Goal: Task Accomplishment & Management: Complete application form

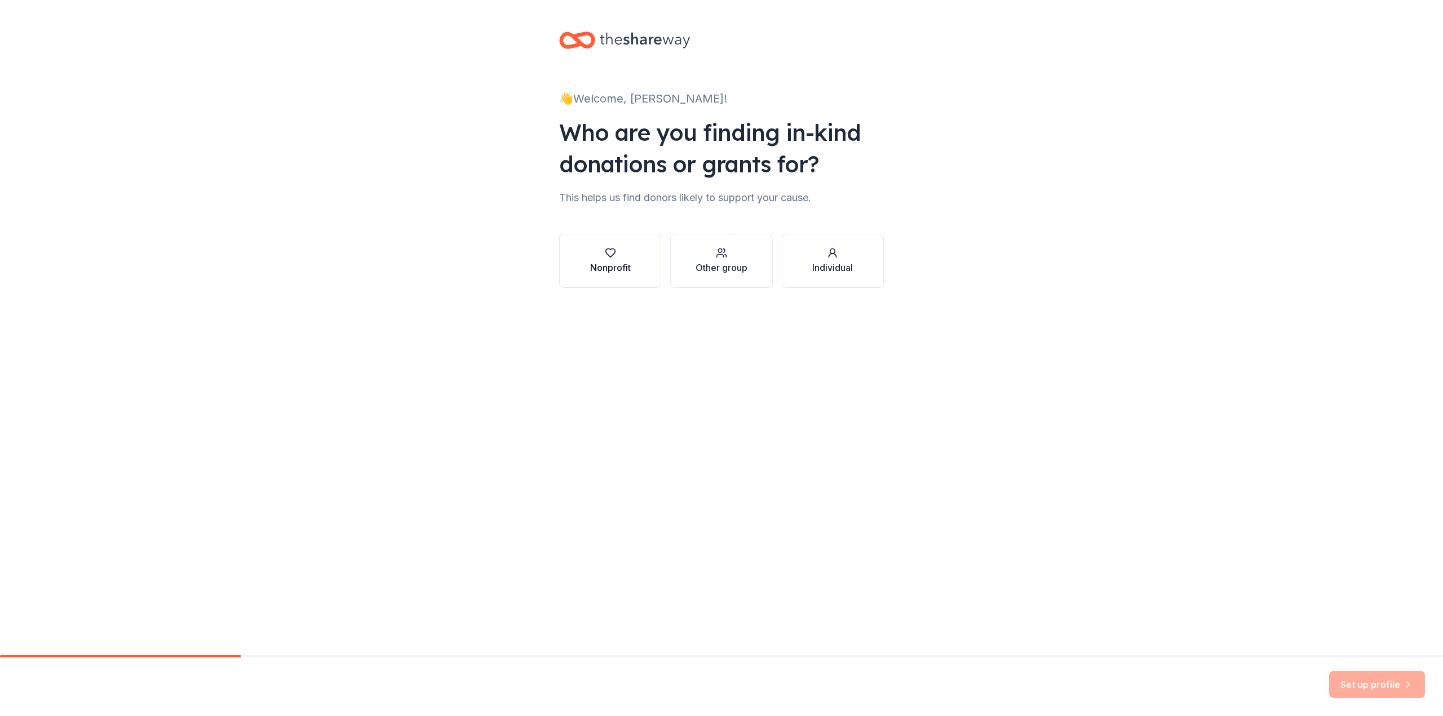
click at [608, 249] on icon "button" at bounding box center [610, 253] width 10 height 8
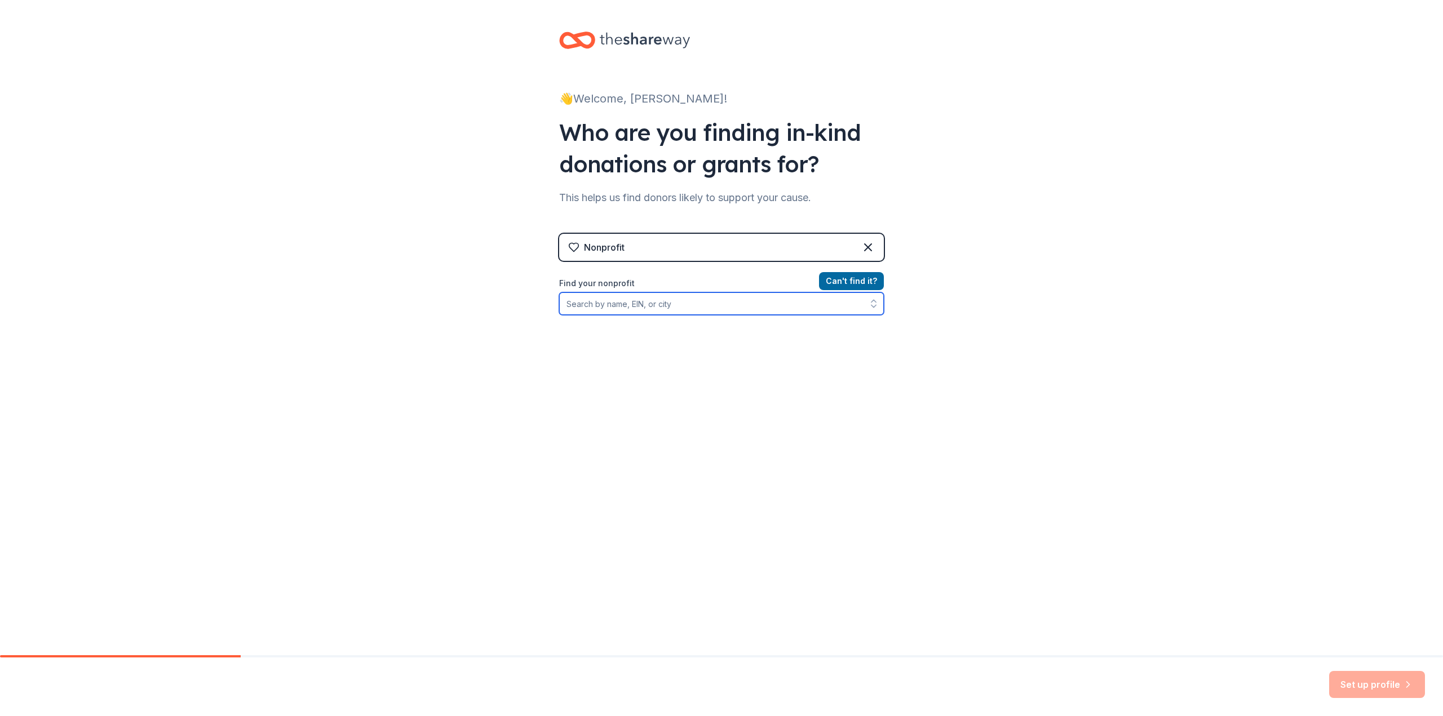
click at [608, 306] on input "Find your nonprofit" at bounding box center [721, 304] width 325 height 23
type input "[US_EMPLOYER_IDENTIFICATION_NUMBER]"
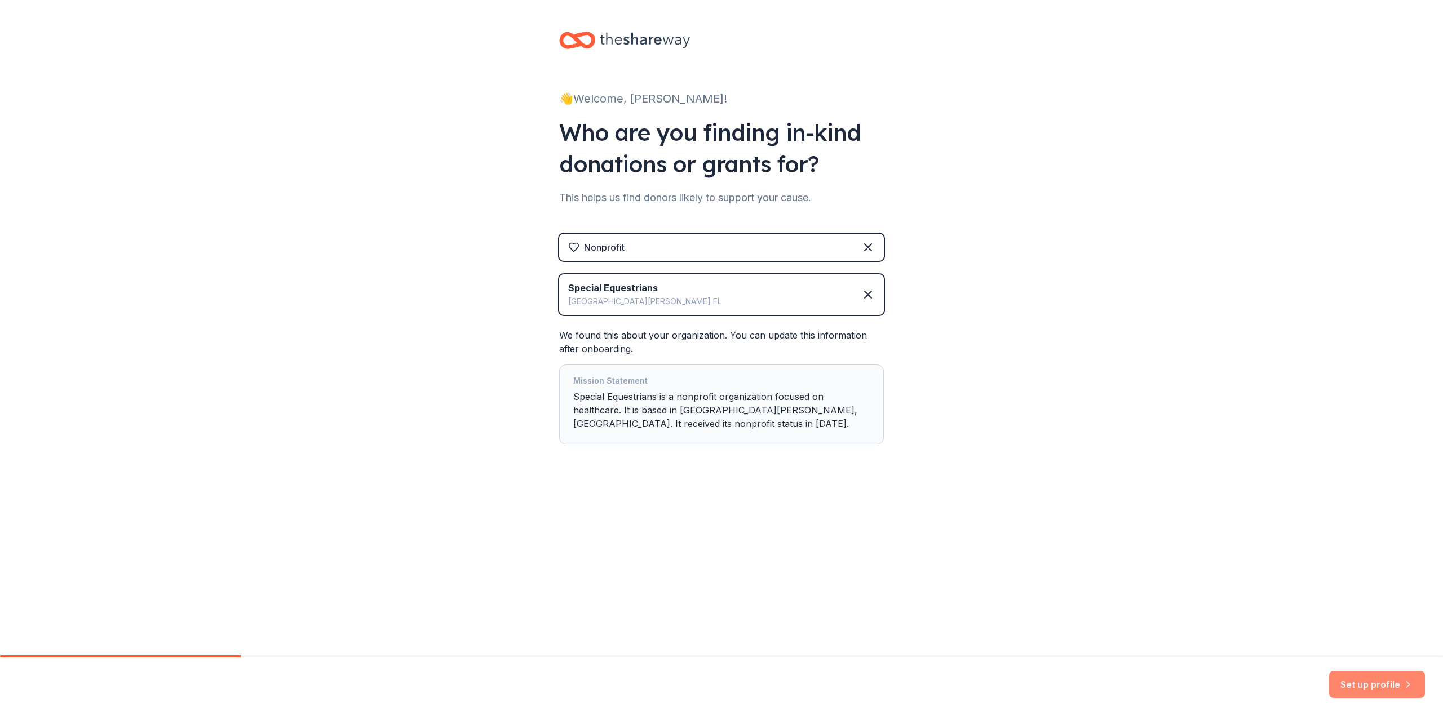
click at [1362, 683] on button "Set up profile" at bounding box center [1377, 684] width 96 height 27
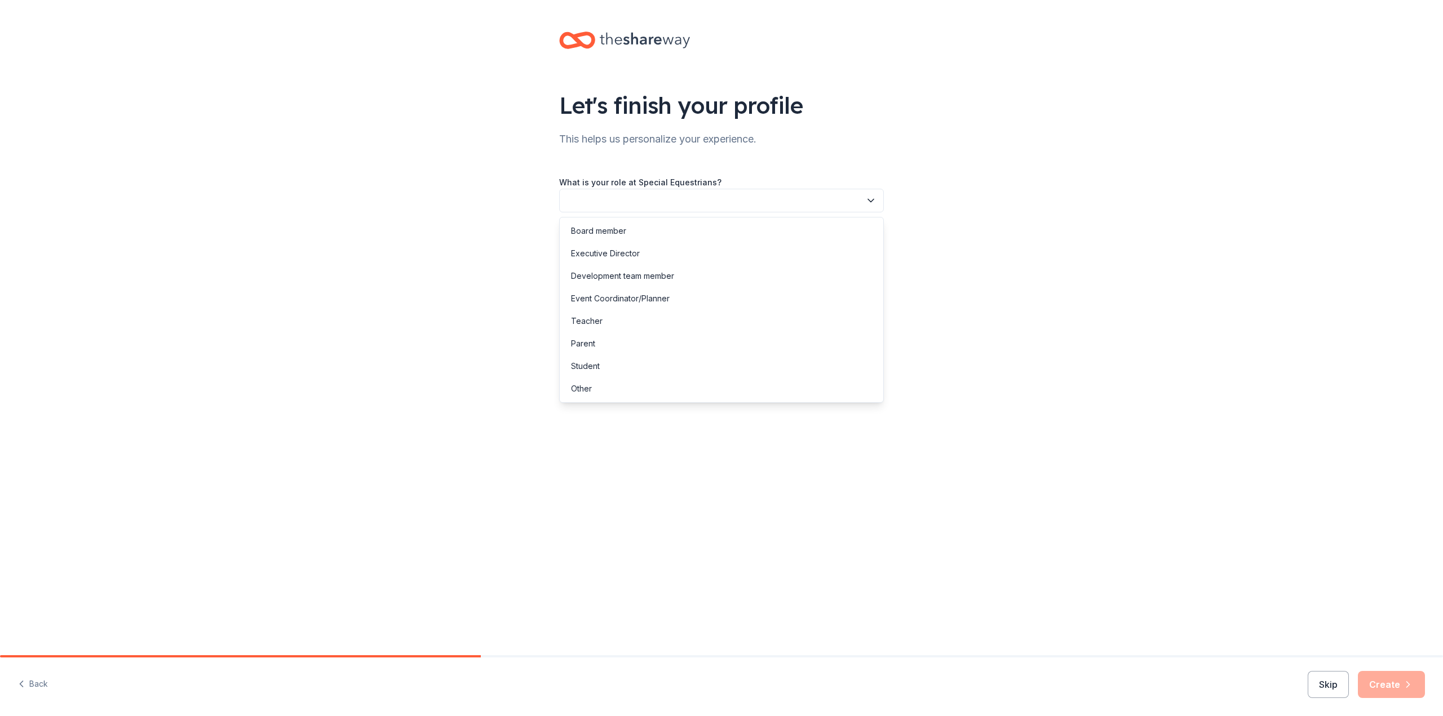
click at [687, 192] on button "button" at bounding box center [721, 201] width 325 height 24
click at [621, 229] on div "Board member" at bounding box center [598, 231] width 55 height 14
click at [634, 253] on button "button" at bounding box center [721, 252] width 325 height 24
click at [605, 345] on div "More than 5 years" at bounding box center [605, 350] width 68 height 14
click at [736, 298] on button "button" at bounding box center [721, 302] width 325 height 24
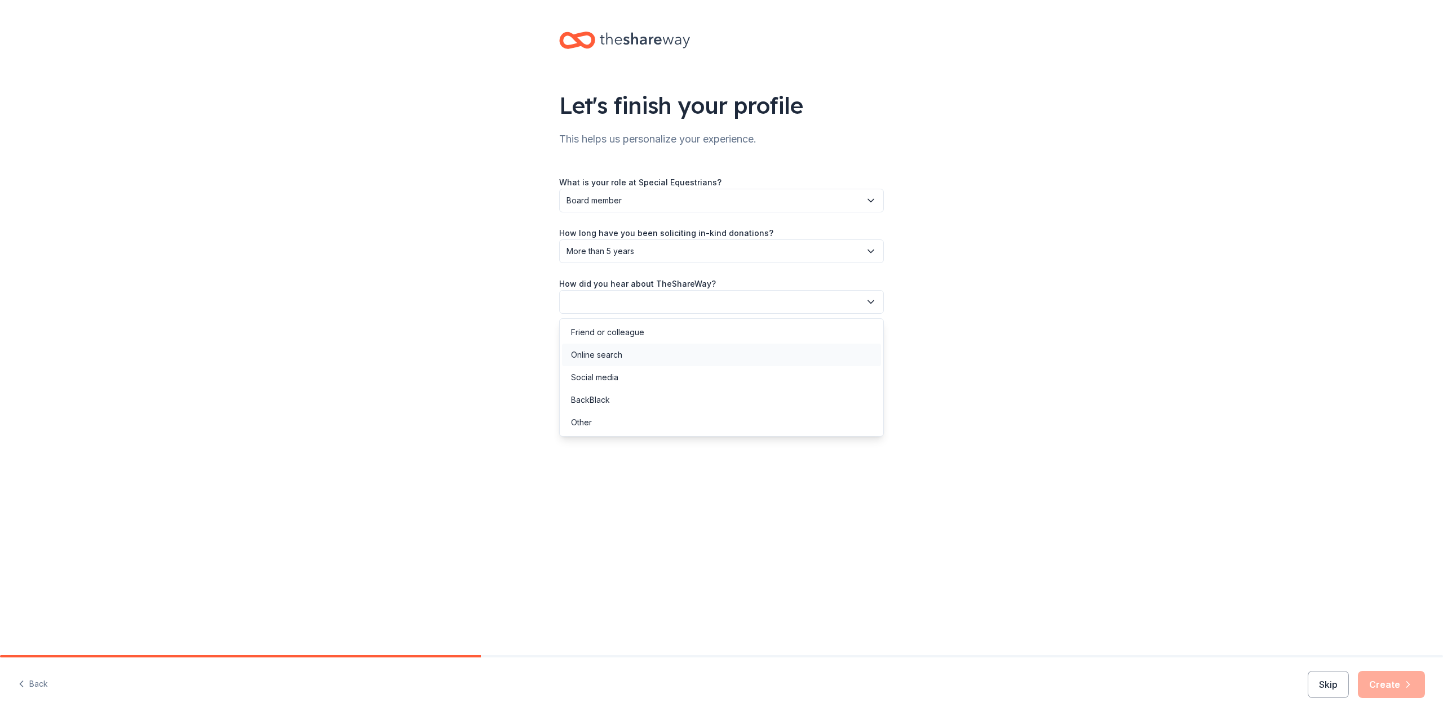
click at [621, 354] on div "Online search" at bounding box center [596, 355] width 51 height 14
click at [1377, 684] on button "Create" at bounding box center [1391, 684] width 67 height 27
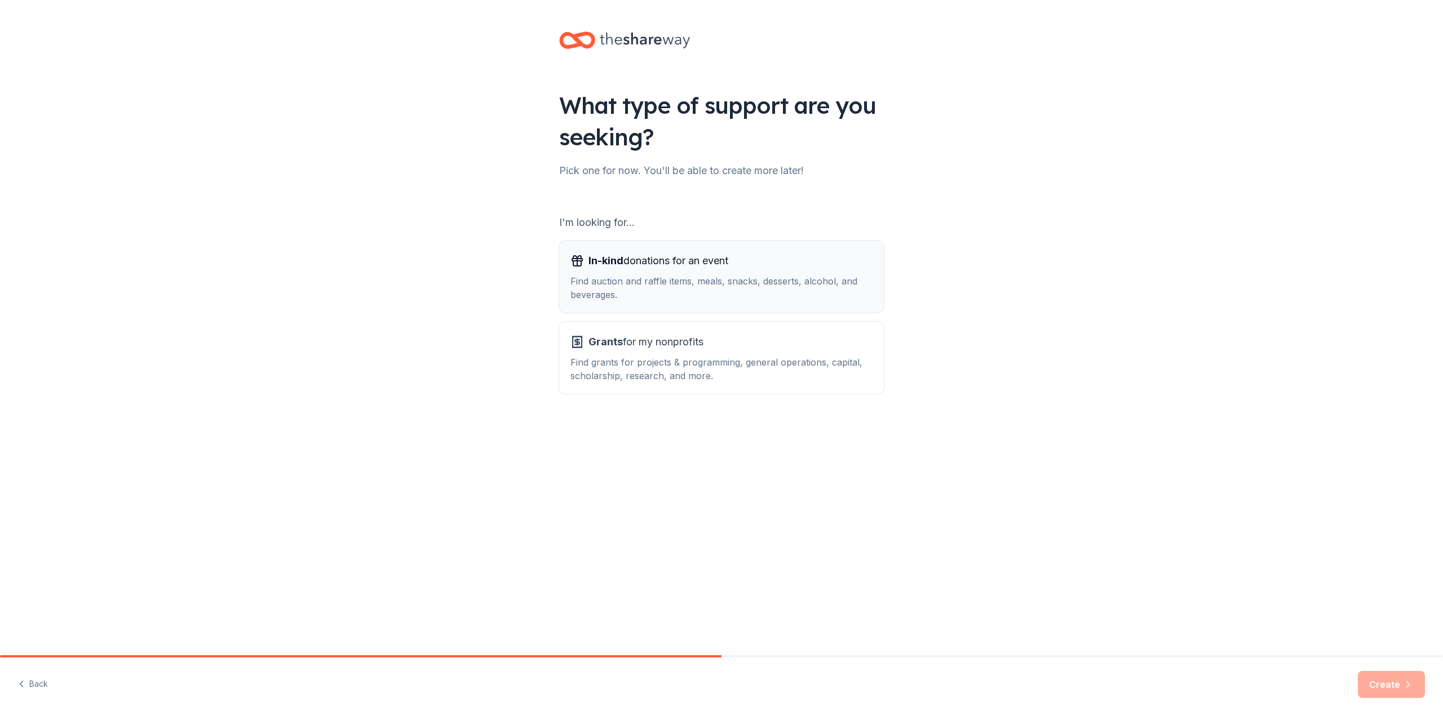
click at [675, 260] on span "In-kind donations for an event" at bounding box center [658, 261] width 140 height 18
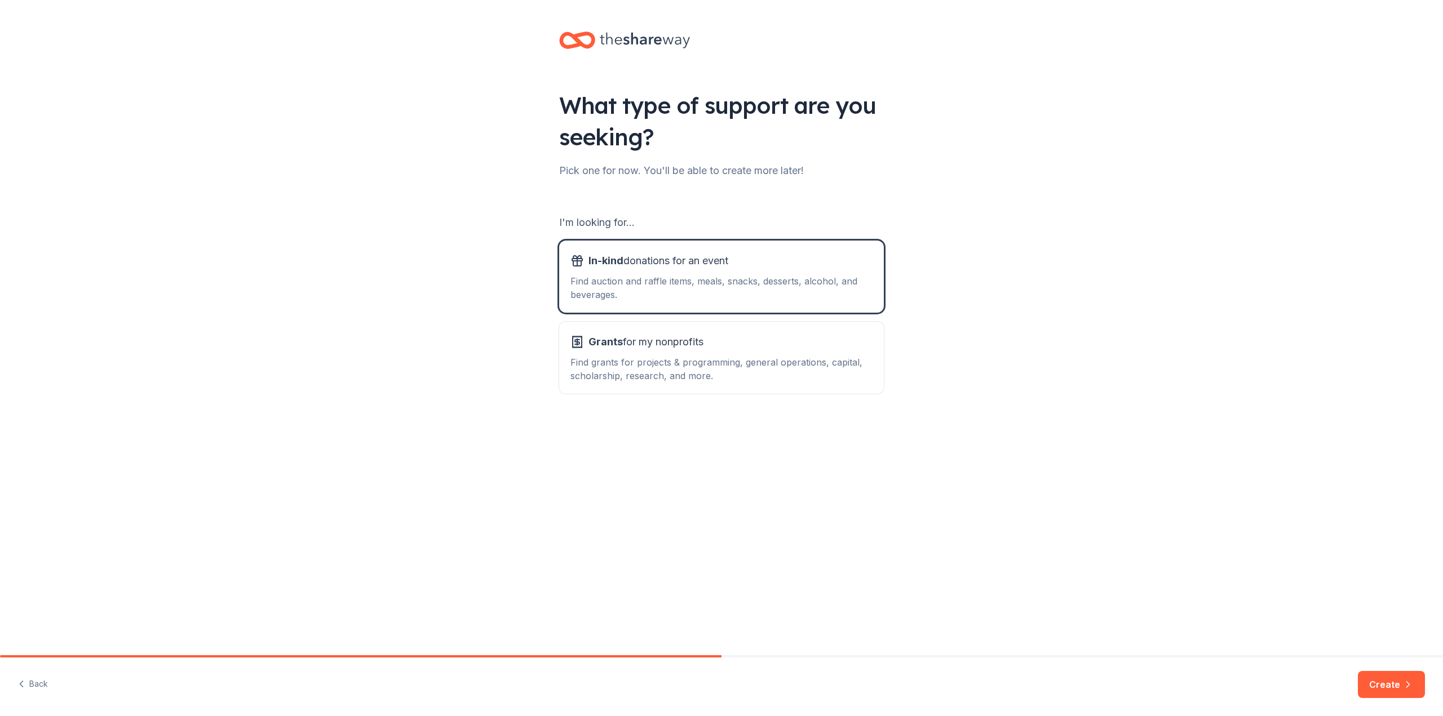
drag, startPoint x: 1389, startPoint y: 691, endPoint x: 1383, endPoint y: 685, distance: 8.4
click at [1388, 689] on button "Create" at bounding box center [1391, 684] width 67 height 27
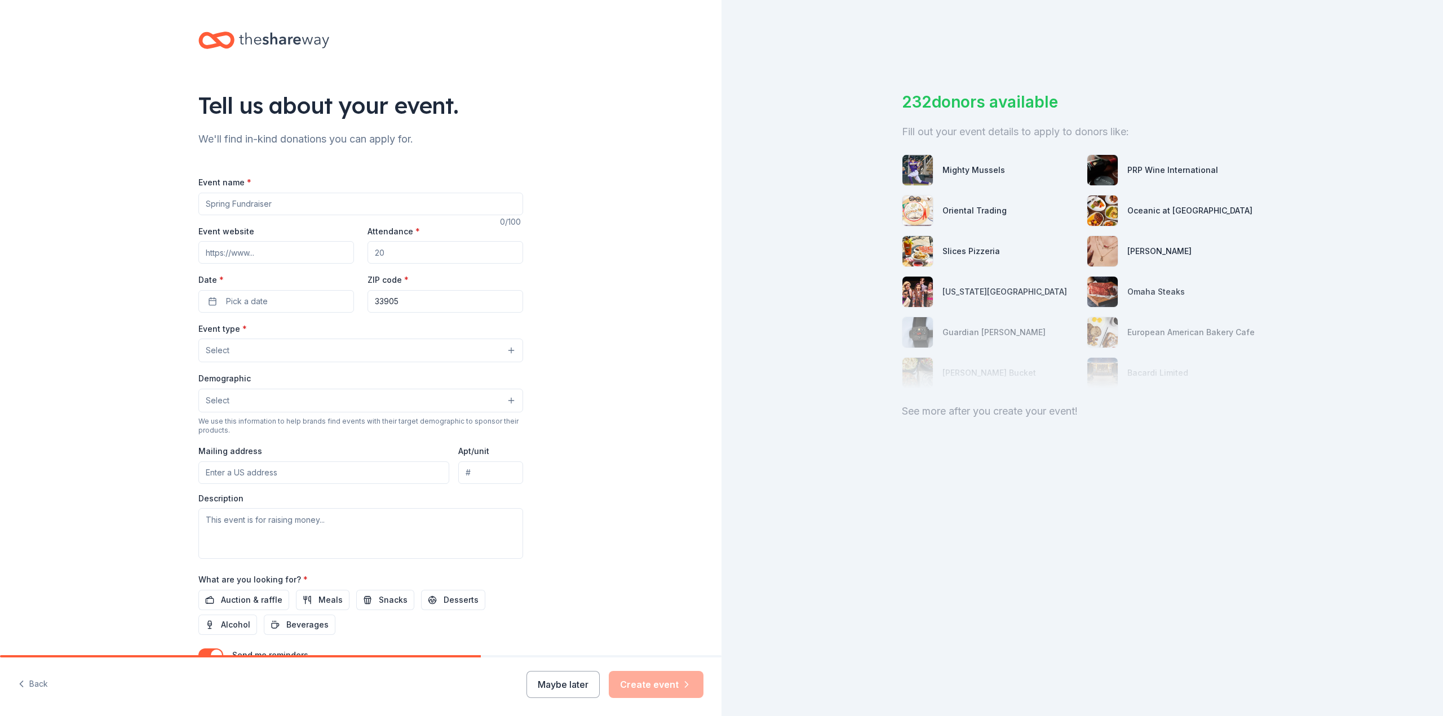
click at [254, 206] on input "Event name *" at bounding box center [360, 204] width 325 height 23
type input "Taste of Love 2026"
click at [256, 249] on input "Event website" at bounding box center [276, 252] width 156 height 23
click at [256, 252] on input "Event website" at bounding box center [276, 252] width 156 height 23
click at [254, 255] on input "Event website" at bounding box center [276, 252] width 156 height 23
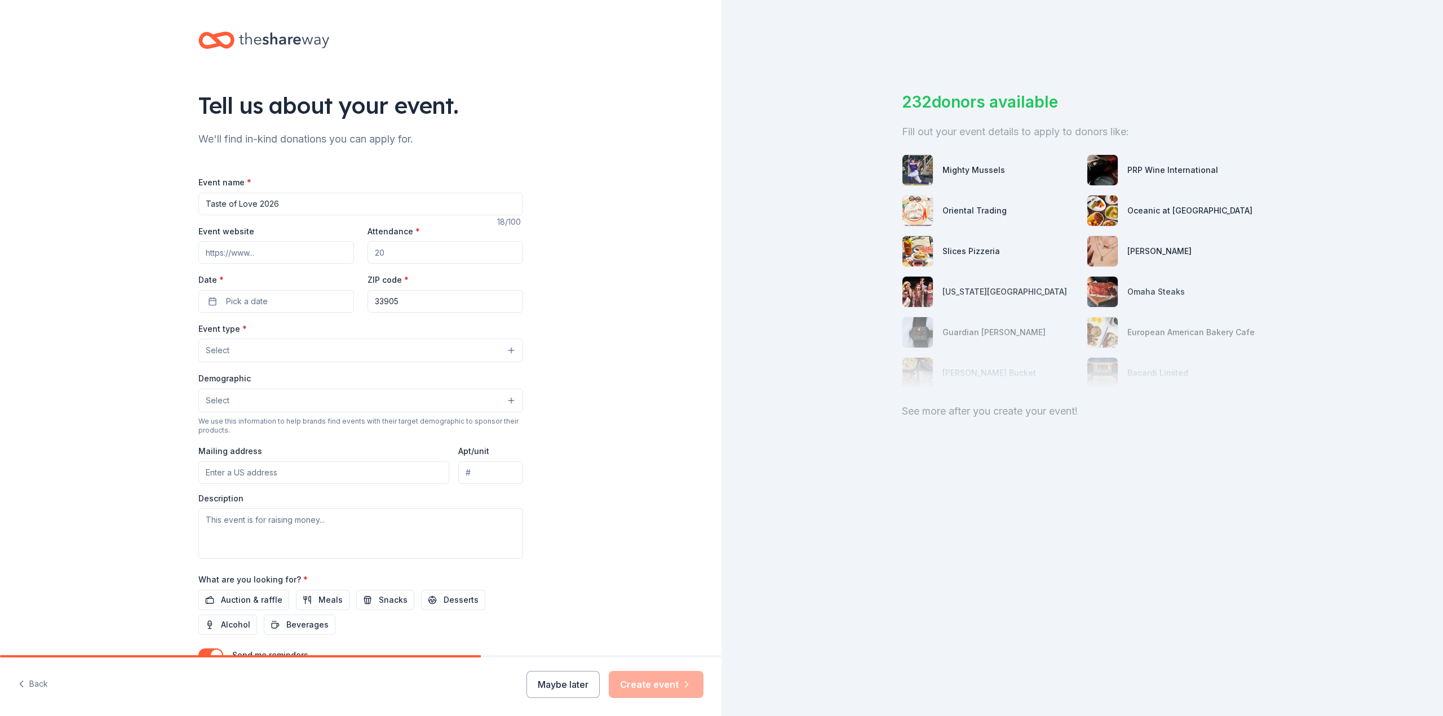
click at [259, 251] on input "Event website" at bounding box center [276, 252] width 156 height 23
click at [409, 259] on input "Attendance *" at bounding box center [446, 252] width 156 height 23
drag, startPoint x: 386, startPoint y: 252, endPoint x: 368, endPoint y: 253, distance: 18.0
click at [368, 253] on input "Attendance *" at bounding box center [446, 252] width 156 height 23
type input "500"
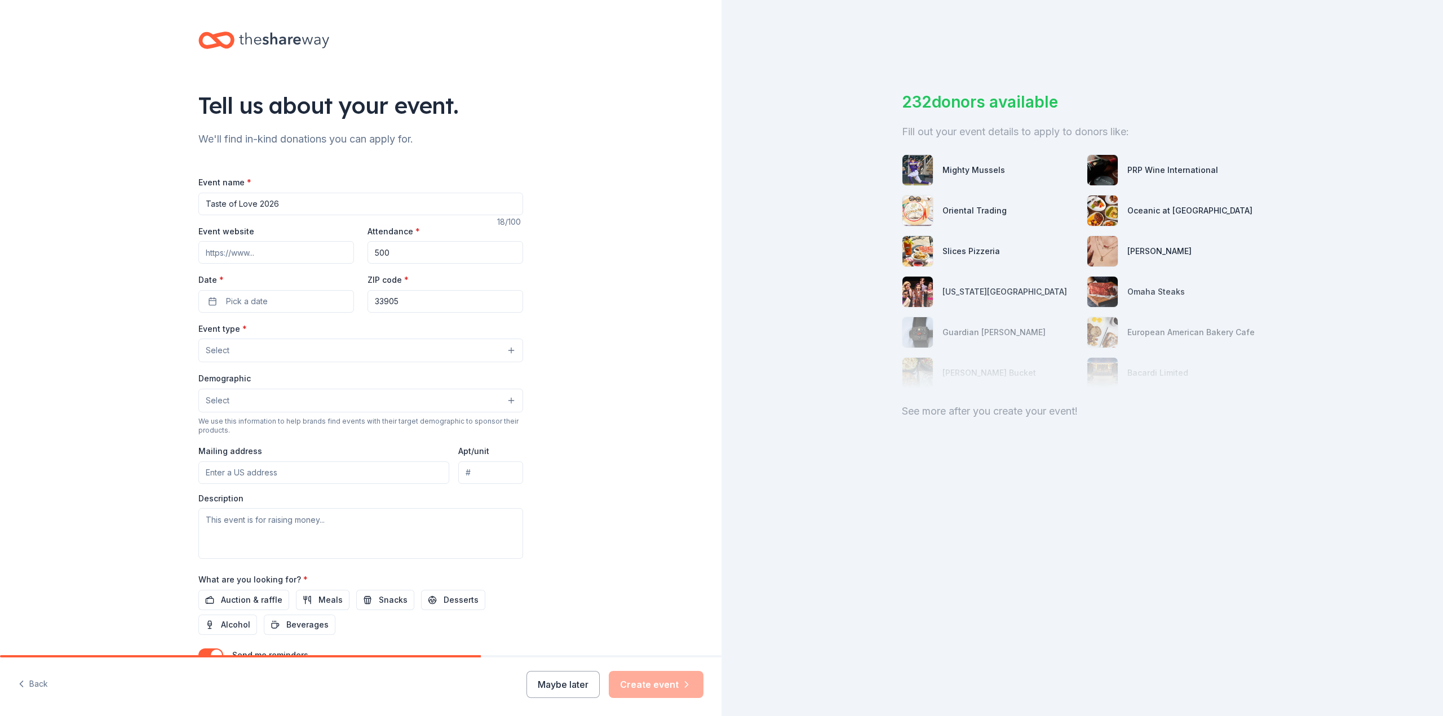
click at [584, 287] on div "Tell us about your event. We'll find in-kind donations you can apply for. Event…" at bounding box center [361, 375] width 722 height 750
click at [260, 300] on span "Pick a date" at bounding box center [247, 302] width 42 height 14
click at [333, 327] on button "Go to next month" at bounding box center [333, 331] width 16 height 16
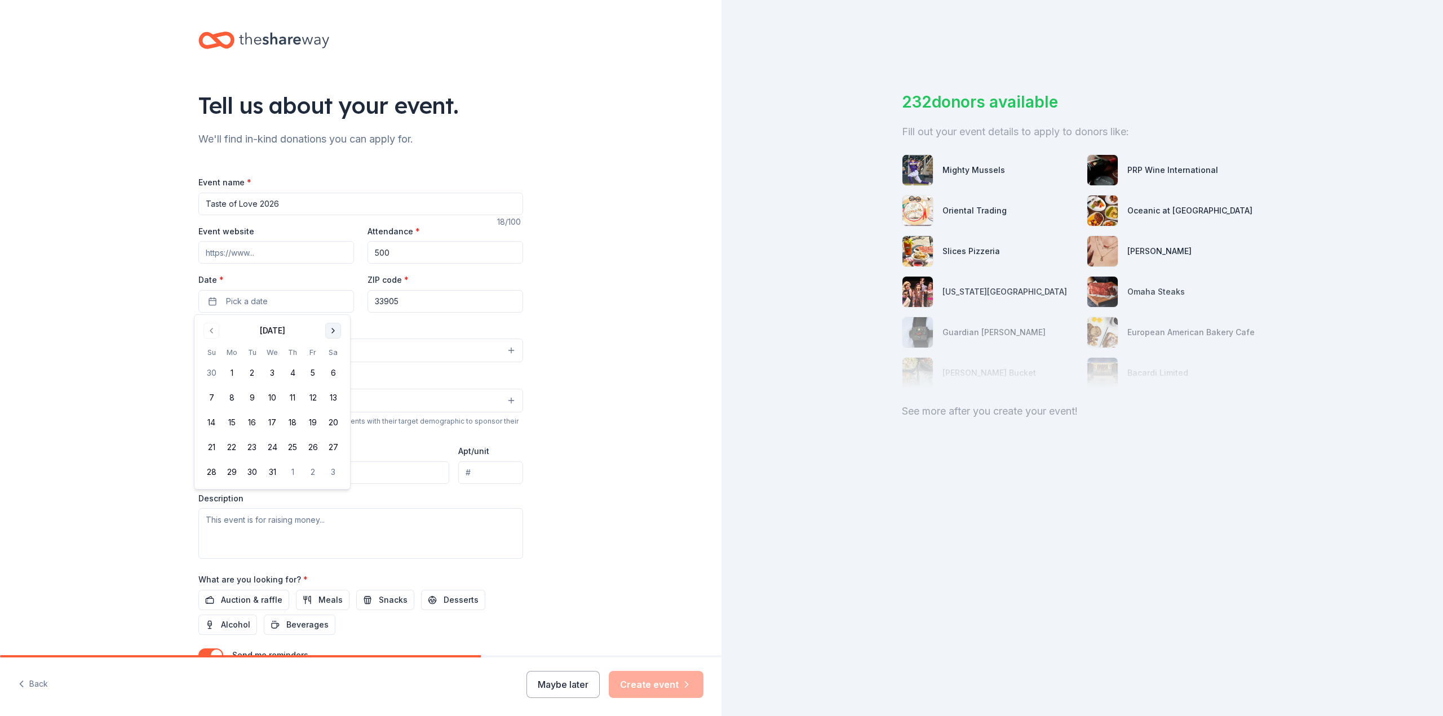
click at [333, 327] on button "Go to next month" at bounding box center [333, 331] width 16 height 16
click at [211, 442] on button "22" at bounding box center [211, 447] width 20 height 20
click at [408, 299] on input "33905" at bounding box center [446, 301] width 156 height 23
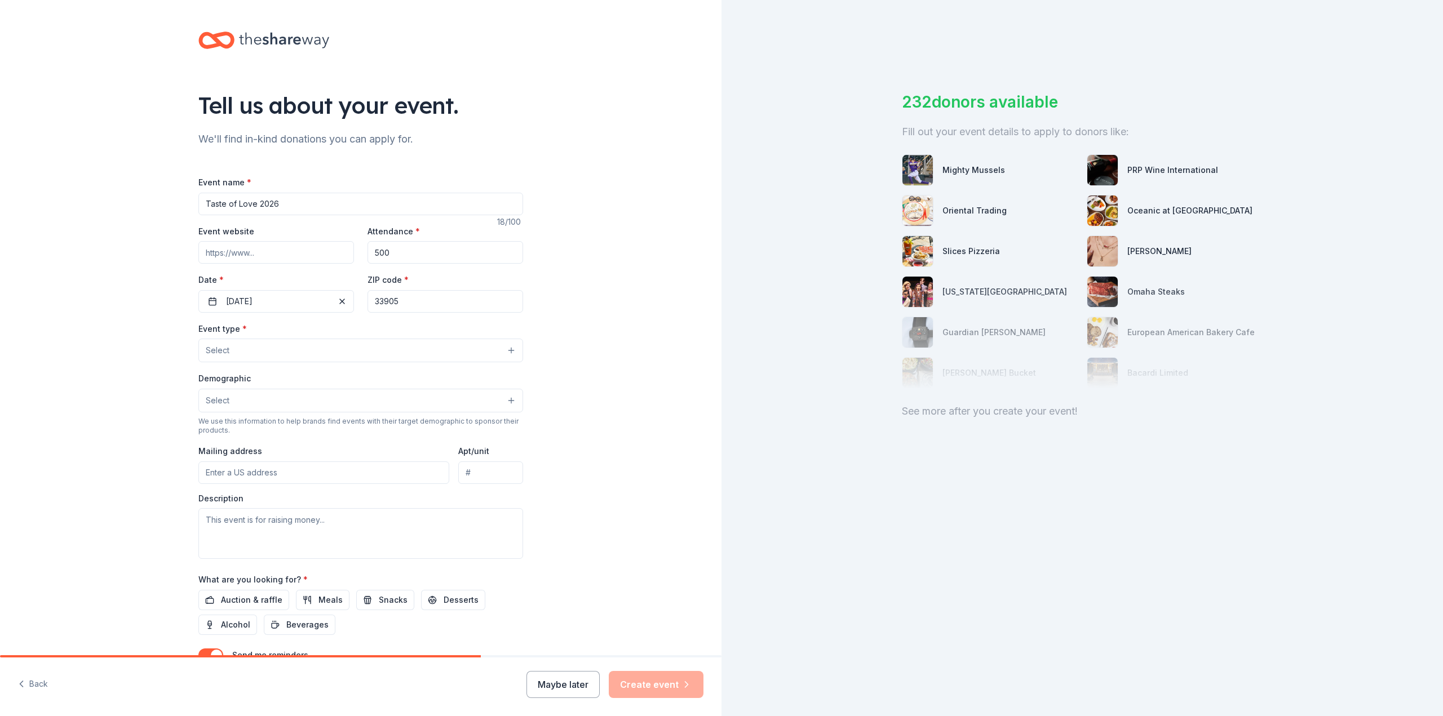
type input "5121 Staley Rd"
click at [273, 345] on button "Select" at bounding box center [360, 351] width 325 height 24
click at [411, 377] on span "Fundraiser" at bounding box center [361, 379] width 306 height 15
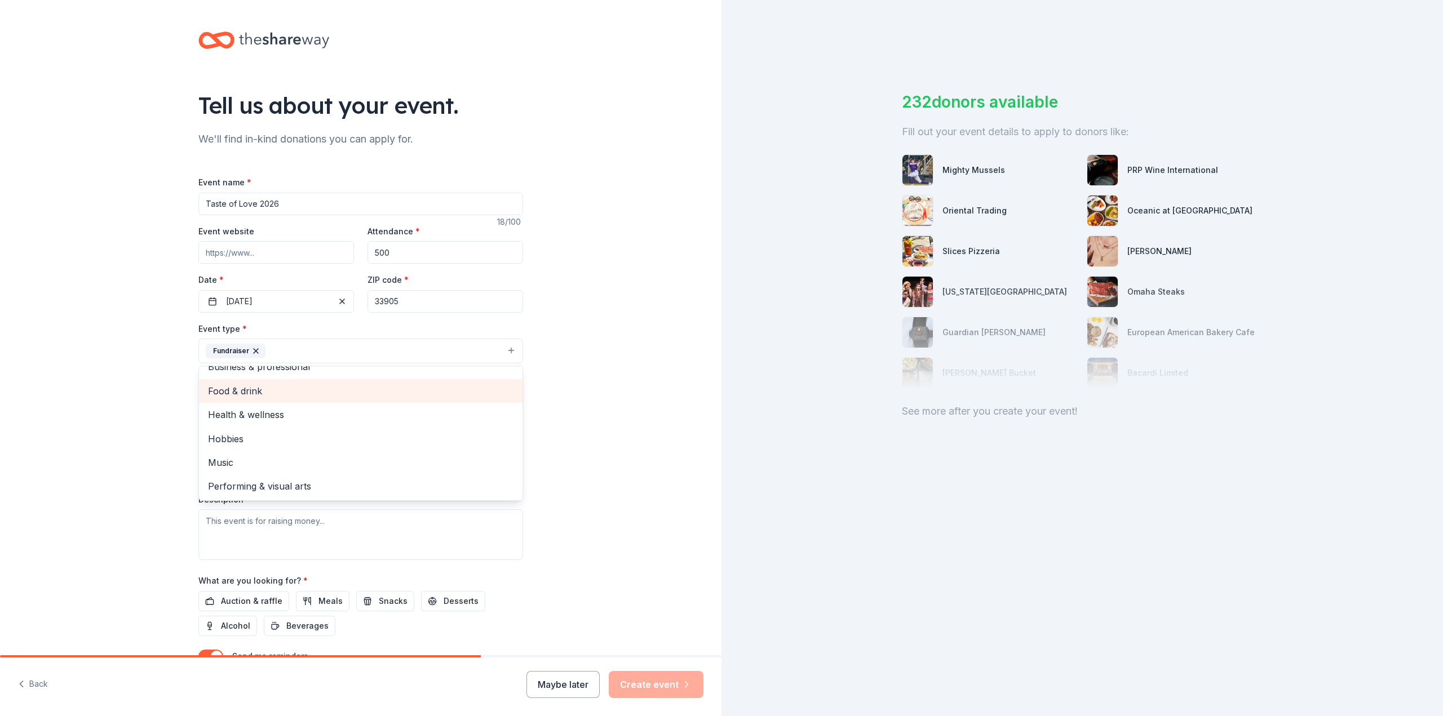
click at [267, 393] on span "Food & drink" at bounding box center [361, 391] width 306 height 15
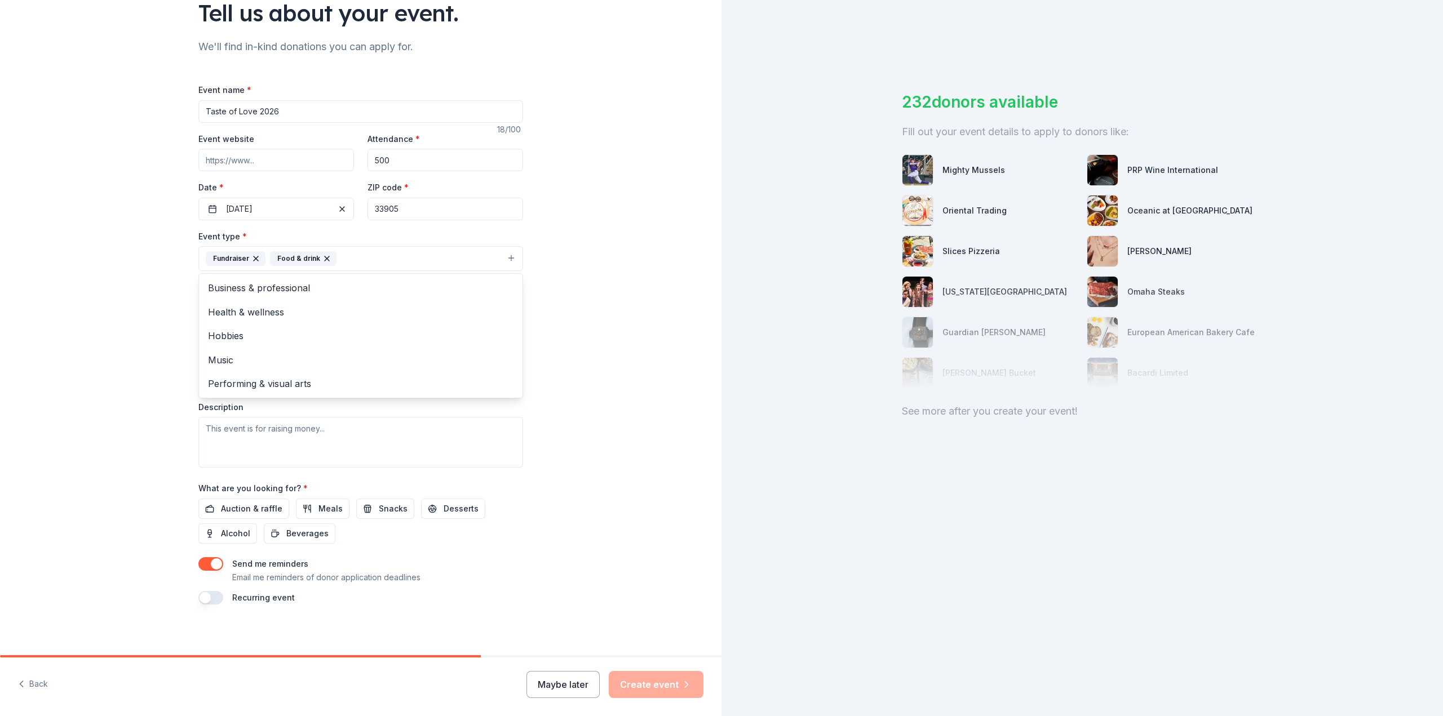
click at [237, 434] on div "Event type * Fundraiser Food & drink Business & professional Health & wellness …" at bounding box center [360, 348] width 325 height 238
click at [222, 422] on textarea at bounding box center [360, 442] width 325 height 51
click at [203, 422] on textarea at bounding box center [360, 442] width 325 height 51
paste textarea "Special Equestrians provides therapeutic horseback riding and equine-assisted a…"
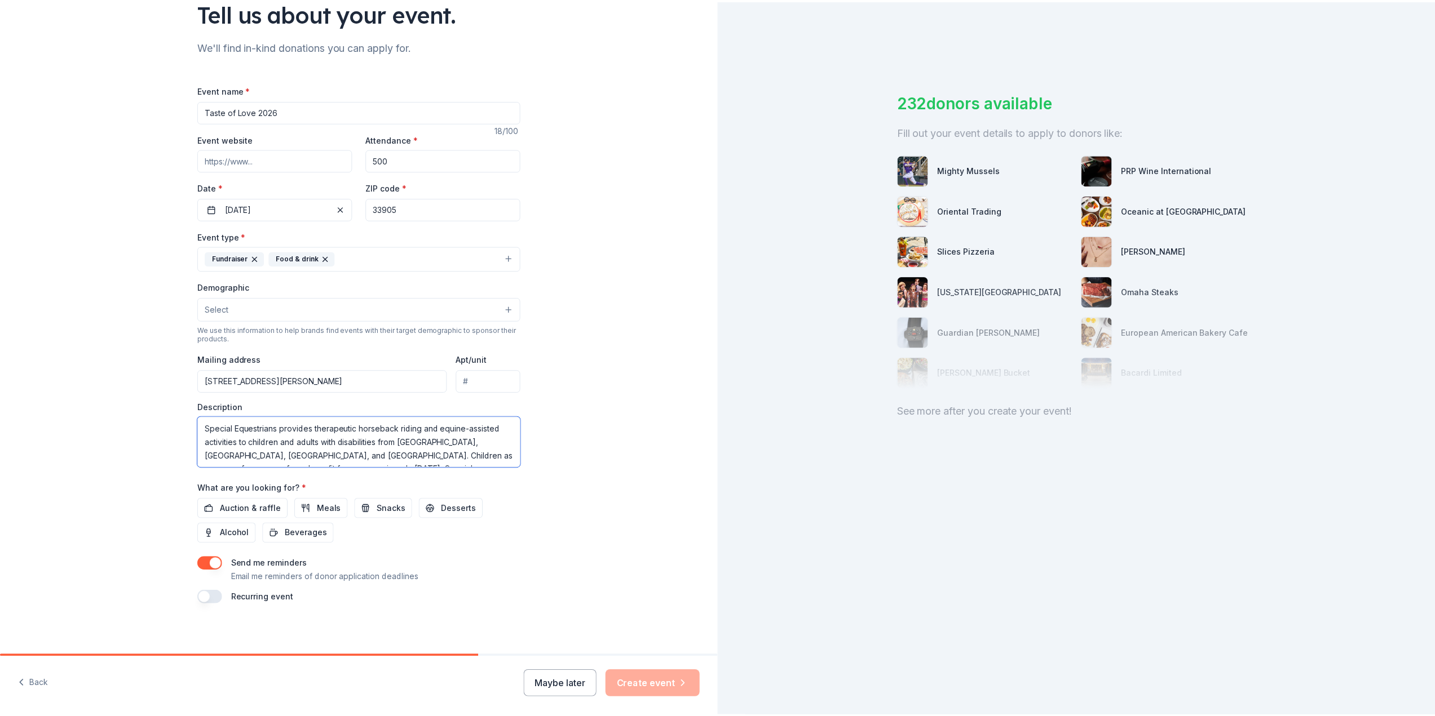
scroll to position [47, 0]
type textarea "Special Equestrians provides therapeutic horseback riding and equine-assisted a…"
click at [249, 502] on span "Auction & raffle" at bounding box center [251, 509] width 61 height 14
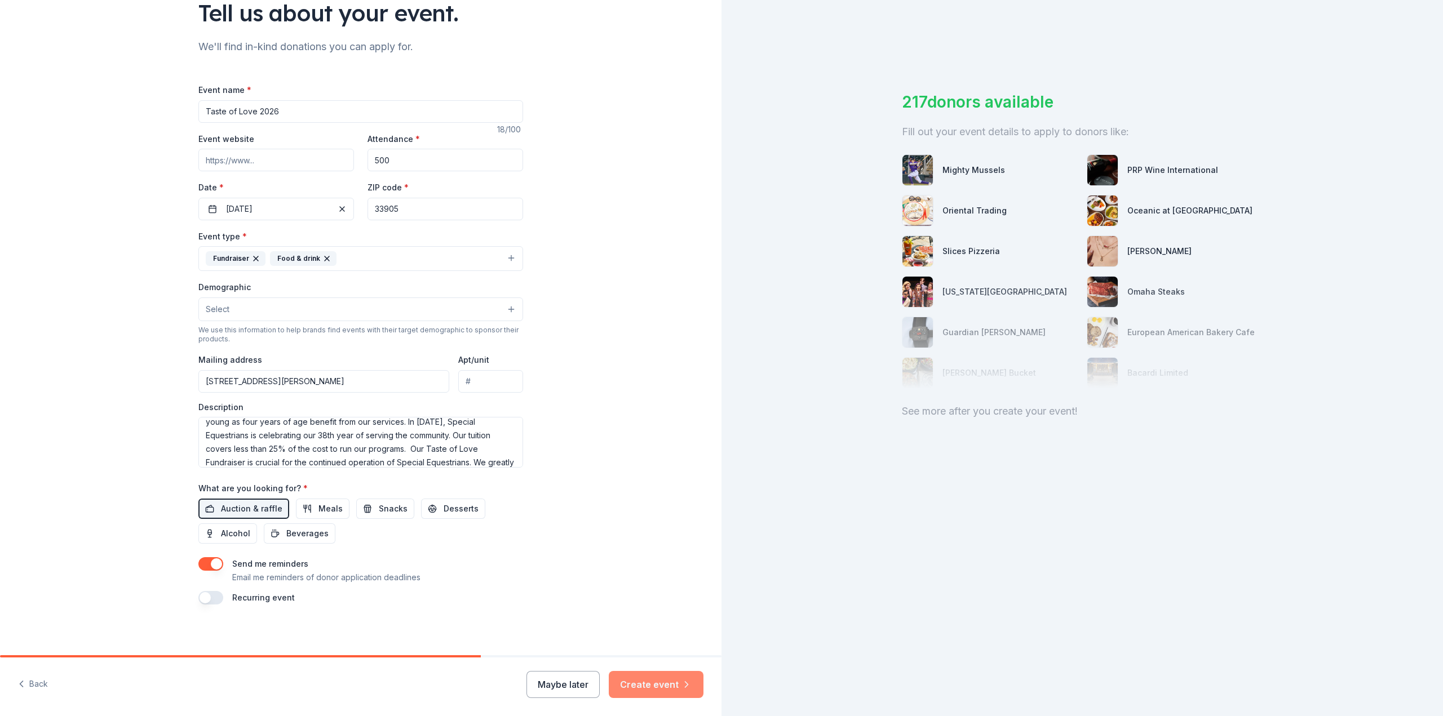
click at [649, 684] on button "Create event" at bounding box center [656, 684] width 95 height 27
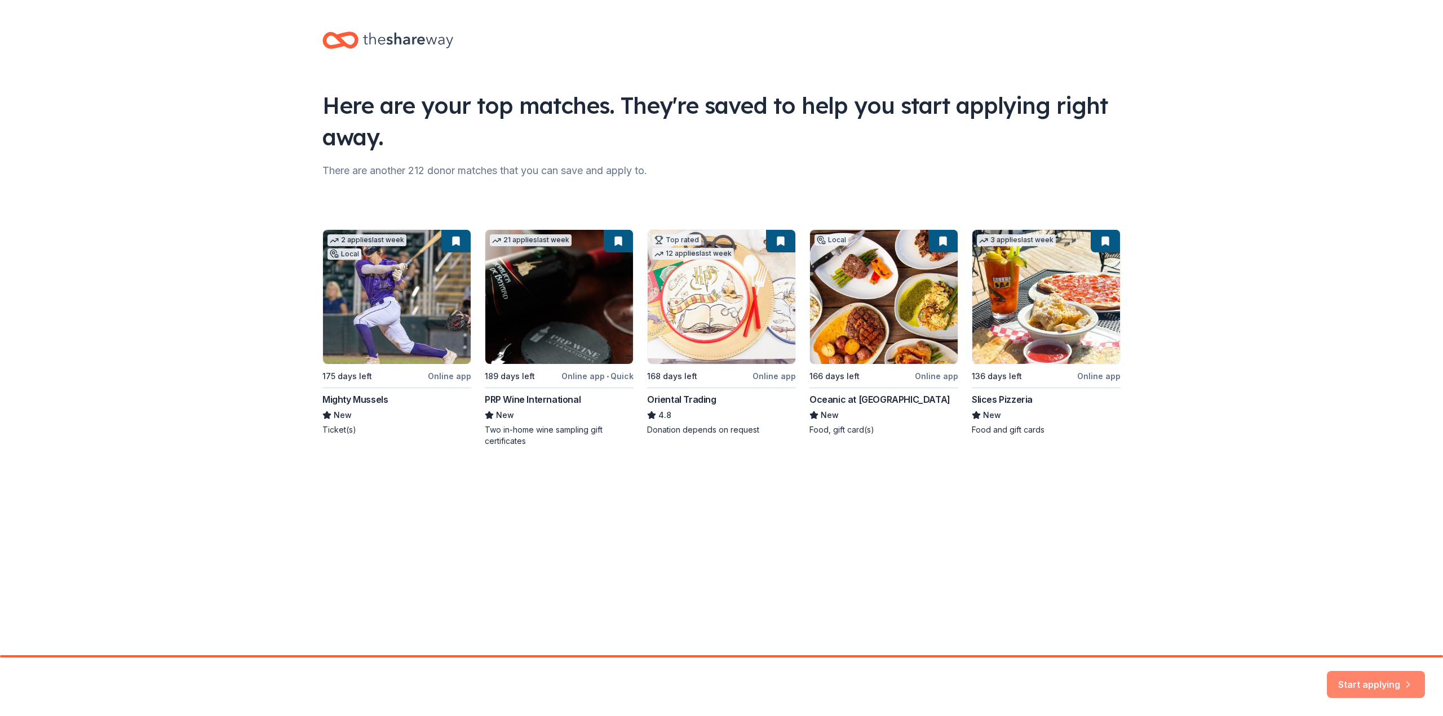
click at [1362, 677] on button "Start applying" at bounding box center [1376, 678] width 98 height 27
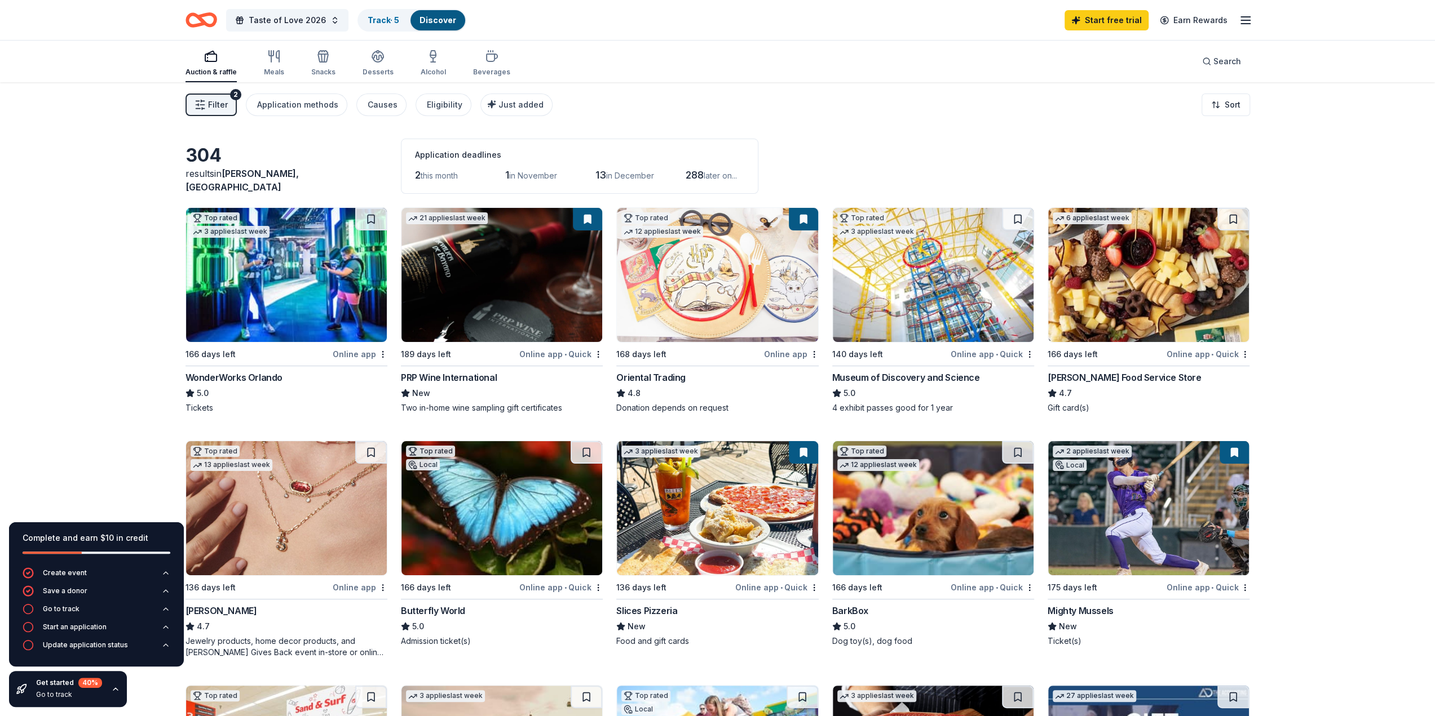
click at [711, 271] on img at bounding box center [717, 275] width 201 height 134
click at [1135, 291] on img at bounding box center [1148, 275] width 201 height 134
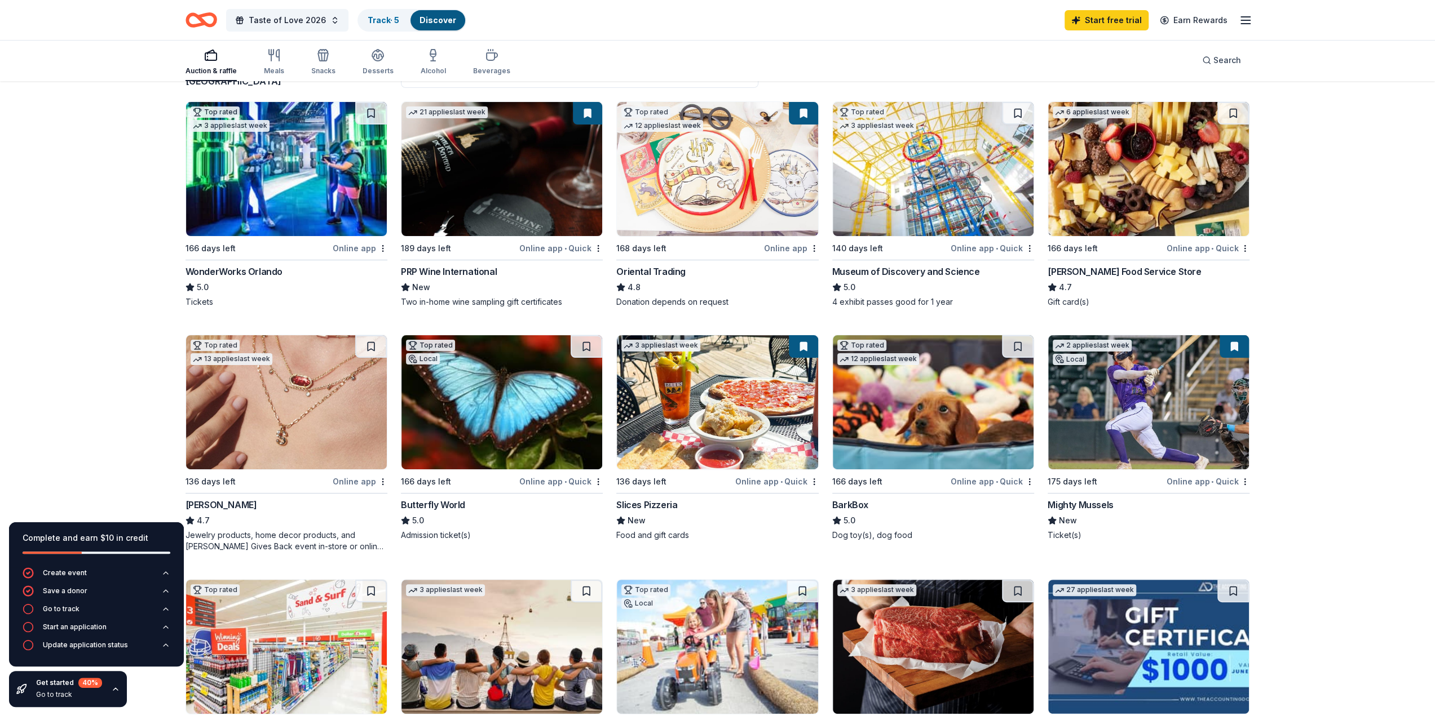
scroll to position [113, 0]
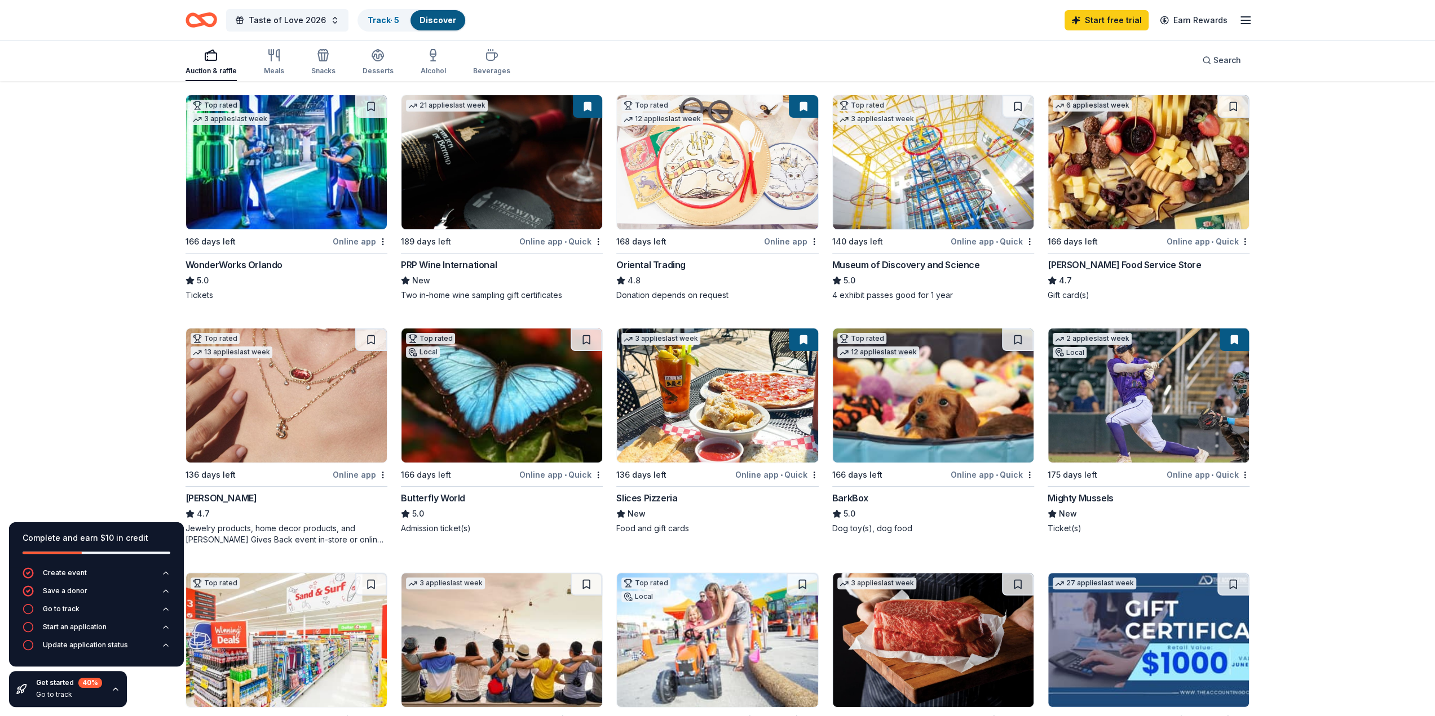
click at [508, 394] on img at bounding box center [501, 396] width 201 height 134
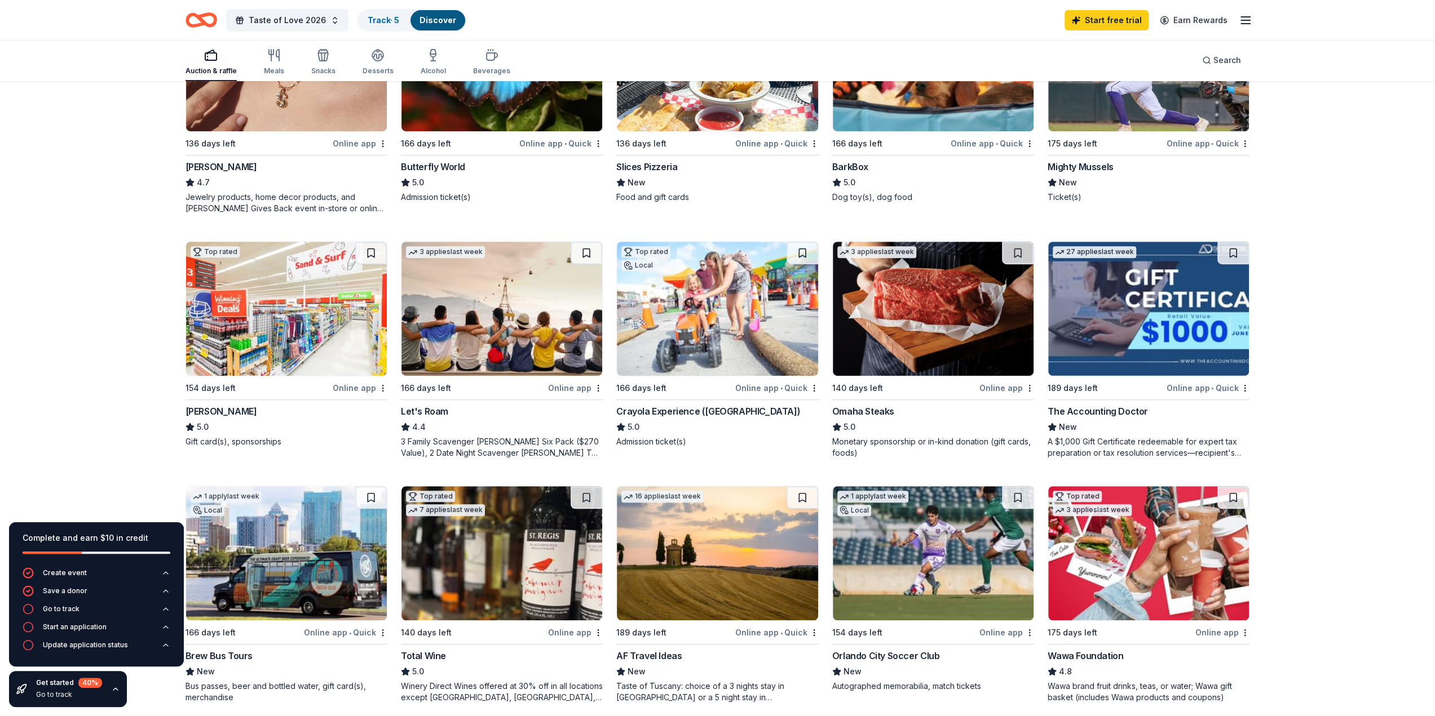
scroll to position [451, 0]
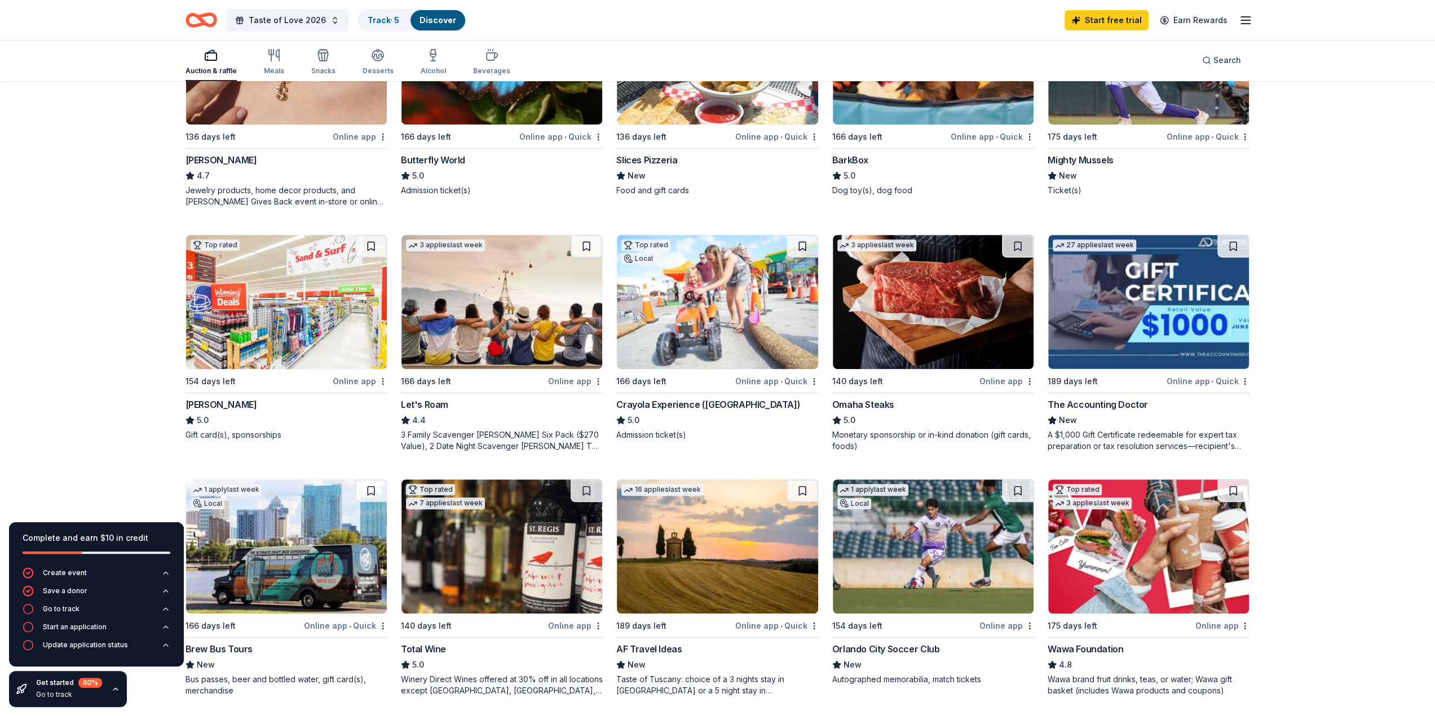
click at [940, 297] on img at bounding box center [933, 302] width 201 height 134
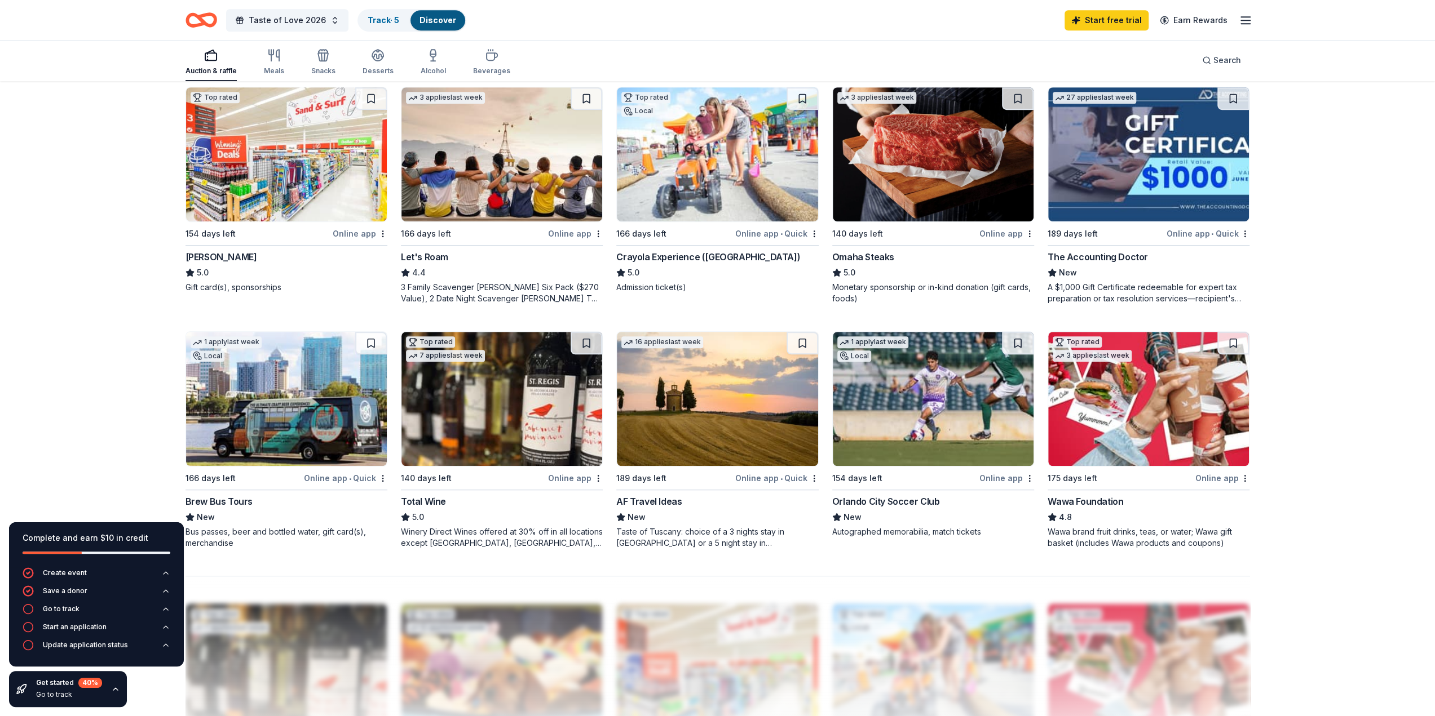
scroll to position [627, 0]
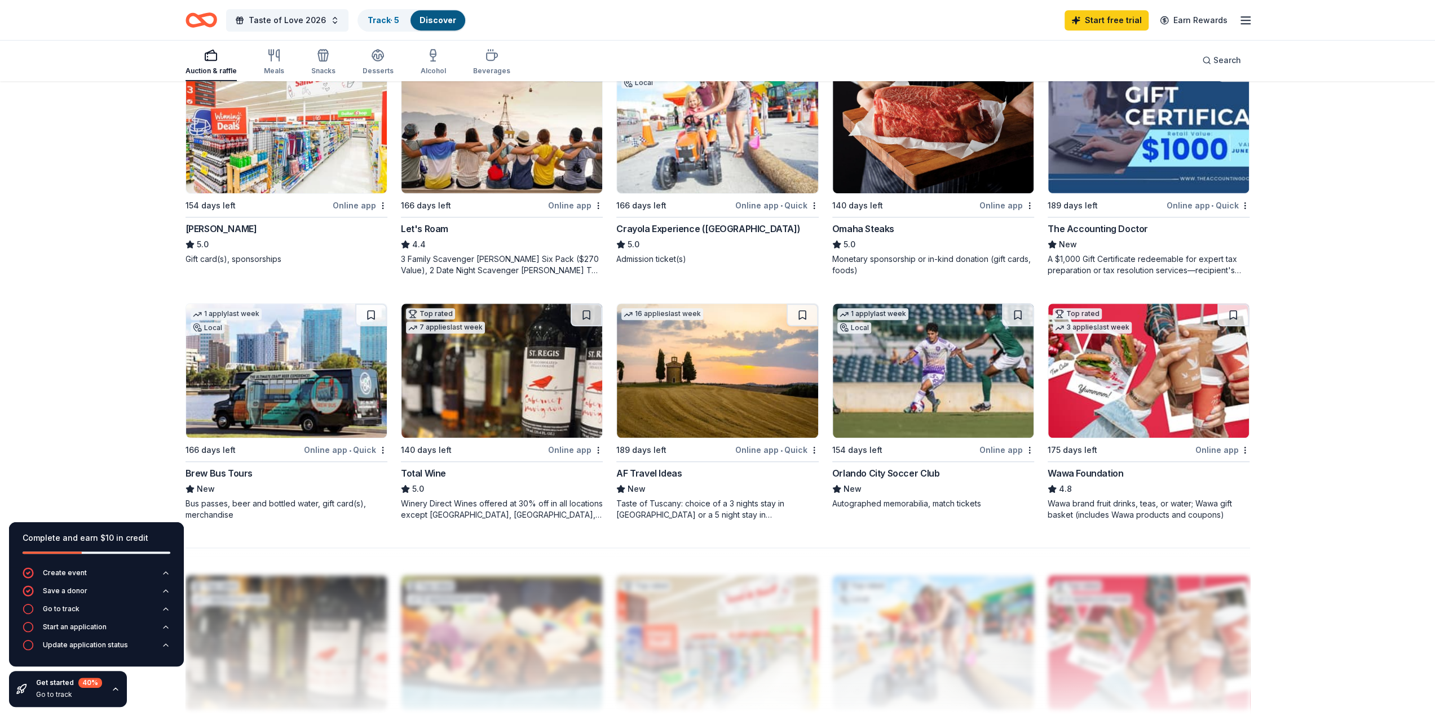
click at [1139, 391] on img at bounding box center [1148, 371] width 201 height 134
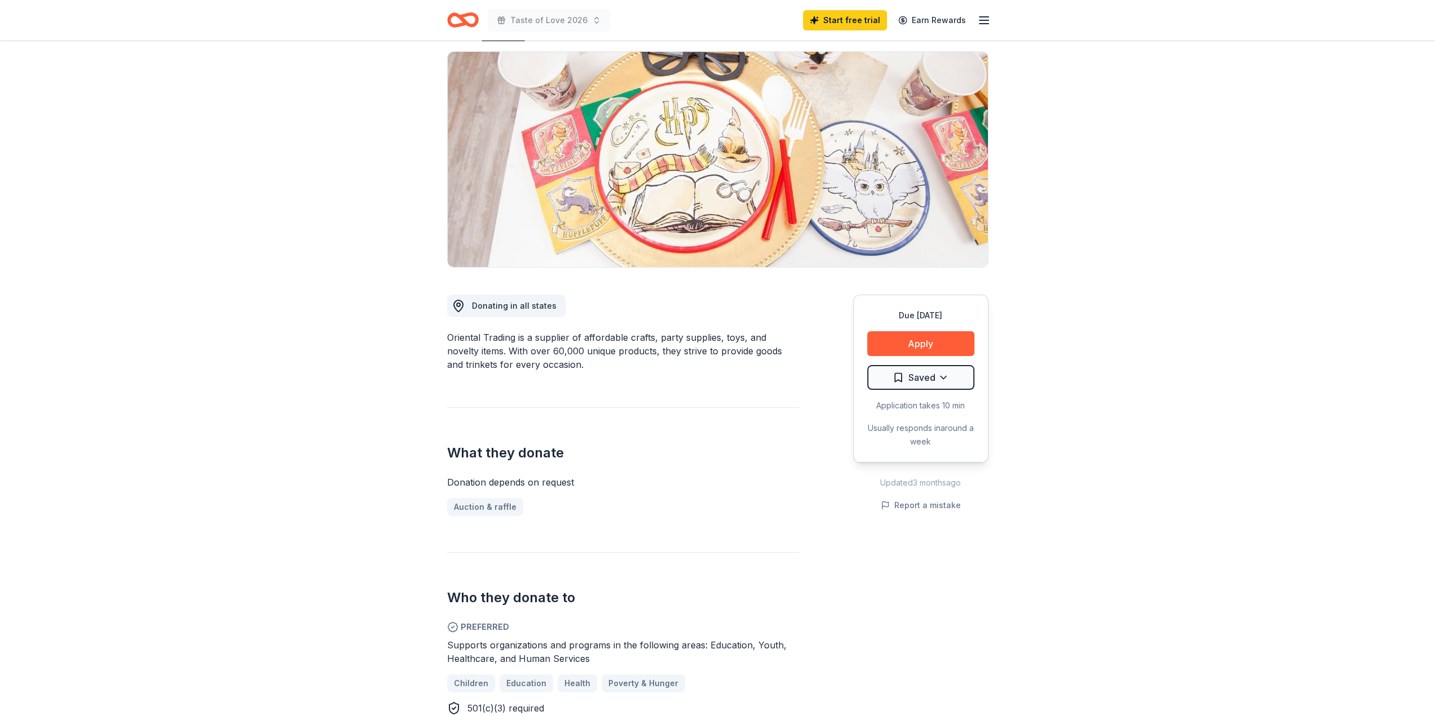
scroll to position [56, 0]
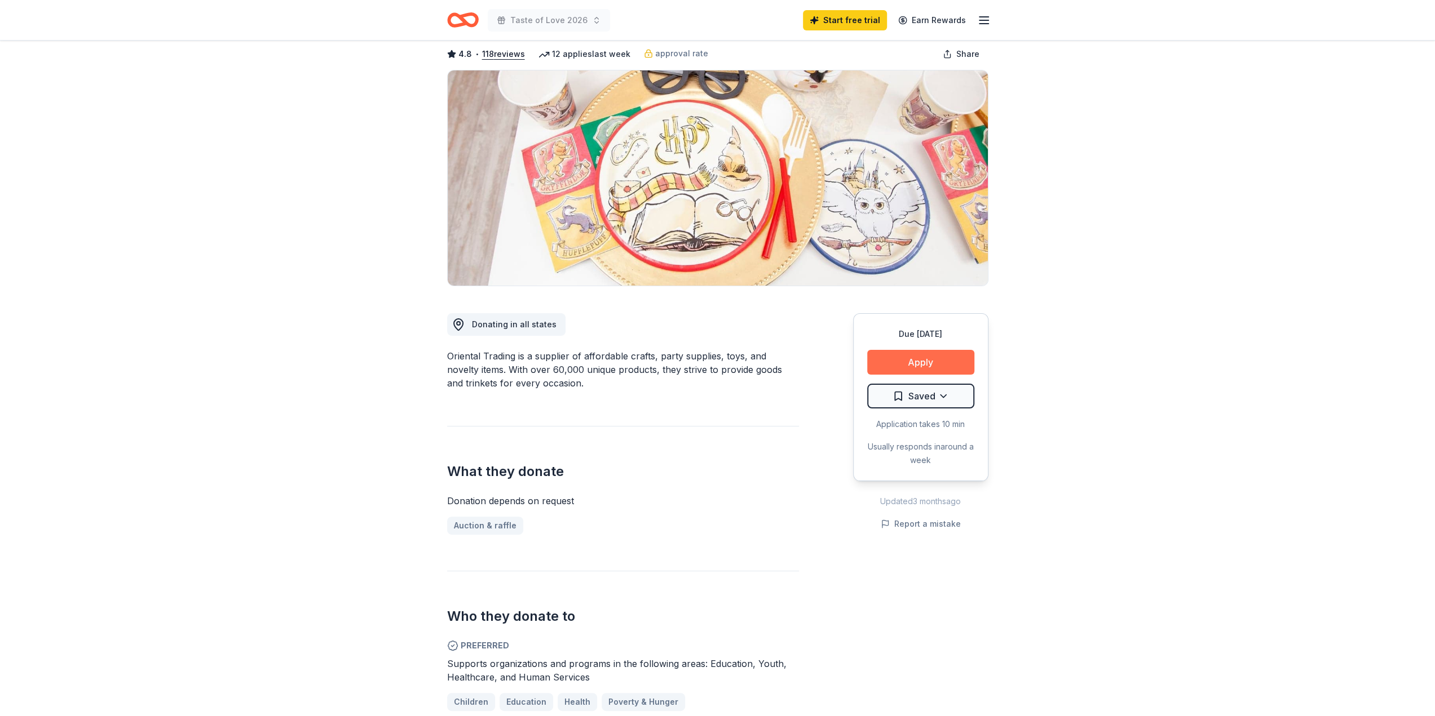
click at [919, 361] on button "Apply" at bounding box center [920, 362] width 107 height 25
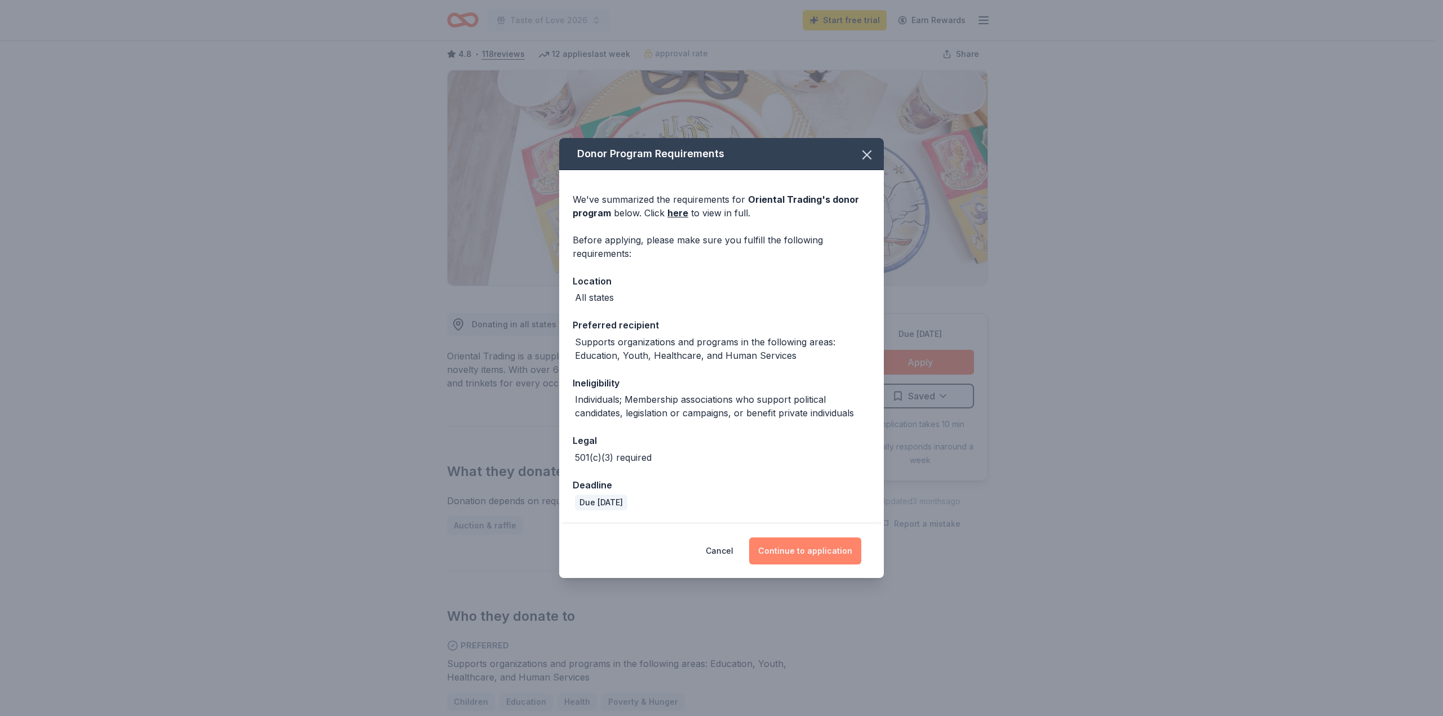
click at [802, 548] on button "Continue to application" at bounding box center [805, 551] width 112 height 27
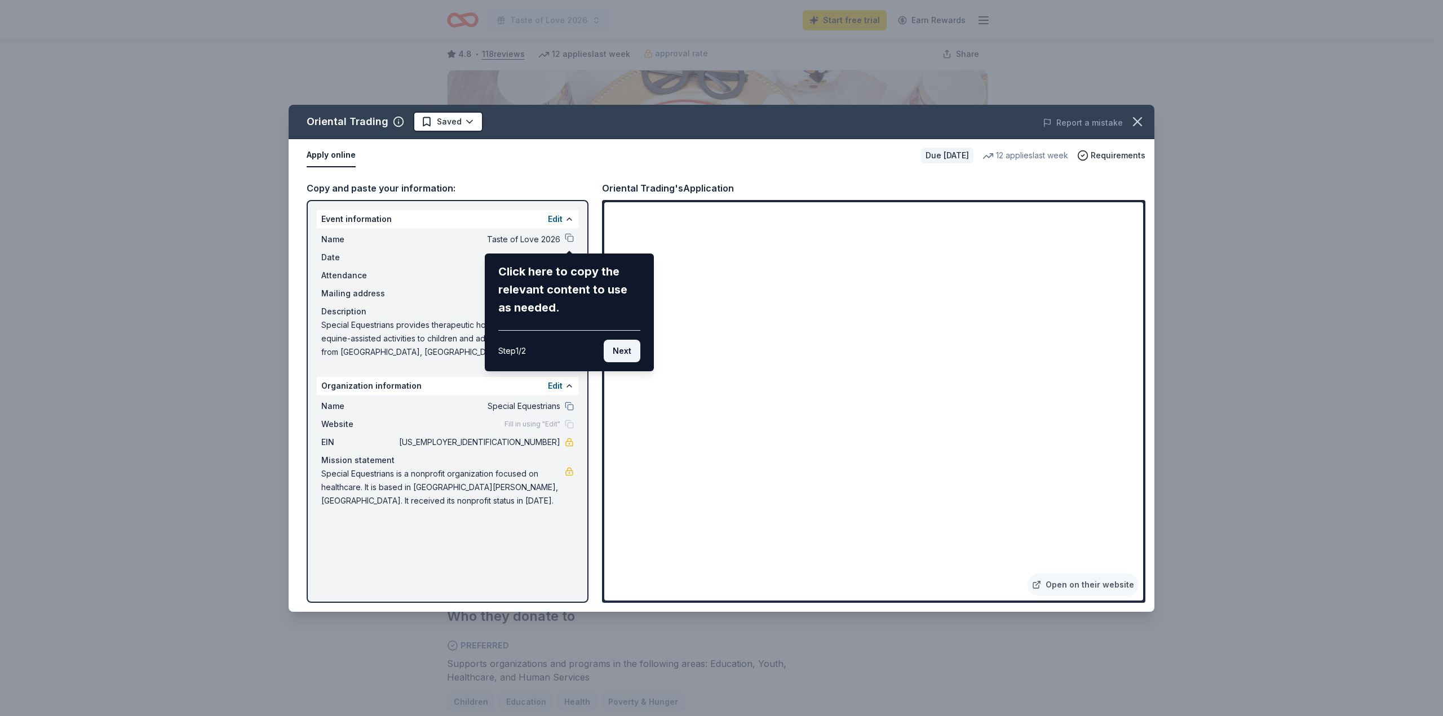
click at [619, 348] on button "Next" at bounding box center [622, 351] width 37 height 23
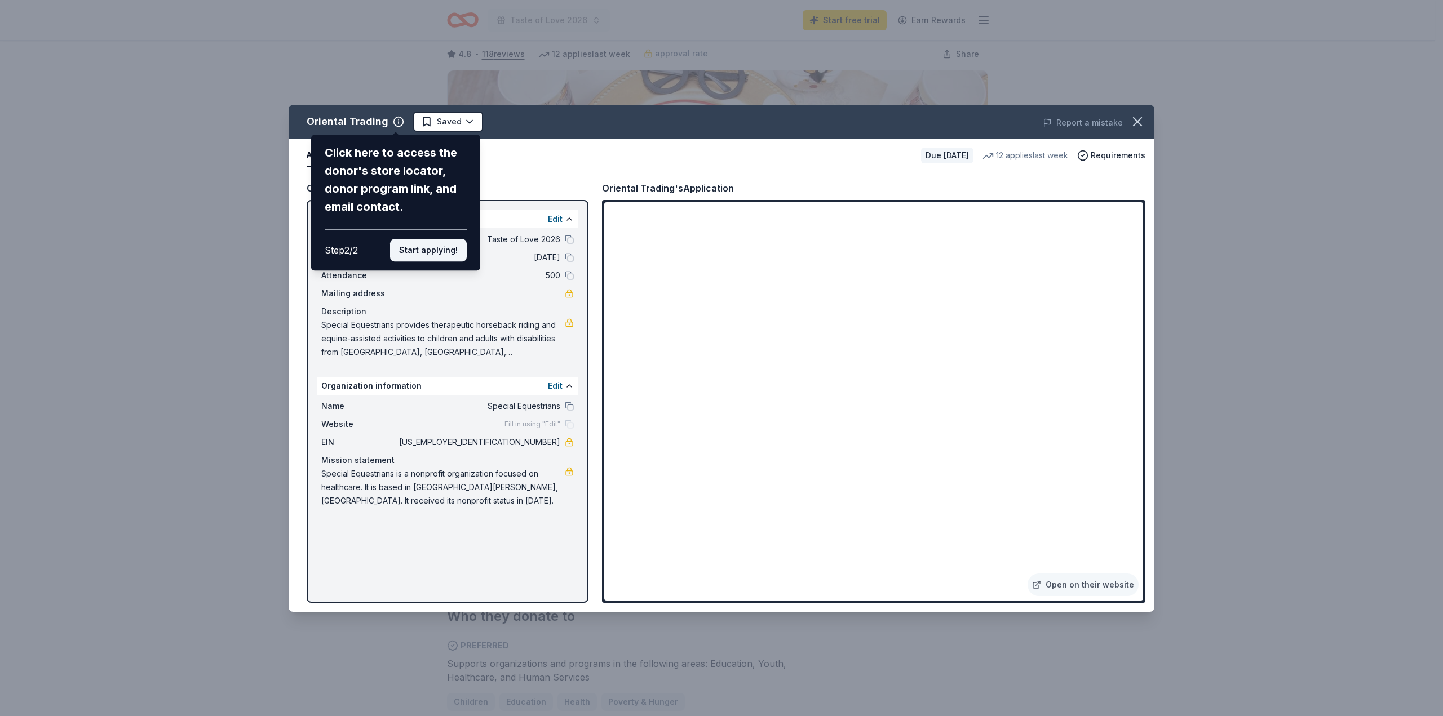
click at [431, 246] on button "Start applying!" at bounding box center [428, 250] width 77 height 23
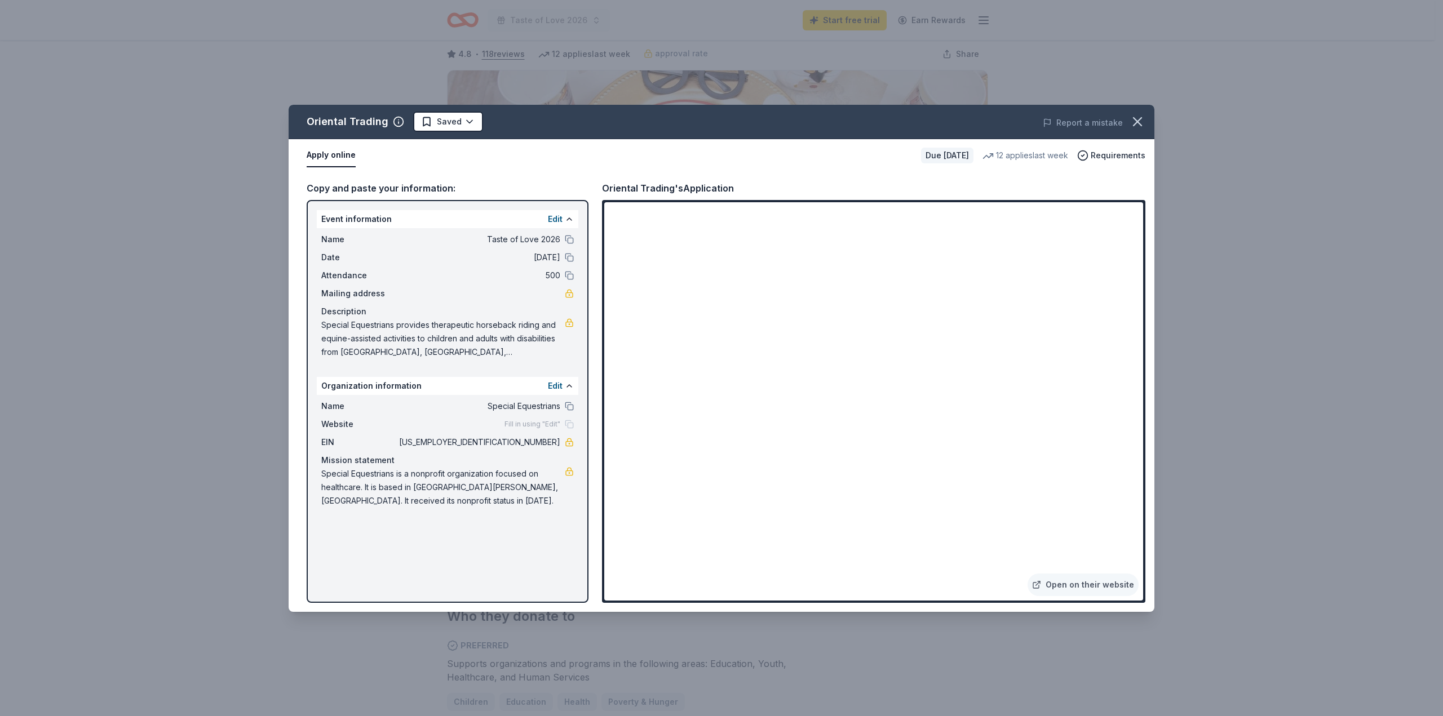
click at [411, 350] on span "Special Equestrians provides therapeutic horseback riding and equine-assisted a…" at bounding box center [443, 338] width 244 height 41
click at [405, 219] on div "Event information Edit" at bounding box center [448, 219] width 262 height 18
click at [1181, 278] on div "Oriental Trading Saved Report a mistake Apply online Due in 168 days 12 applies…" at bounding box center [721, 358] width 1443 height 716
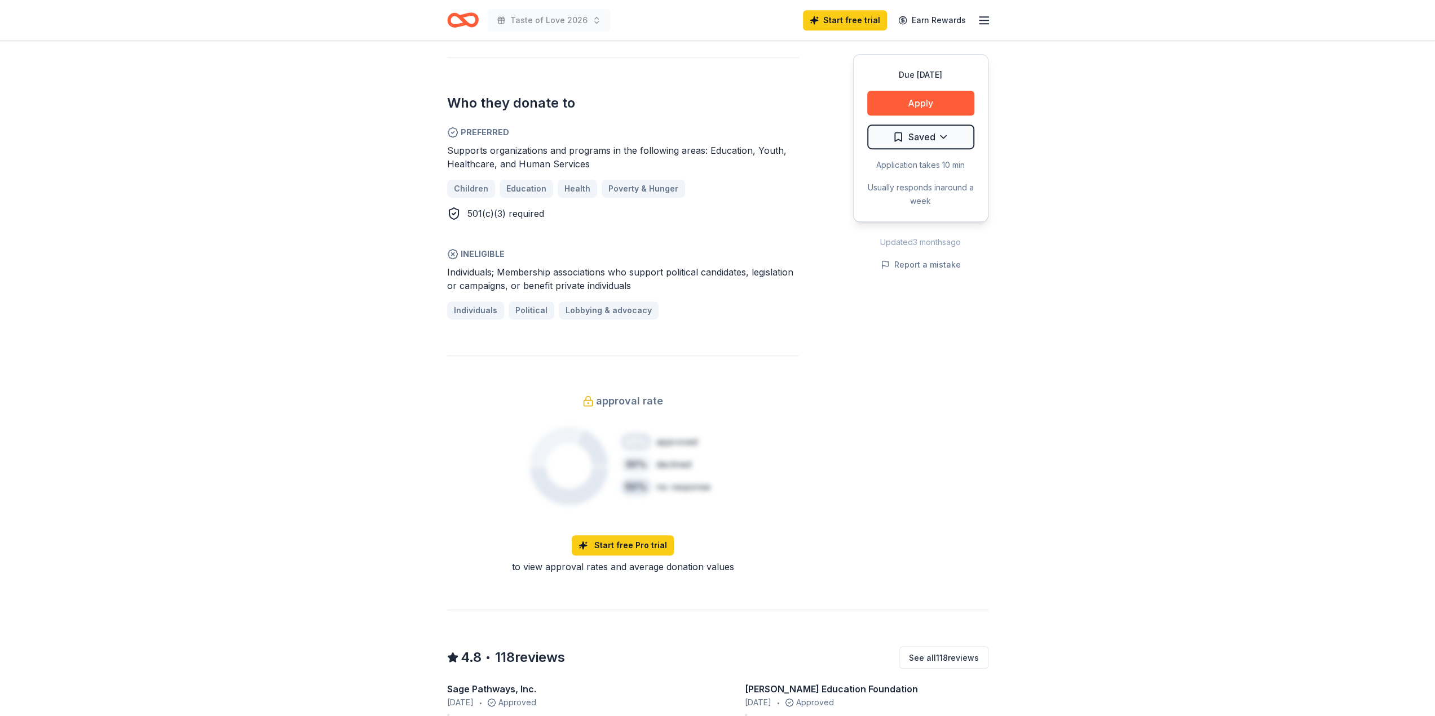
scroll to position [395, 0]
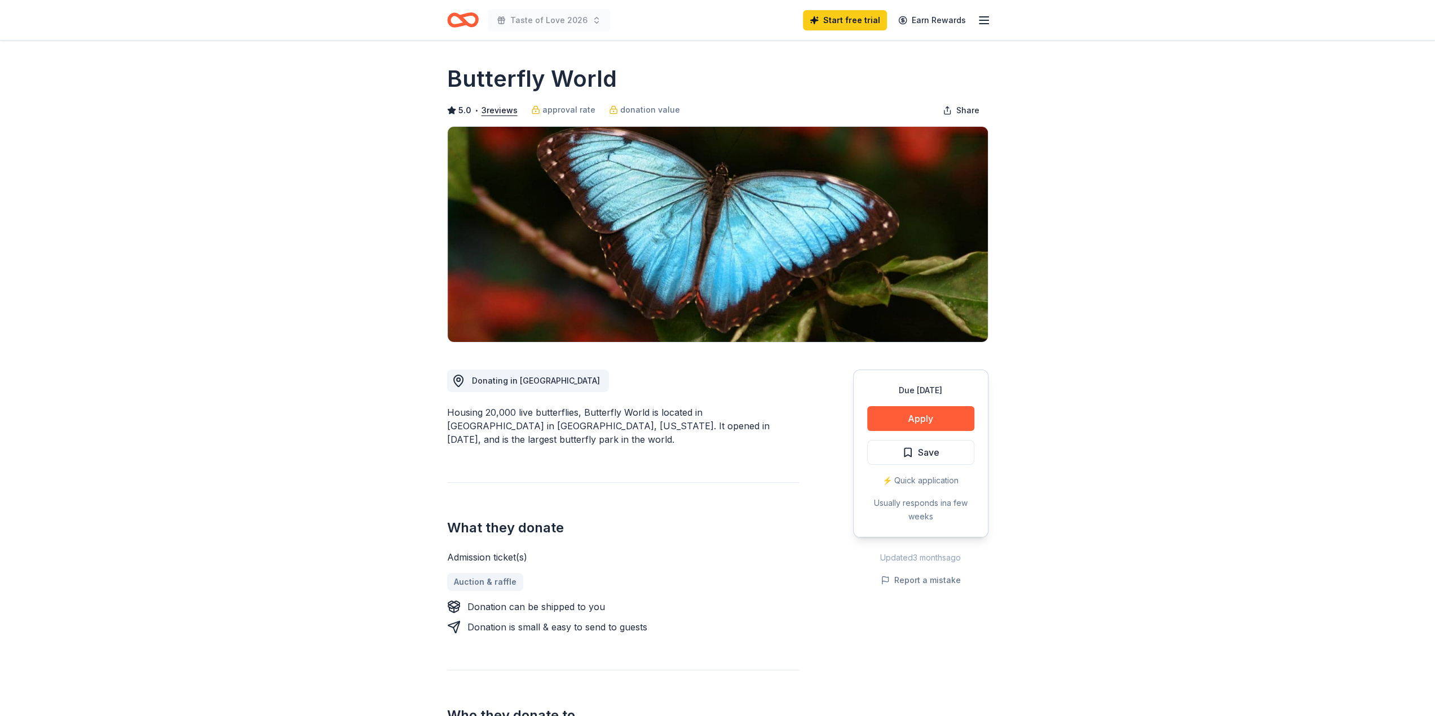
drag, startPoint x: 619, startPoint y: 78, endPoint x: 533, endPoint y: 78, distance: 86.2
click at [533, 78] on div "Butterfly World" at bounding box center [717, 79] width 541 height 32
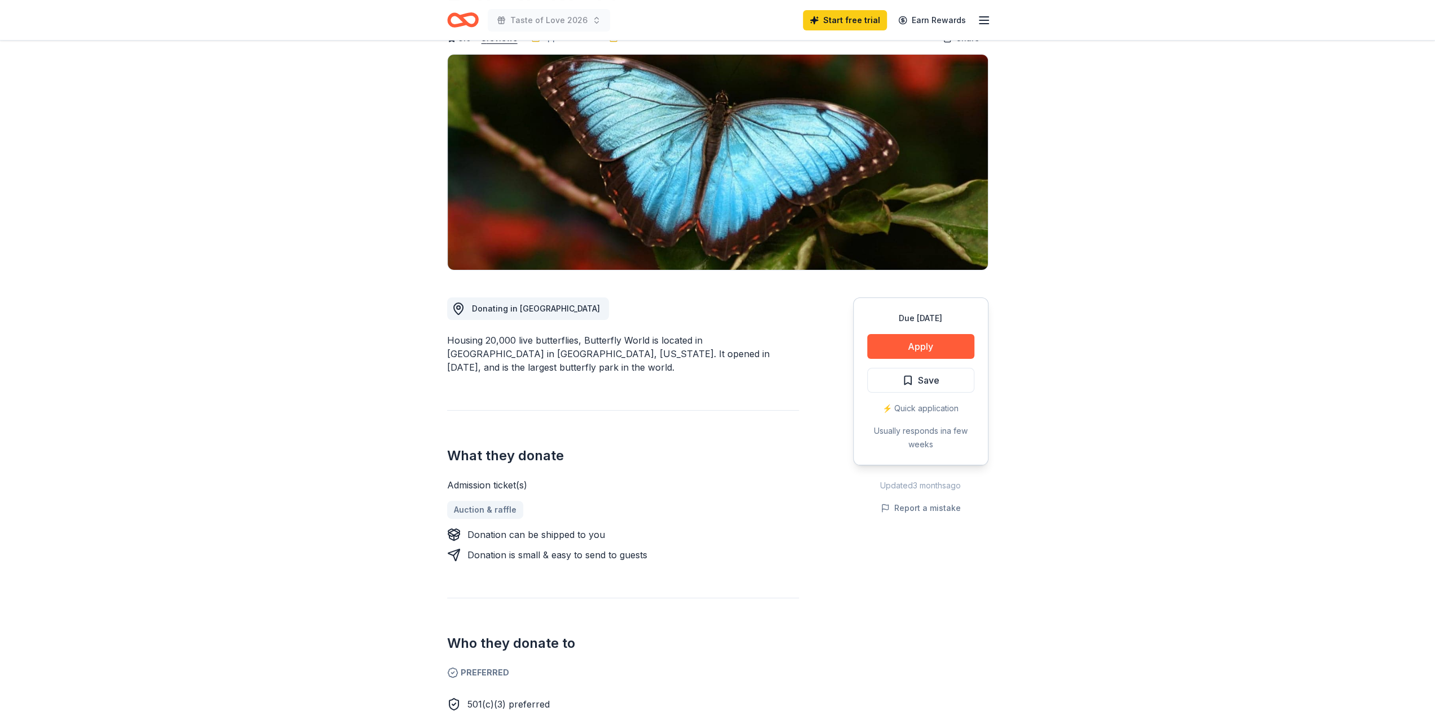
scroll to position [113, 0]
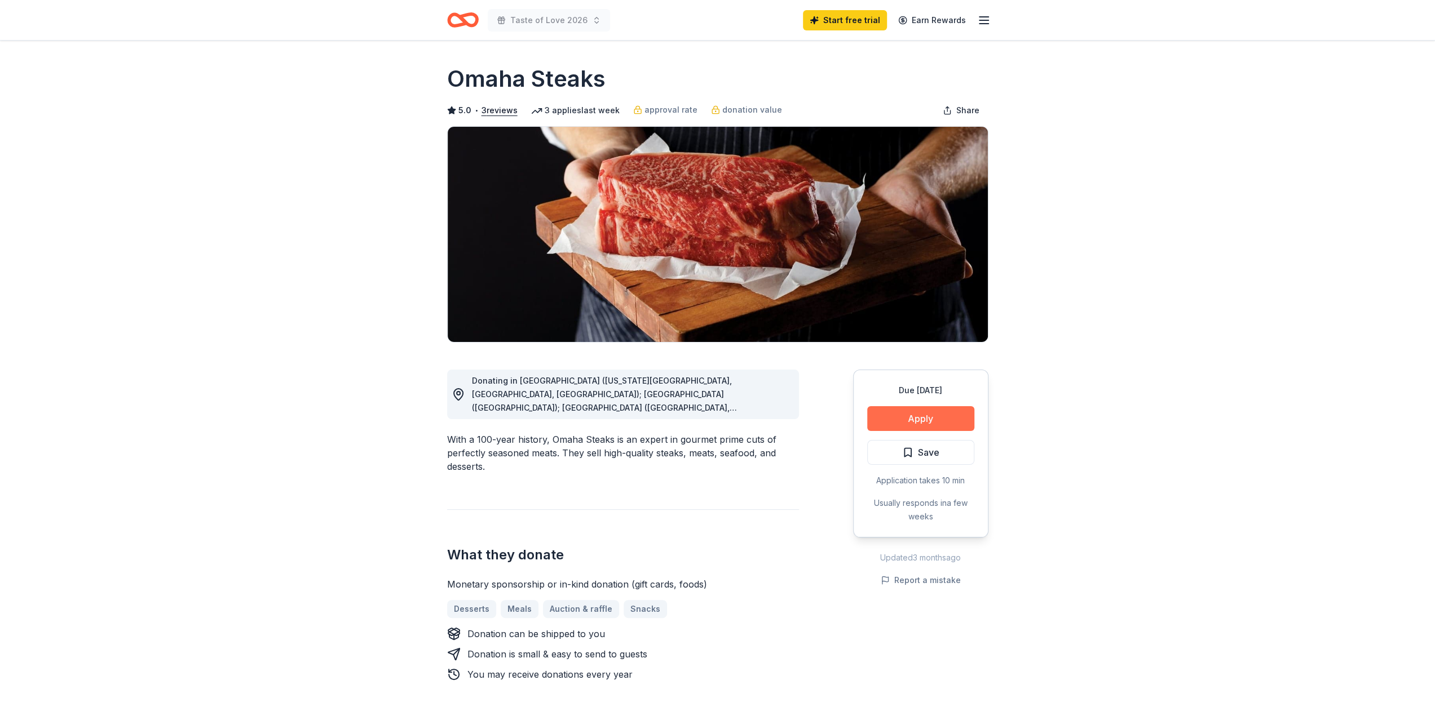
click at [915, 413] on button "Apply" at bounding box center [920, 418] width 107 height 25
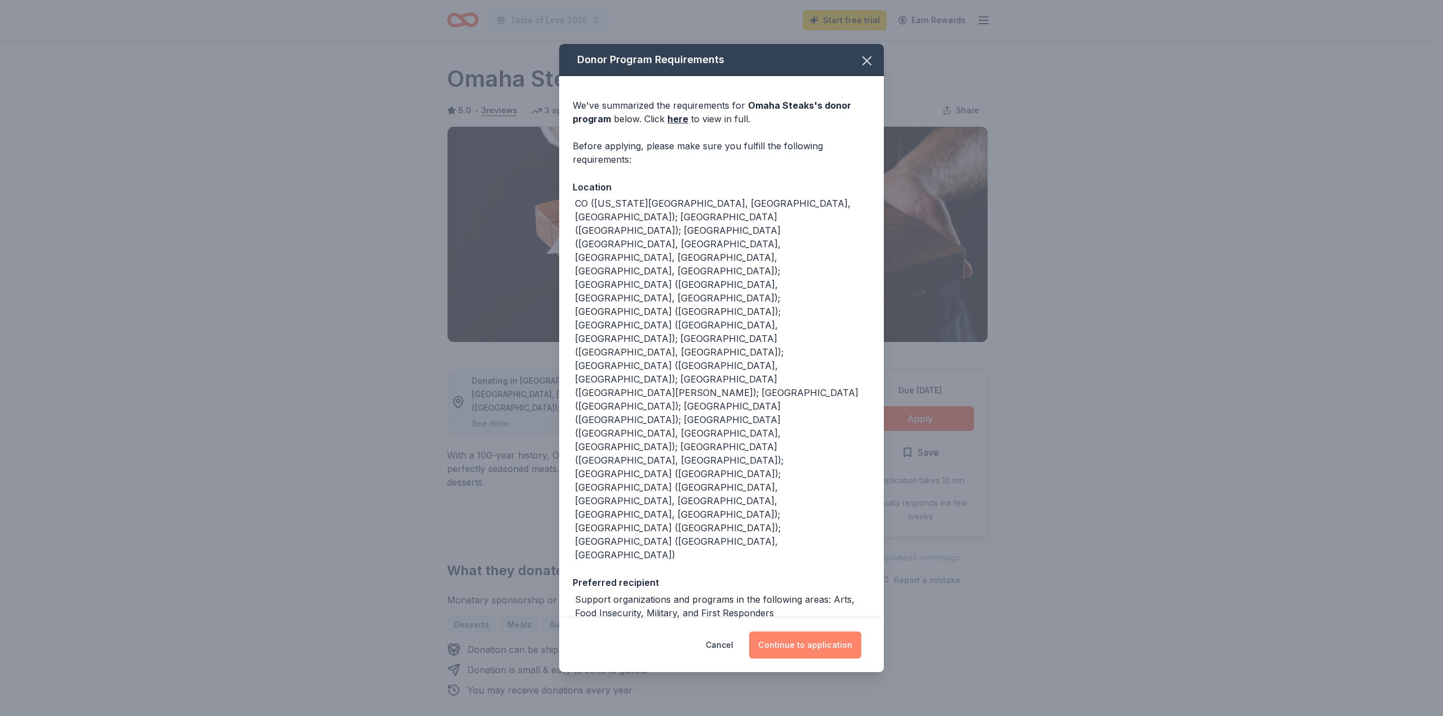
click at [811, 632] on button "Continue to application" at bounding box center [805, 645] width 112 height 27
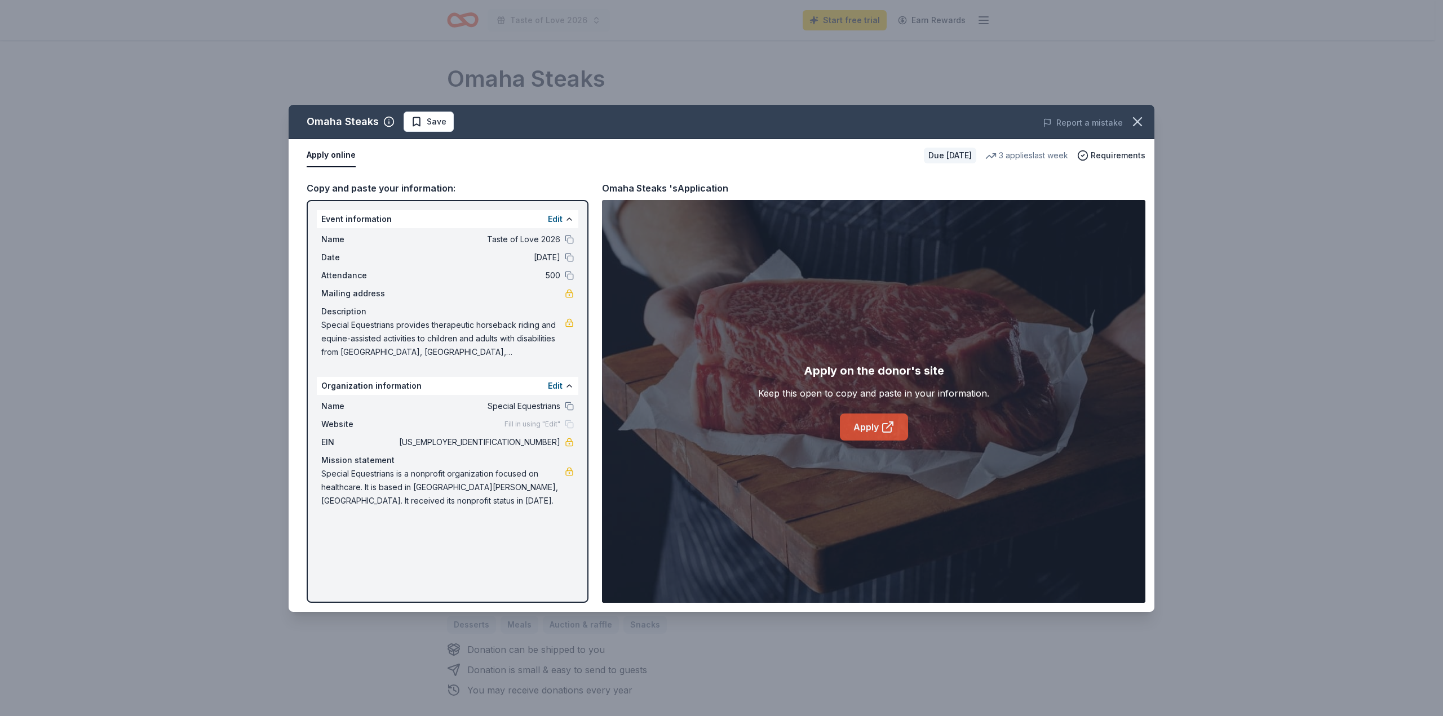
click at [874, 426] on link "Apply" at bounding box center [874, 427] width 68 height 27
click at [1134, 123] on icon "button" at bounding box center [1138, 122] width 16 height 16
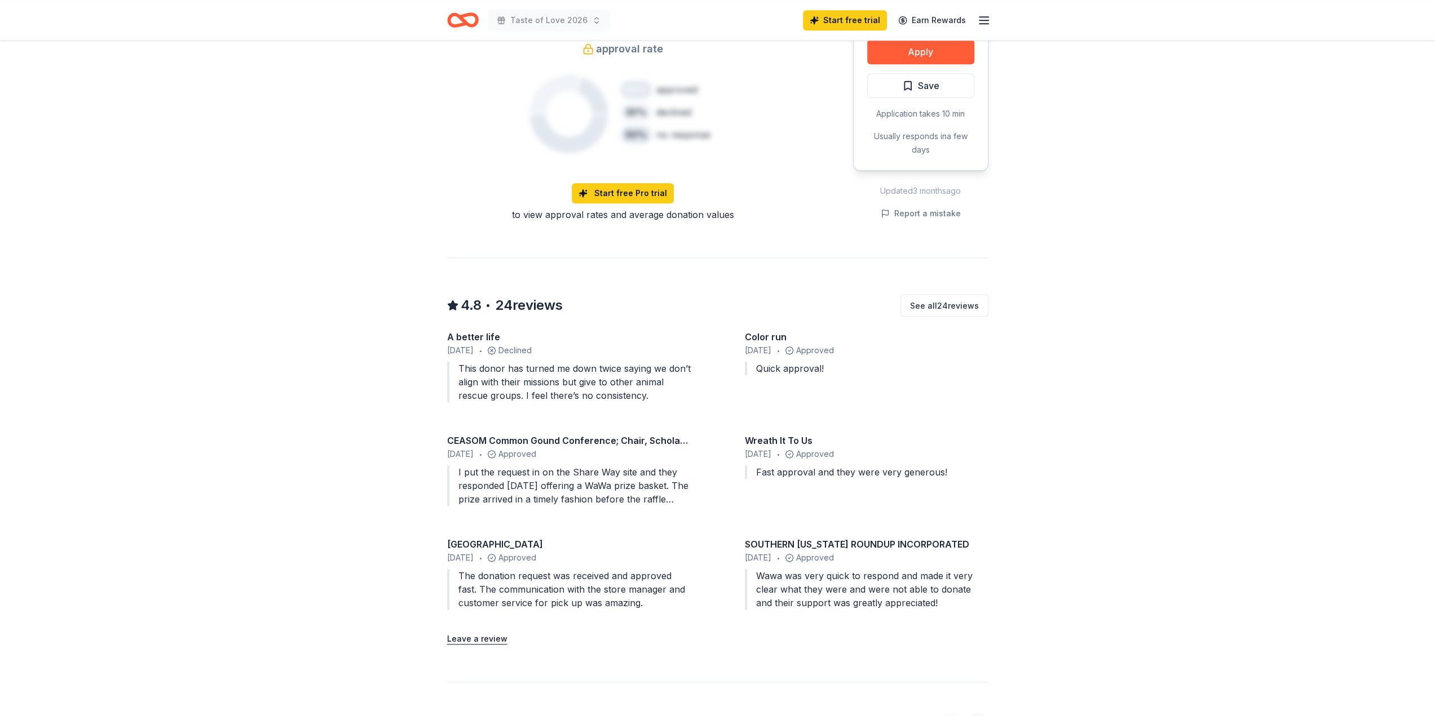
scroll to position [958, 0]
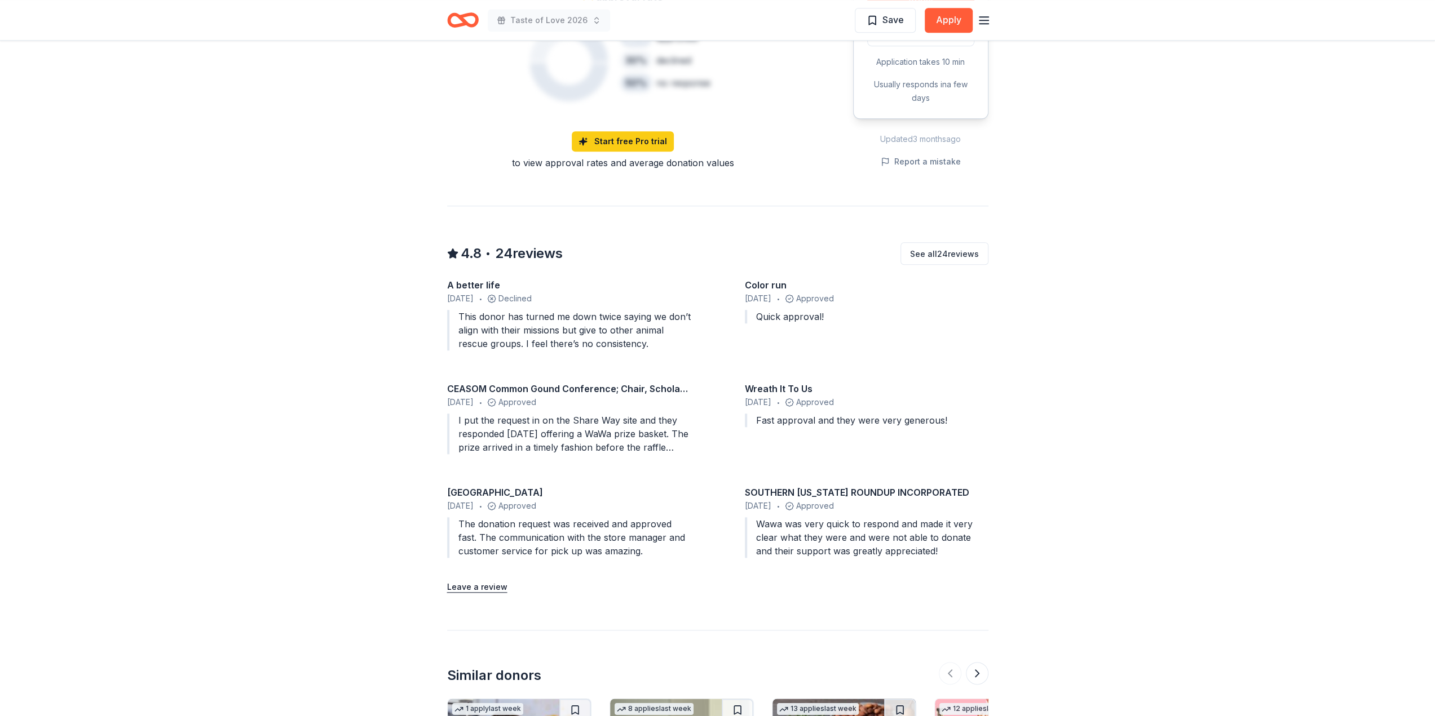
click at [578, 414] on div "I put the request in on the Share Way site and they responded [DATE] offering a…" at bounding box center [569, 434] width 244 height 41
click at [603, 382] on div "CEASOM Common Gound Conference; Chair, Scholarship Chance Raffle" at bounding box center [569, 389] width 244 height 14
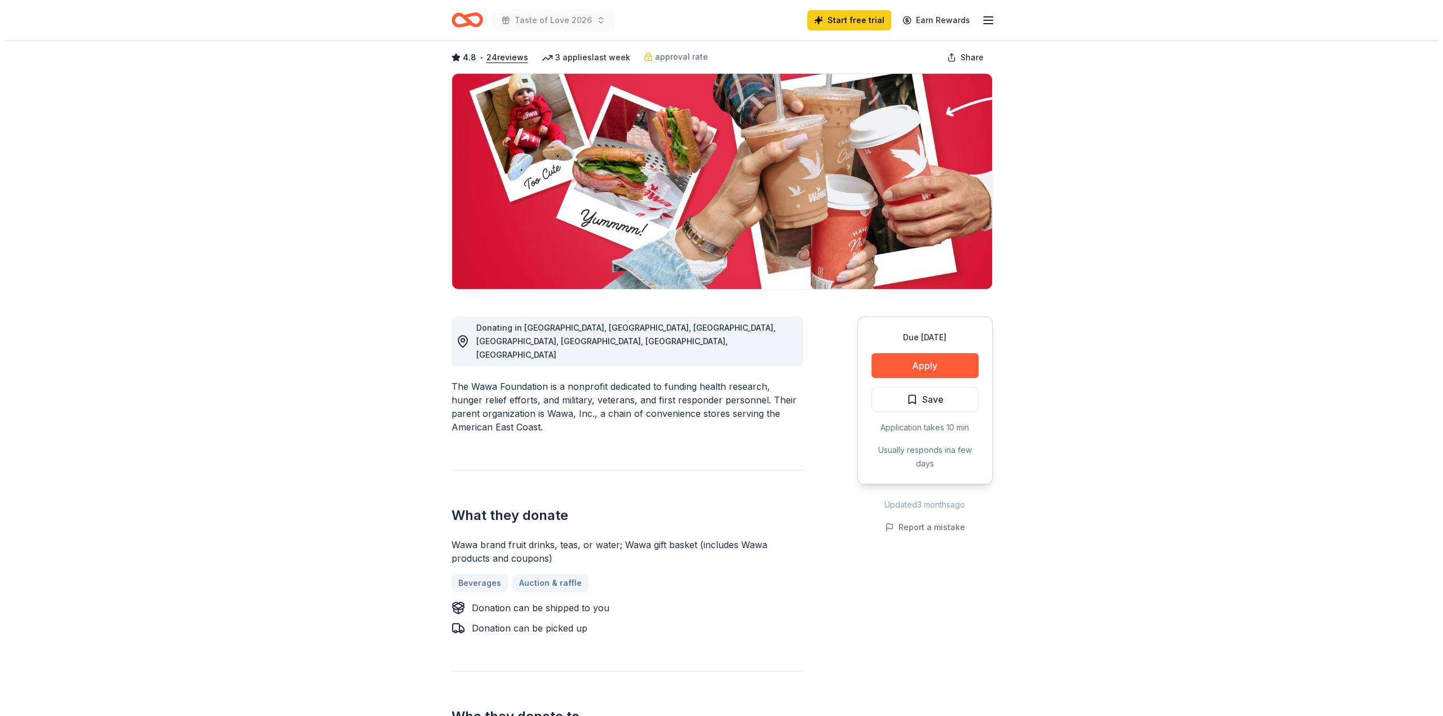
scroll to position [0, 0]
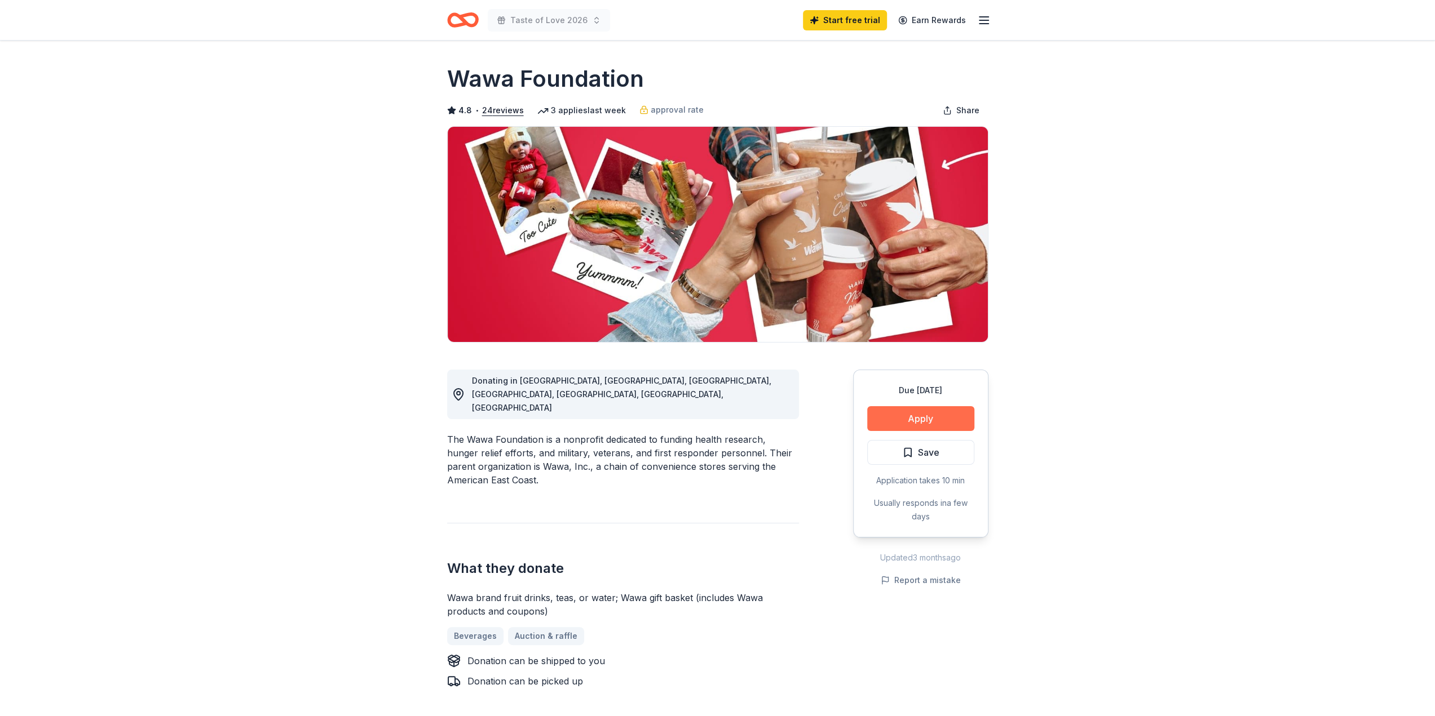
click at [918, 415] on button "Apply" at bounding box center [920, 418] width 107 height 25
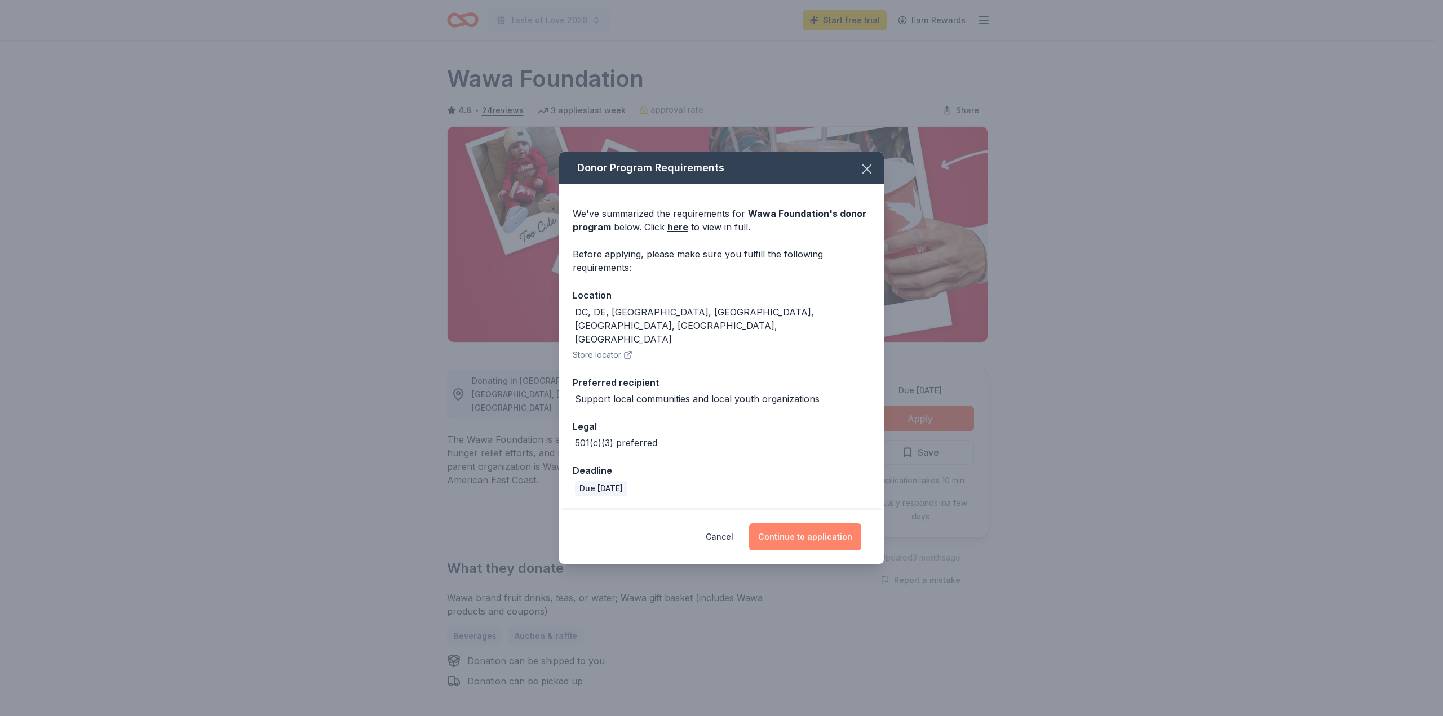
click at [795, 524] on button "Continue to application" at bounding box center [805, 537] width 112 height 27
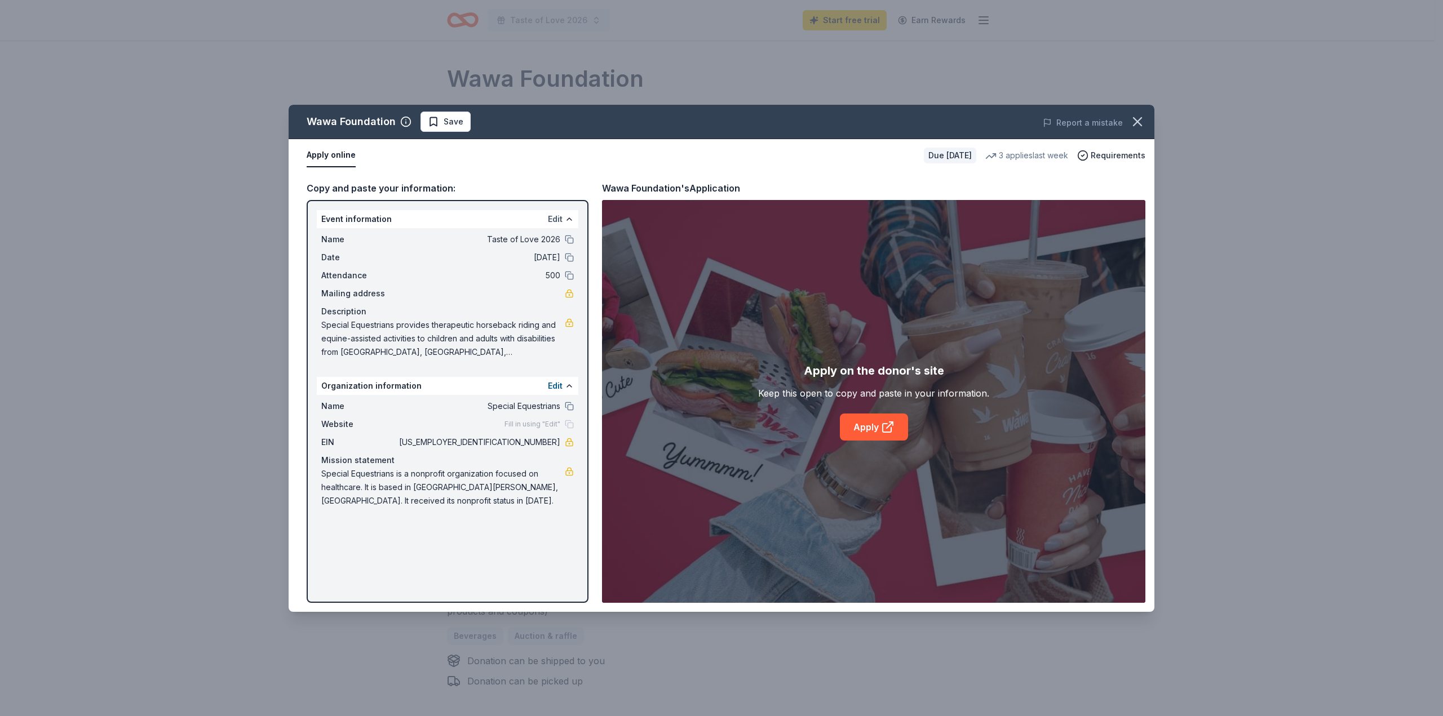
click at [558, 214] on button "Edit" at bounding box center [555, 220] width 15 height 14
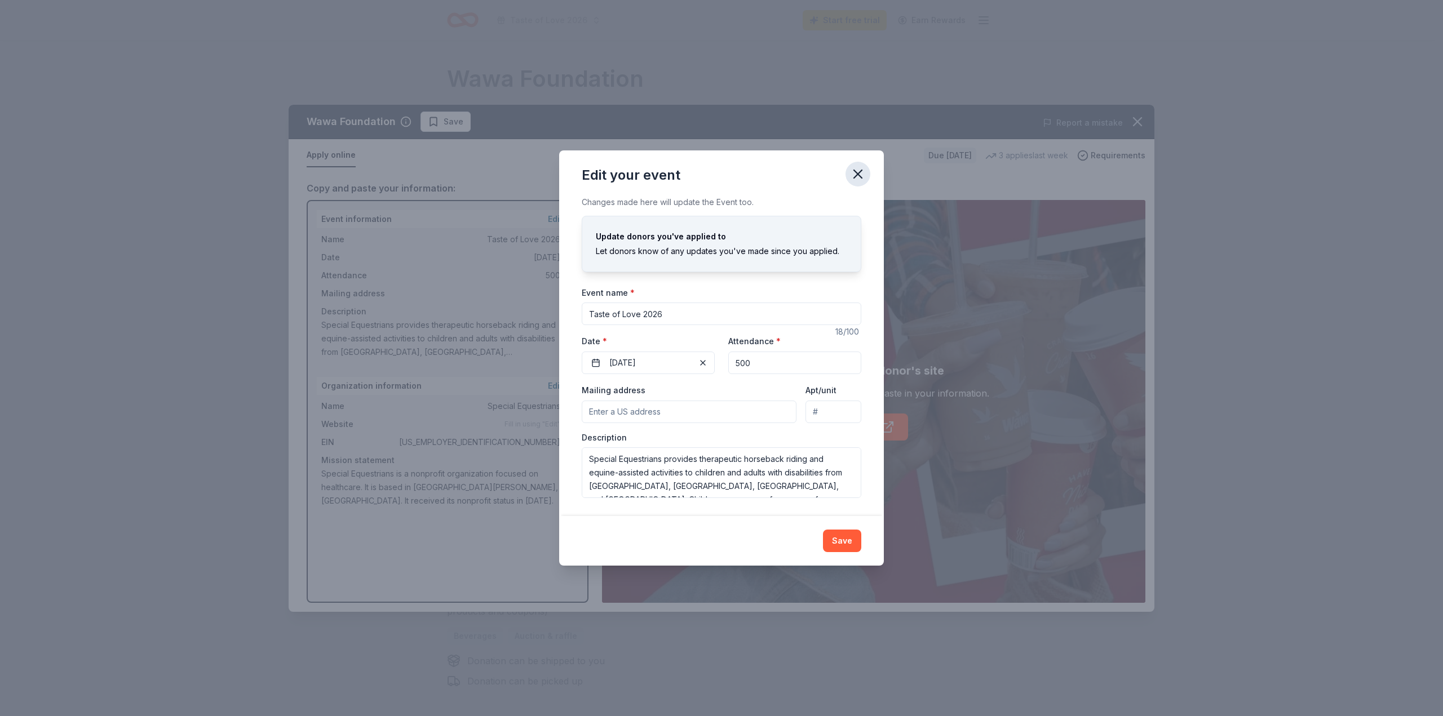
click at [859, 174] on icon "button" at bounding box center [858, 174] width 8 height 8
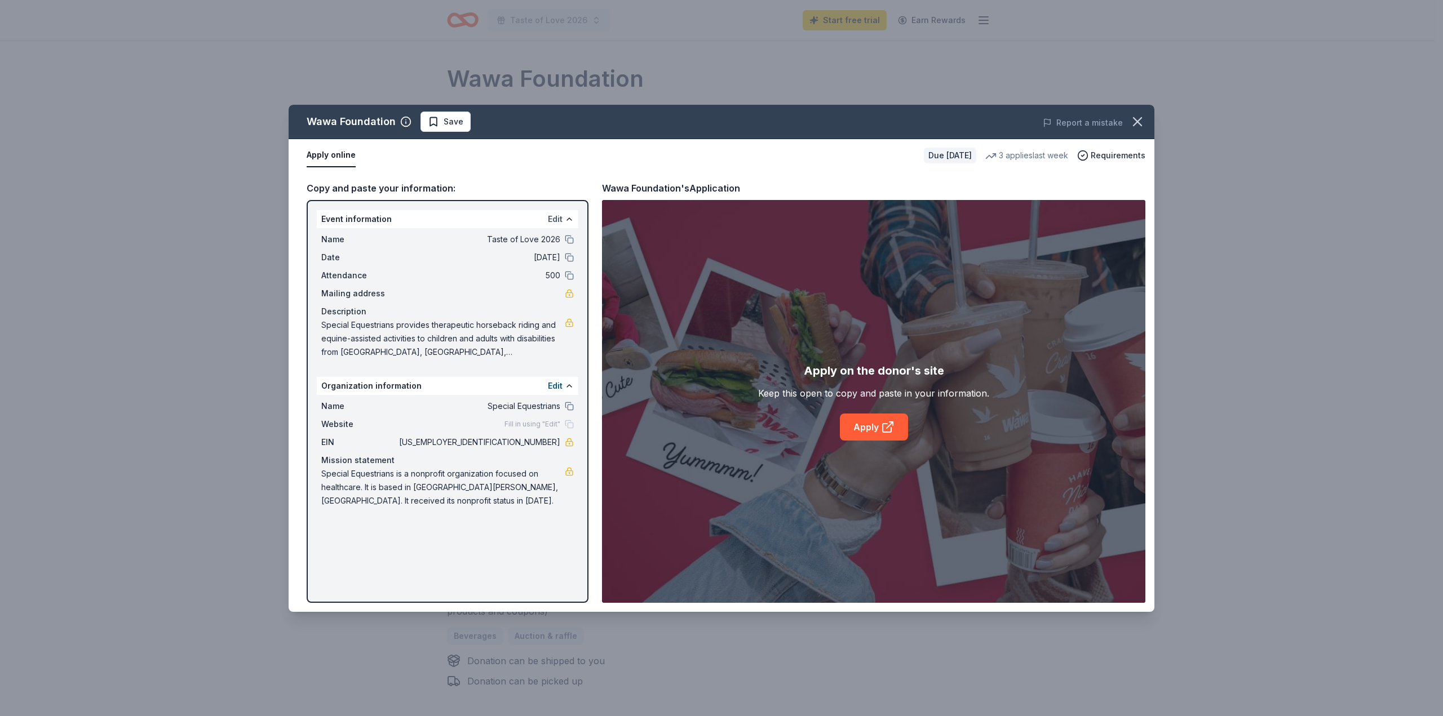
click at [556, 216] on button "Edit" at bounding box center [555, 220] width 15 height 14
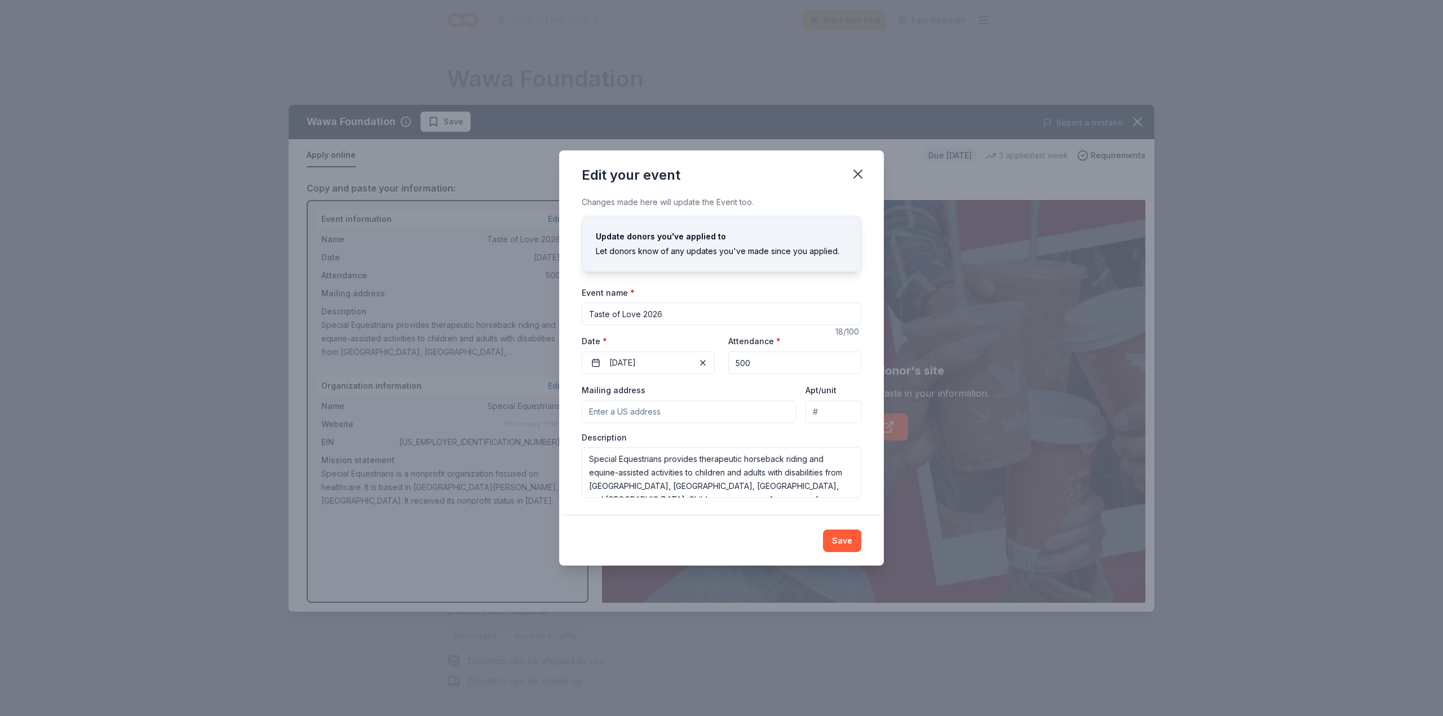
drag, startPoint x: 665, startPoint y: 312, endPoint x: 581, endPoint y: 312, distance: 84.0
click at [581, 312] on div "Changes made here will update the Event too. Update donors you've applied to Le…" at bounding box center [721, 356] width 325 height 321
type input "Annual Ride-A-Thon"
drag, startPoint x: 749, startPoint y: 364, endPoint x: 764, endPoint y: 360, distance: 15.7
click at [726, 364] on div "Event website Attendance * 500 Date * 03/22/2026" at bounding box center [722, 354] width 280 height 40
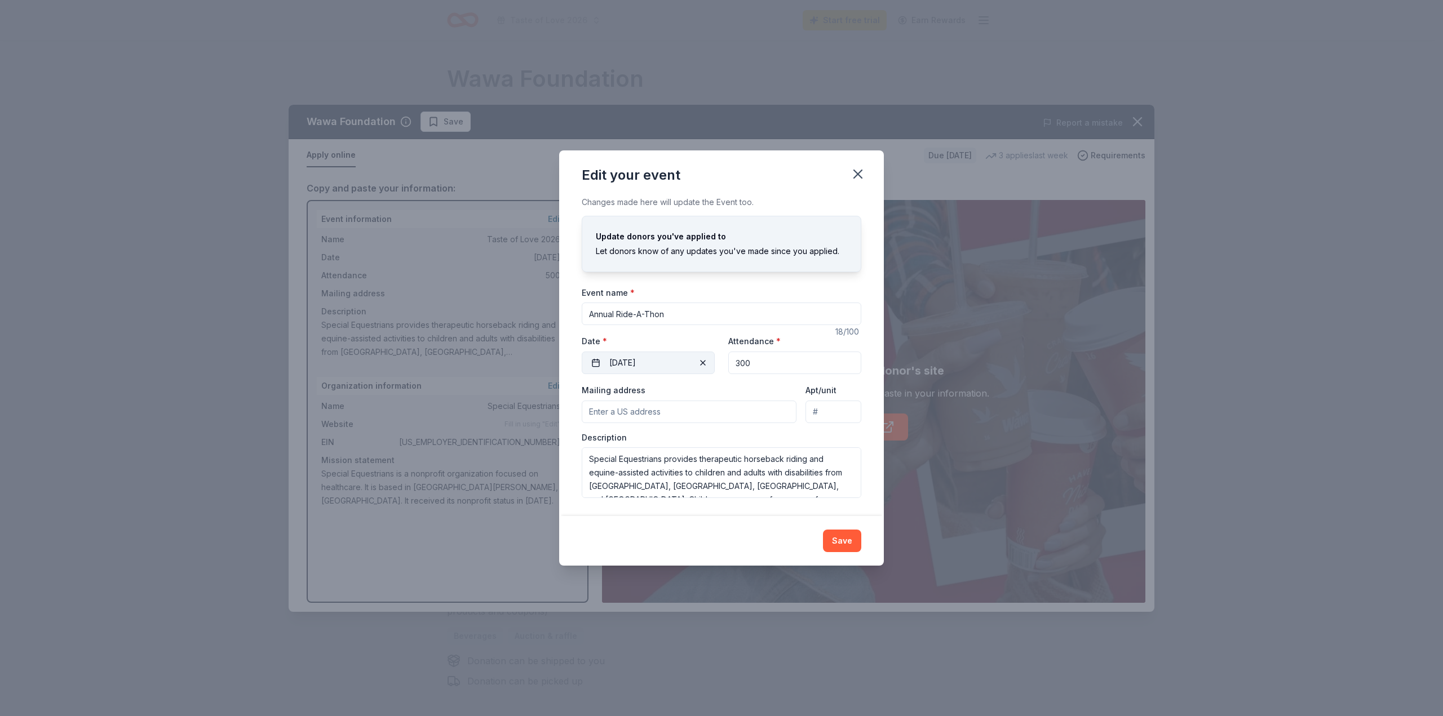
type input "300"
click at [593, 360] on button "03/22/2026" at bounding box center [648, 363] width 133 height 23
click at [709, 391] on button "Go to next month" at bounding box center [709, 393] width 16 height 16
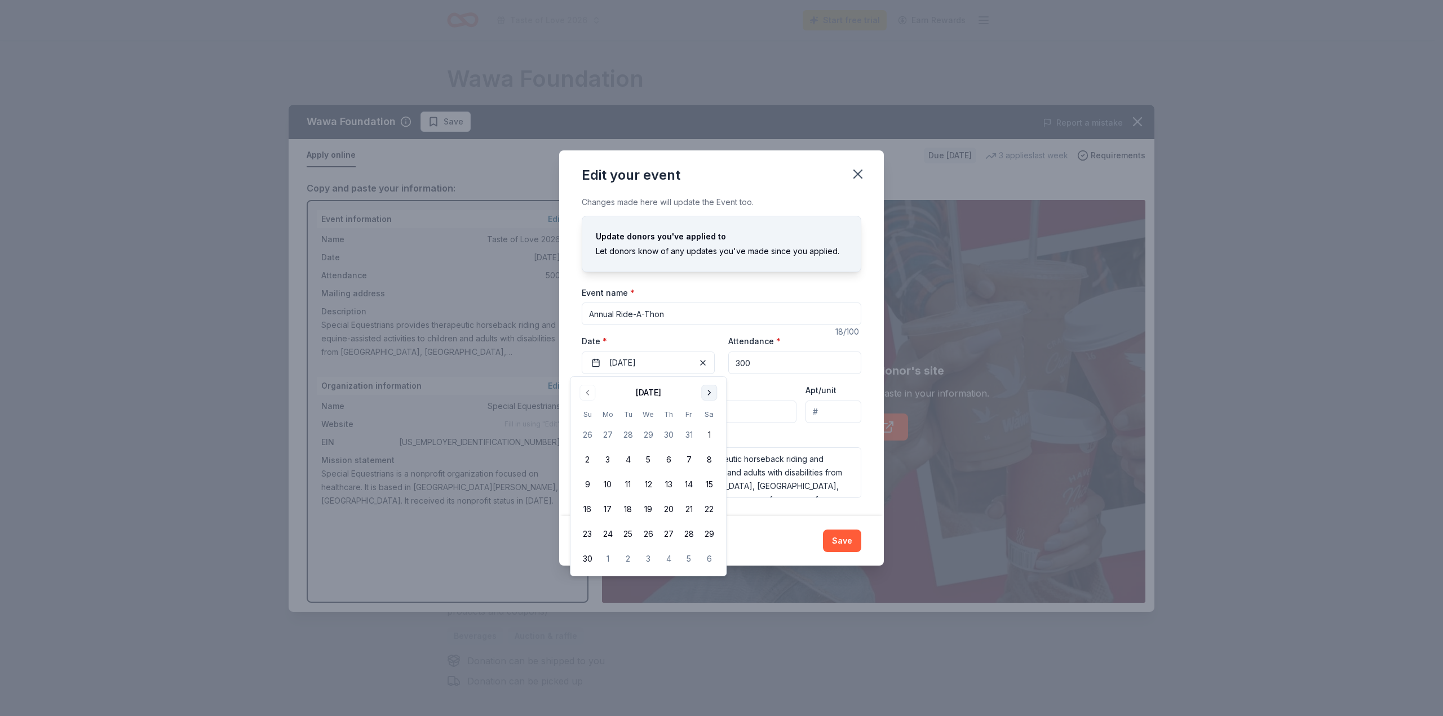
click at [709, 391] on button "Go to next month" at bounding box center [709, 393] width 16 height 16
click at [707, 435] on button "7" at bounding box center [709, 435] width 20 height 20
click at [784, 535] on div "Save" at bounding box center [722, 541] width 280 height 23
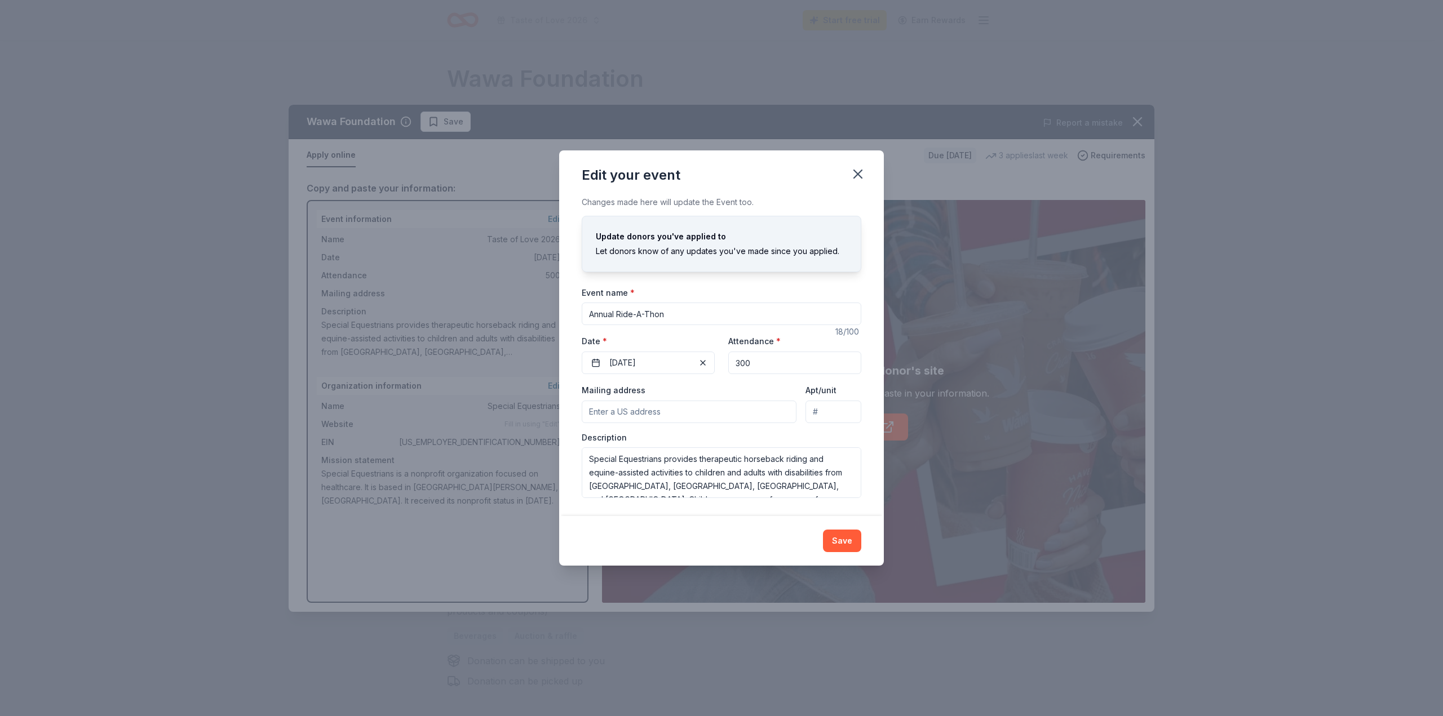
click at [684, 415] on input "Mailing address" at bounding box center [689, 412] width 215 height 23
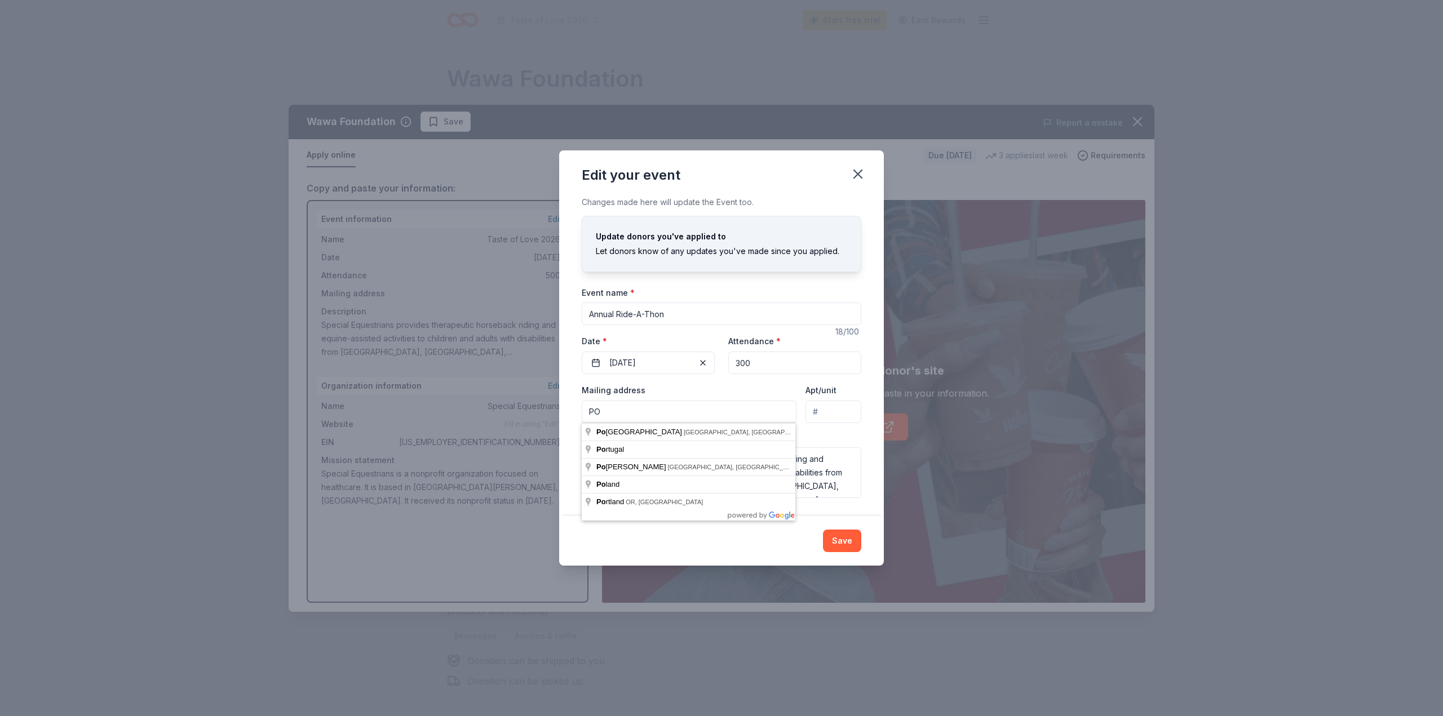
type input "P"
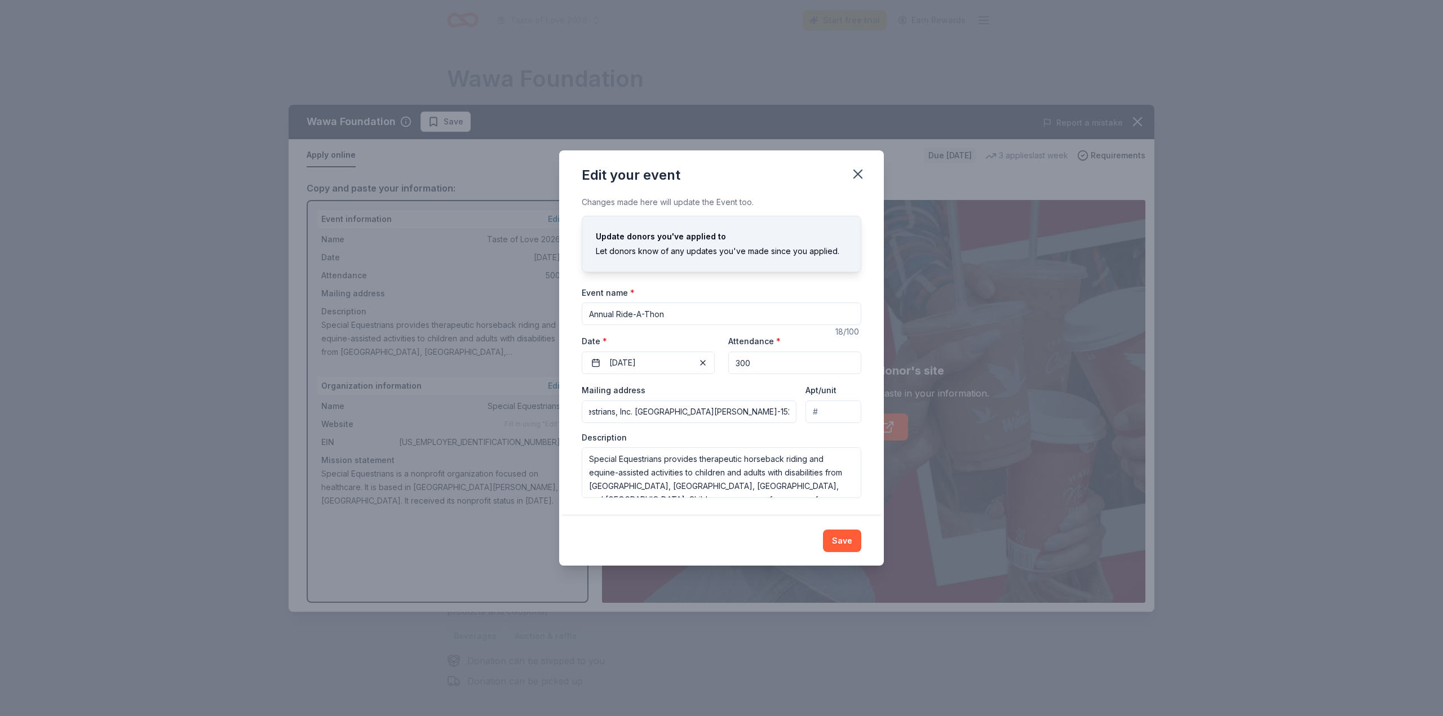
scroll to position [0, 51]
type input "Special Equestrians, Inc. PO Box 61528, Fort Myers, FL 33906-1528"
drag, startPoint x: 697, startPoint y: 459, endPoint x: 606, endPoint y: 462, distance: 90.8
click at [606, 462] on textarea "Special Equestrians provides therapeutic horseback riding and equine-assisted a…" at bounding box center [722, 473] width 280 height 51
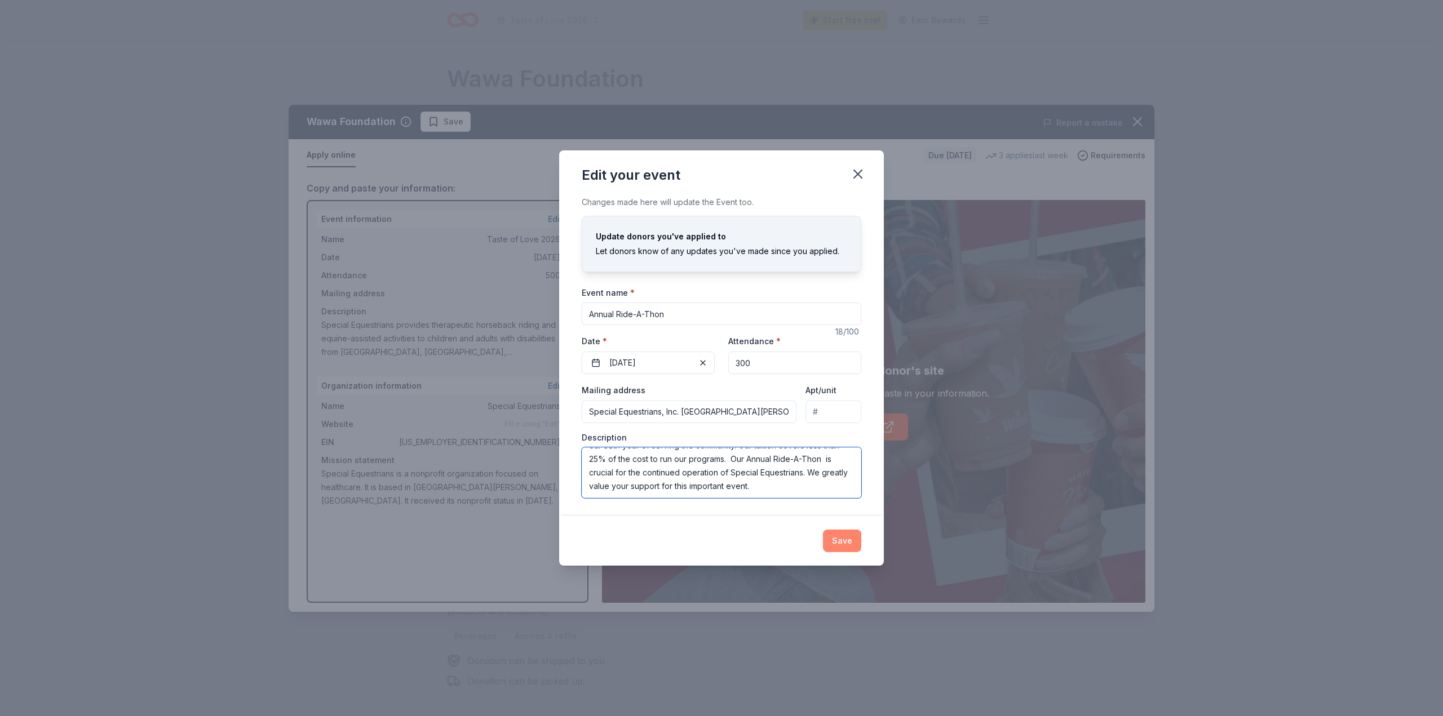
type textarea "Special Equestrians provides therapeutic horseback riding and equine-assisted a…"
click at [841, 538] on button "Save" at bounding box center [842, 541] width 38 height 23
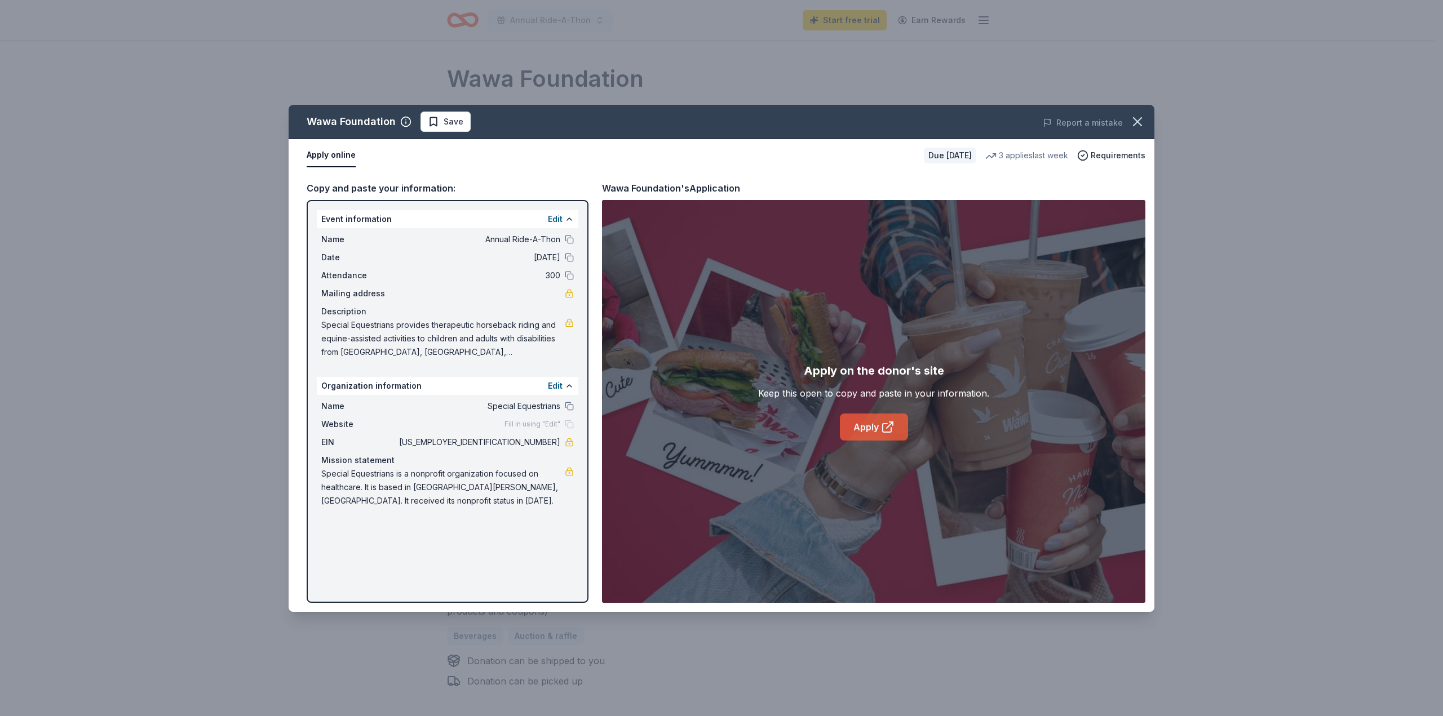
click at [873, 425] on link "Apply" at bounding box center [874, 427] width 68 height 27
click at [873, 423] on link "Apply" at bounding box center [874, 427] width 68 height 27
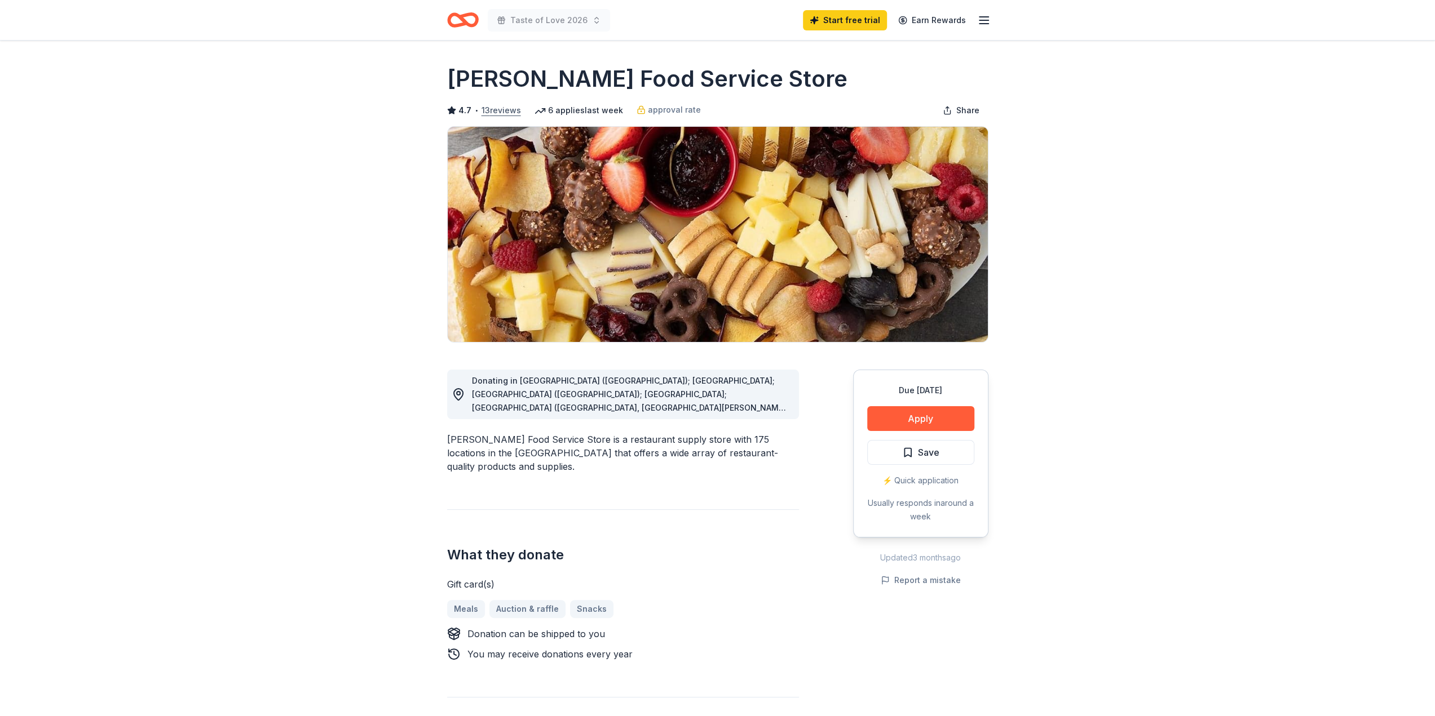
click at [504, 109] on button "13 reviews" at bounding box center [500, 111] width 39 height 14
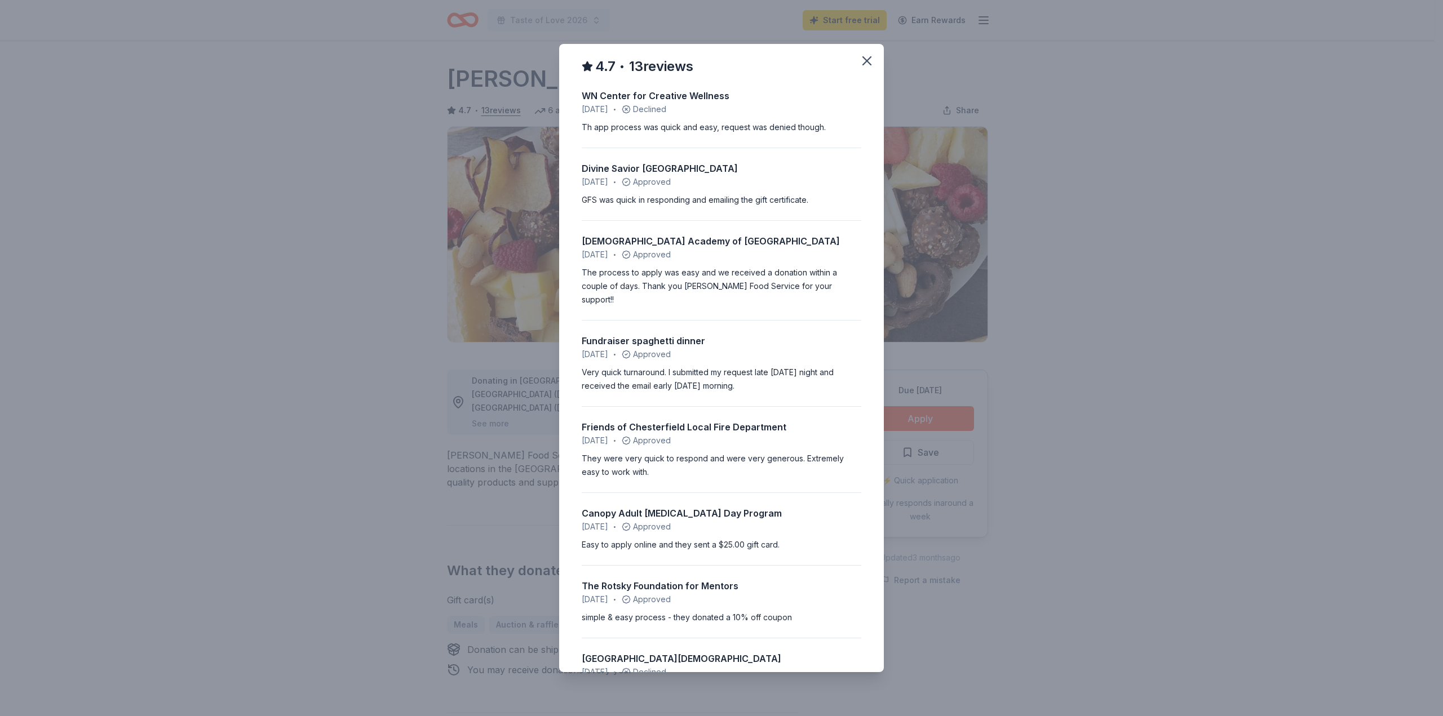
click at [1277, 162] on div "4.7 • 13 reviews WN Center for Creative Wellness June 2025 • Declined Th app pr…" at bounding box center [721, 358] width 1443 height 716
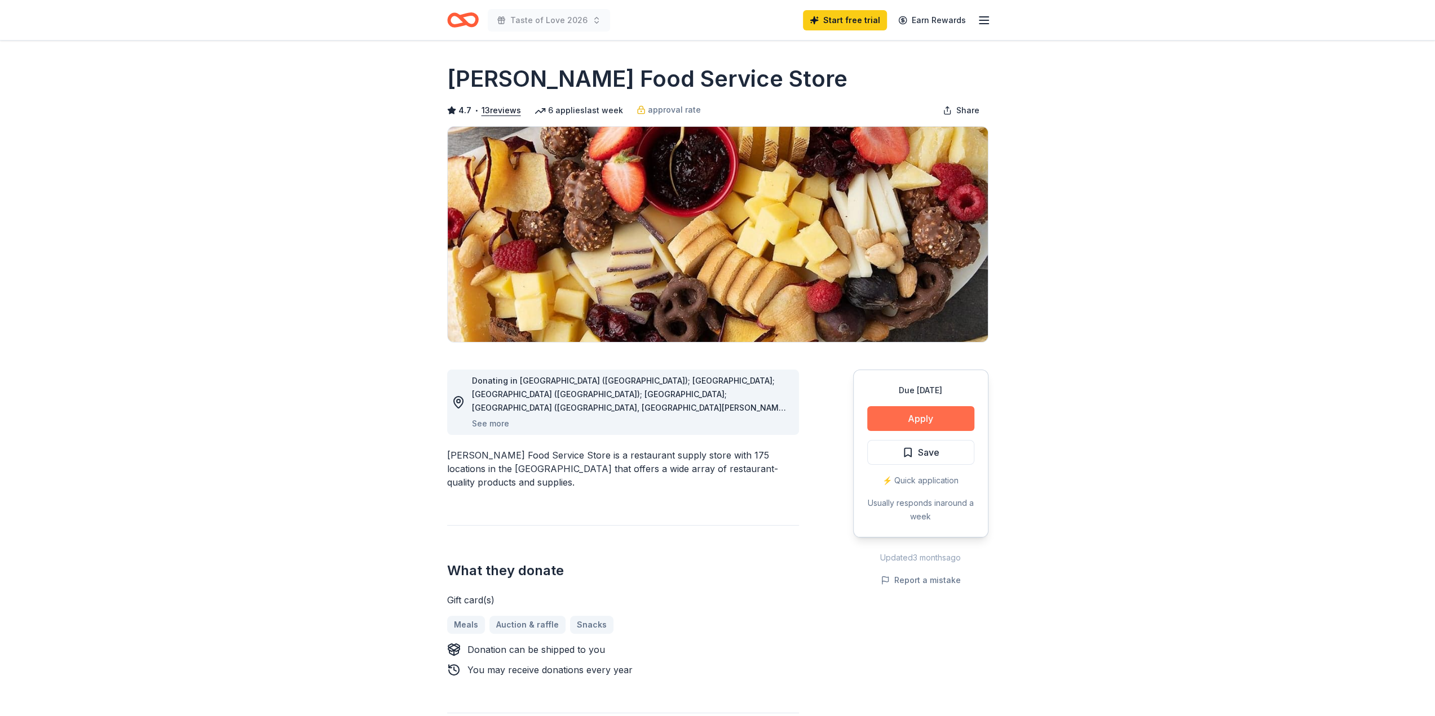
click at [918, 417] on button "Apply" at bounding box center [920, 418] width 107 height 25
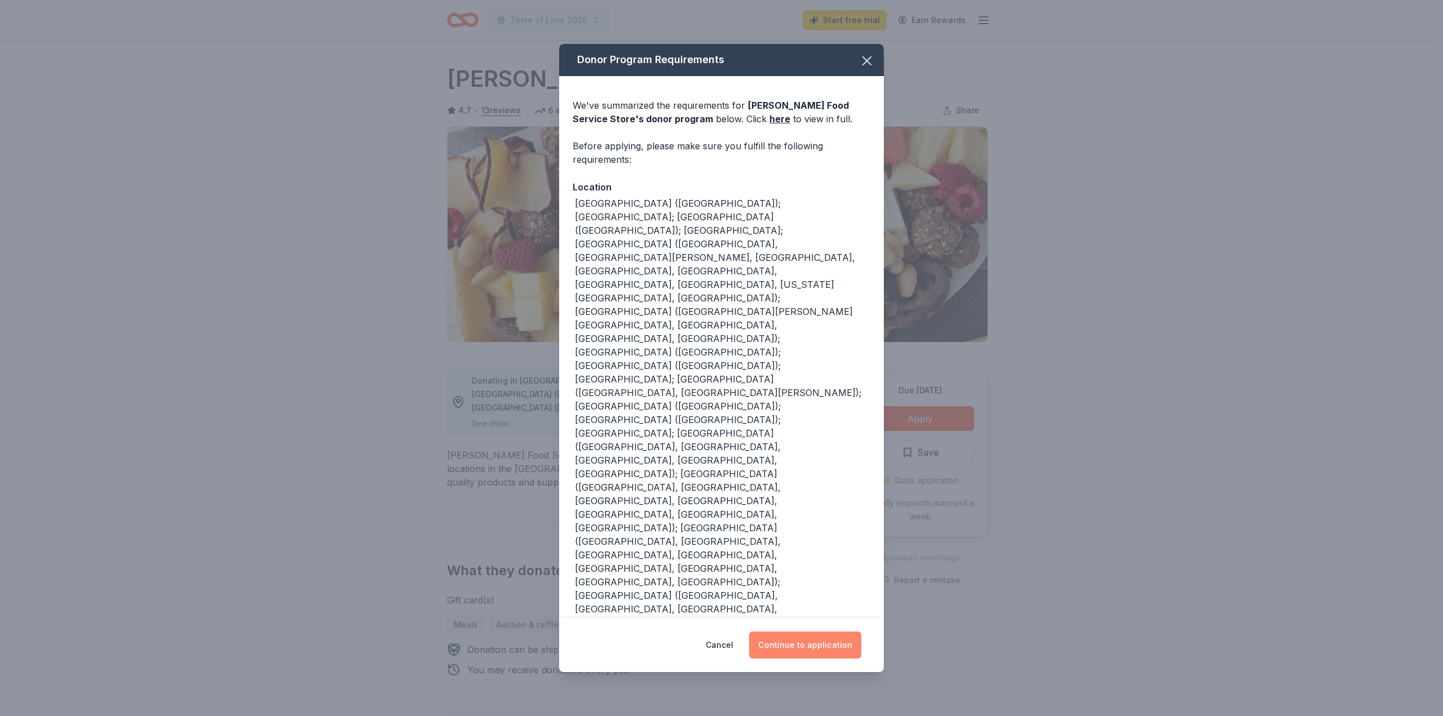
click at [795, 632] on button "Continue to application" at bounding box center [805, 645] width 112 height 27
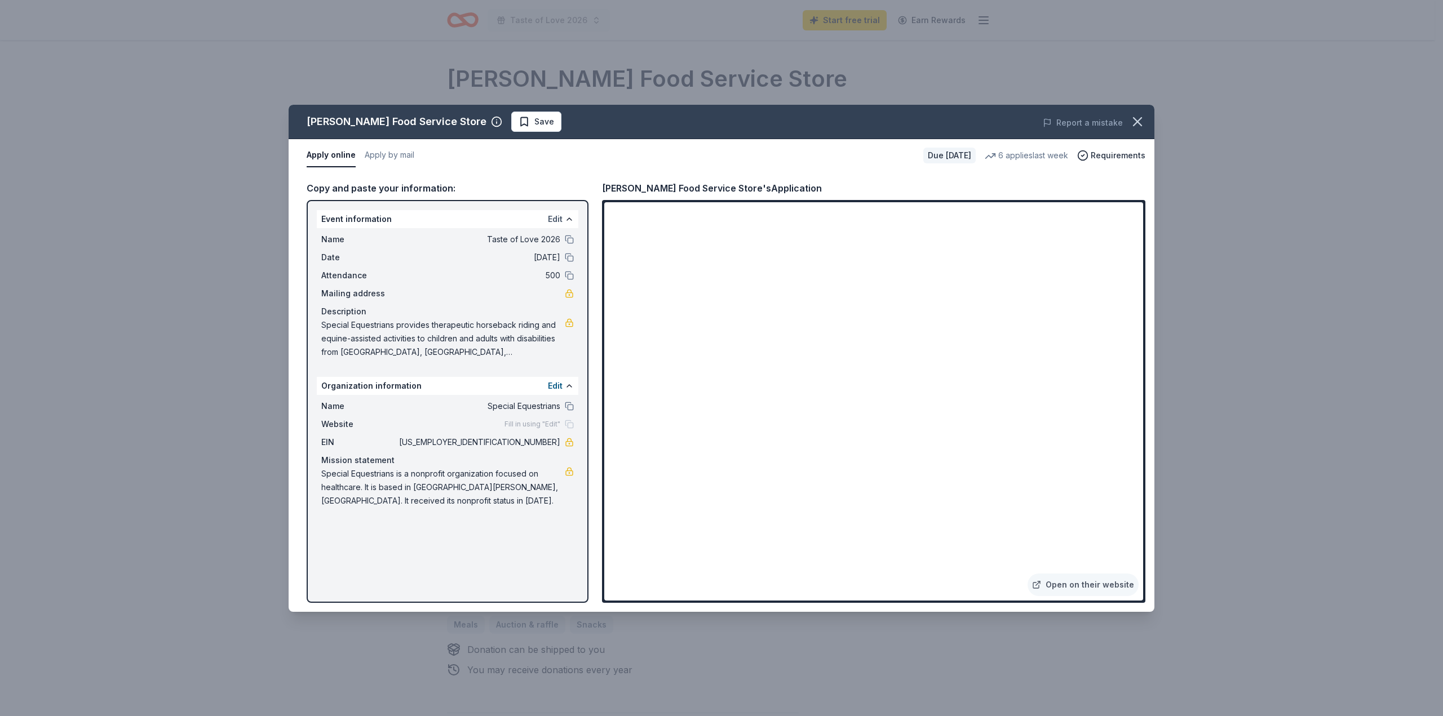
click at [557, 214] on button "Edit" at bounding box center [555, 220] width 15 height 14
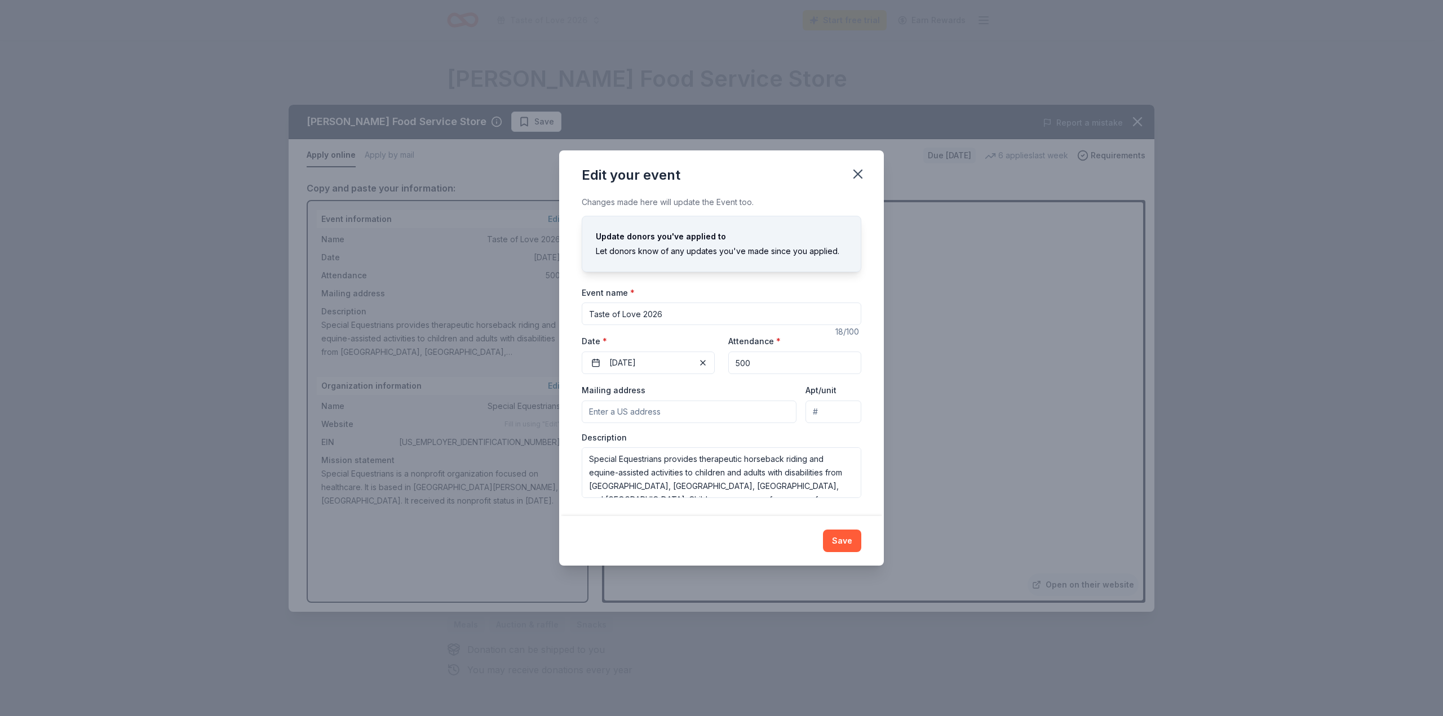
click at [683, 317] on input "Taste of Love 2026" at bounding box center [722, 314] width 280 height 23
drag, startPoint x: 661, startPoint y: 313, endPoint x: 568, endPoint y: 314, distance: 92.4
click at [568, 314] on div "Changes made here will update the Event too. Update donors you've applied to Le…" at bounding box center [721, 356] width 325 height 321
type input "2"
type input "35th Annual Ride-A-Thon"
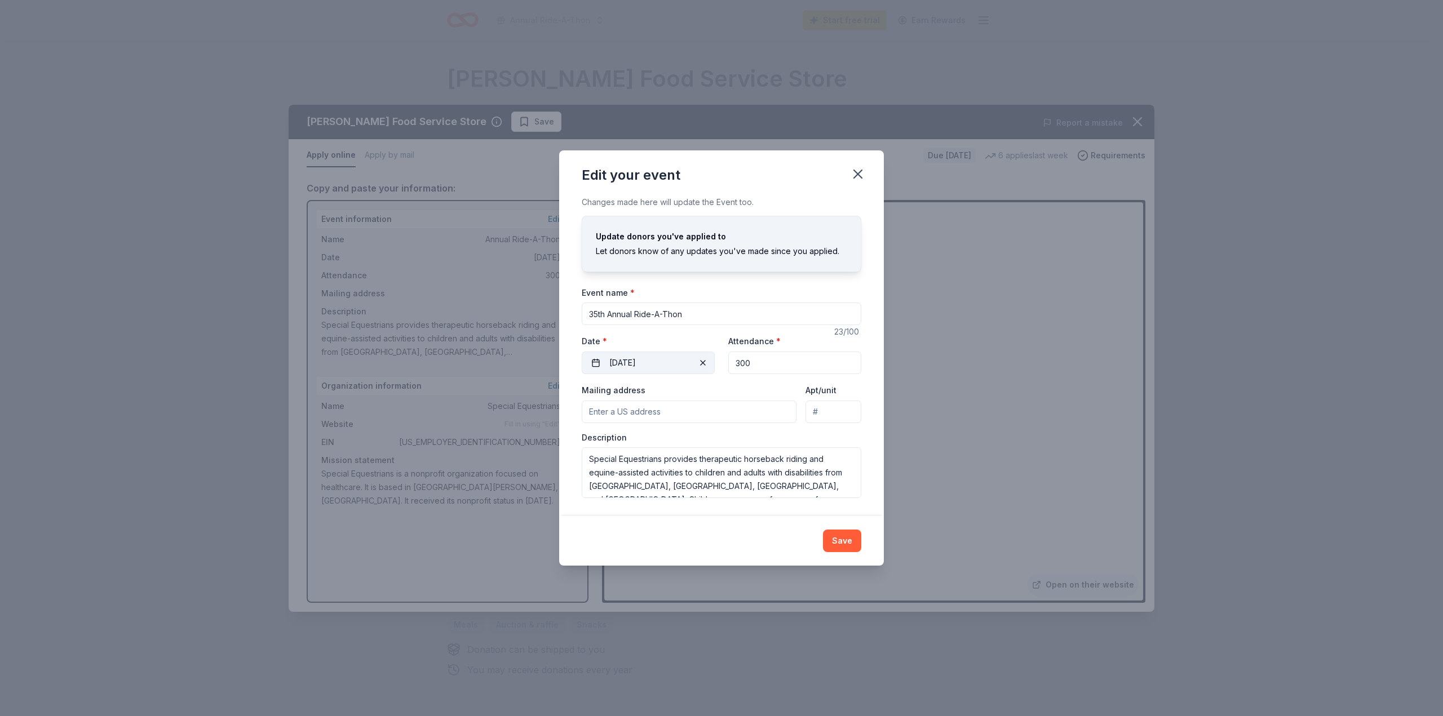
type input "300"
click at [630, 364] on button "03/22/2026" at bounding box center [648, 363] width 133 height 23
click at [587, 391] on button "Go to previous month" at bounding box center [587, 393] width 16 height 16
click at [710, 391] on button "Go to next month" at bounding box center [709, 393] width 16 height 16
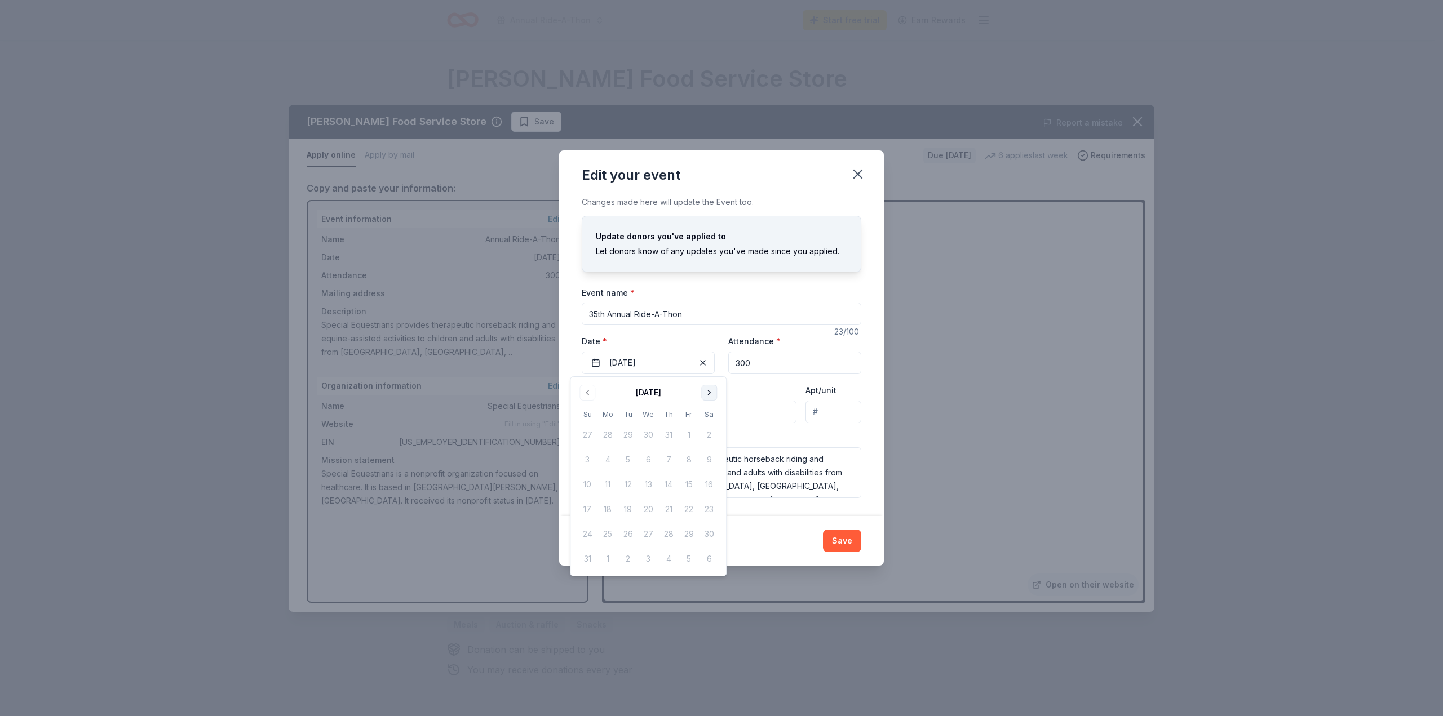
click at [710, 391] on button "Go to next month" at bounding box center [709, 393] width 16 height 16
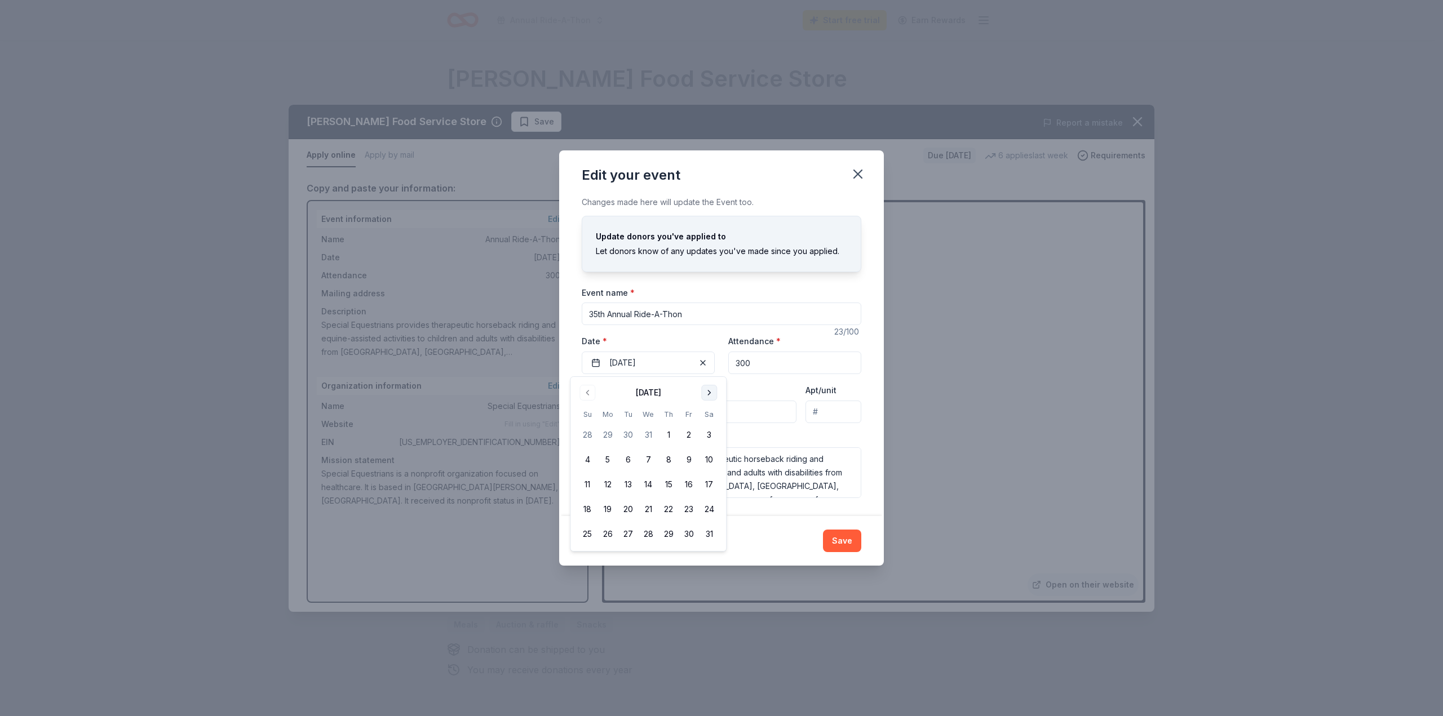
click at [710, 391] on button "Go to next month" at bounding box center [709, 393] width 16 height 16
click at [708, 432] on button "7" at bounding box center [709, 435] width 20 height 20
click at [754, 395] on div "Mailing address" at bounding box center [689, 403] width 215 height 40
click at [673, 412] on input "Mailing address" at bounding box center [689, 412] width 215 height 23
type input "/"
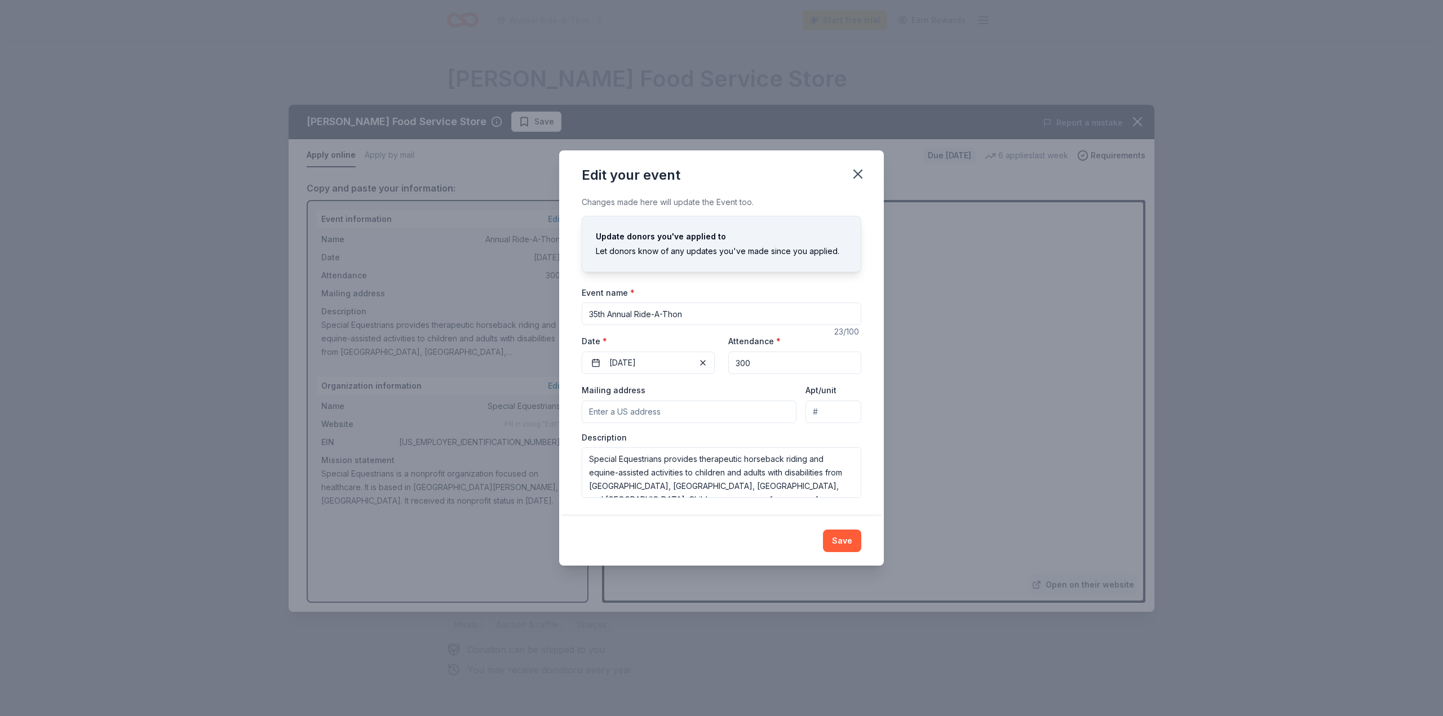
type input "/"
click at [734, 410] on input "5121 Staley Road, Fort Myers, FL, 33905" at bounding box center [689, 412] width 215 height 23
drag, startPoint x: 650, startPoint y: 410, endPoint x: 586, endPoint y: 408, distance: 64.9
click at [586, 408] on input "5121 Staley Road, Fort Myers, FL, 33906-1528" at bounding box center [689, 412] width 215 height 23
type input "PO Box 61528, Fort Myers, FL, 33906-1528"
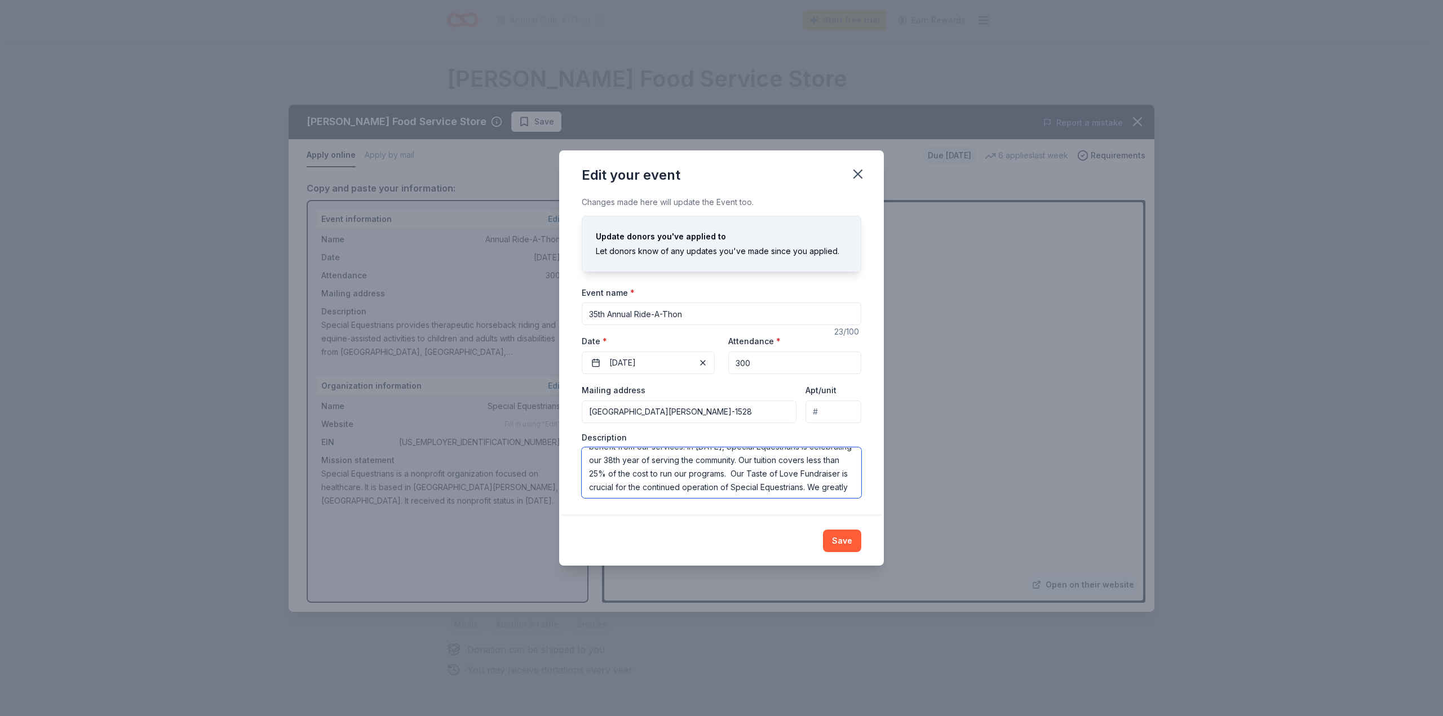
scroll to position [68, 0]
drag, startPoint x: 605, startPoint y: 473, endPoint x: 696, endPoint y: 476, distance: 90.8
click at [696, 476] on textarea "Special Equestrians provides therapeutic horseback riding and equine-assisted a…" at bounding box center [722, 473] width 280 height 51
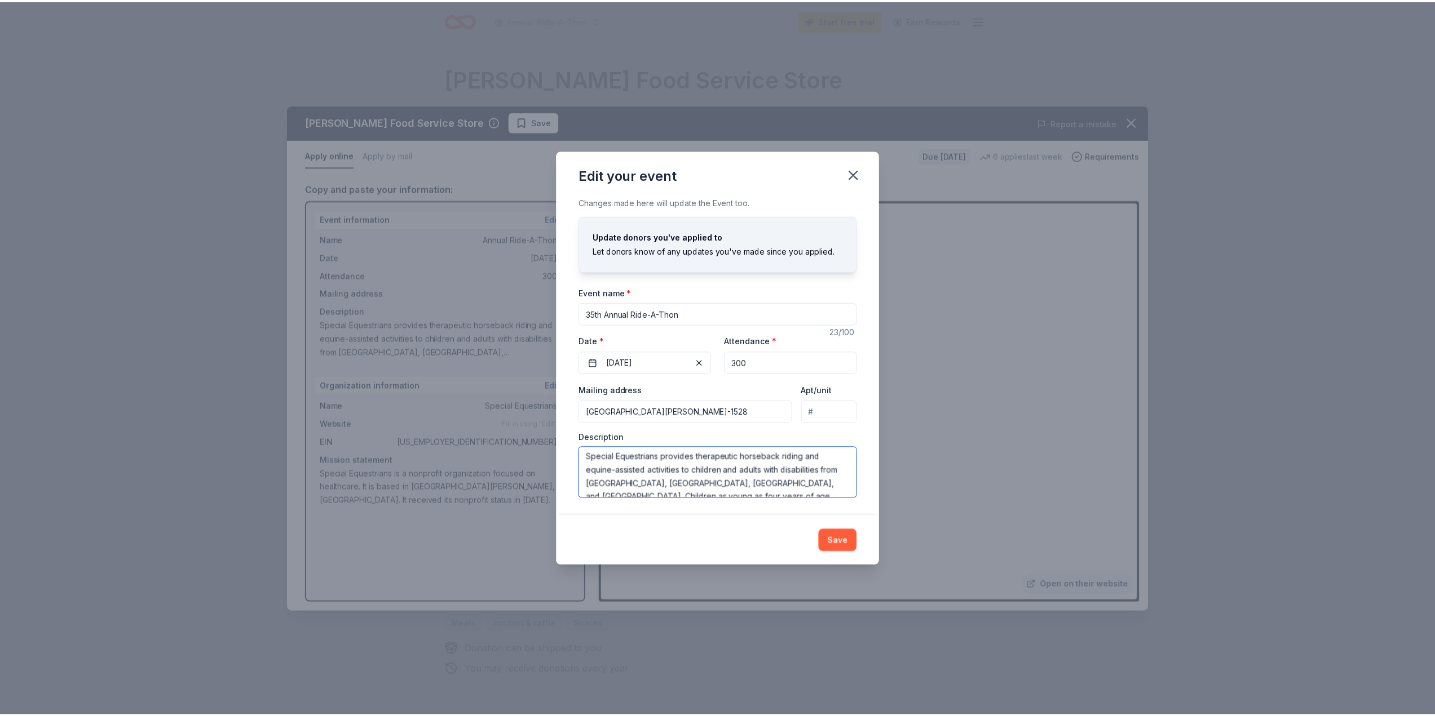
scroll to position [0, 0]
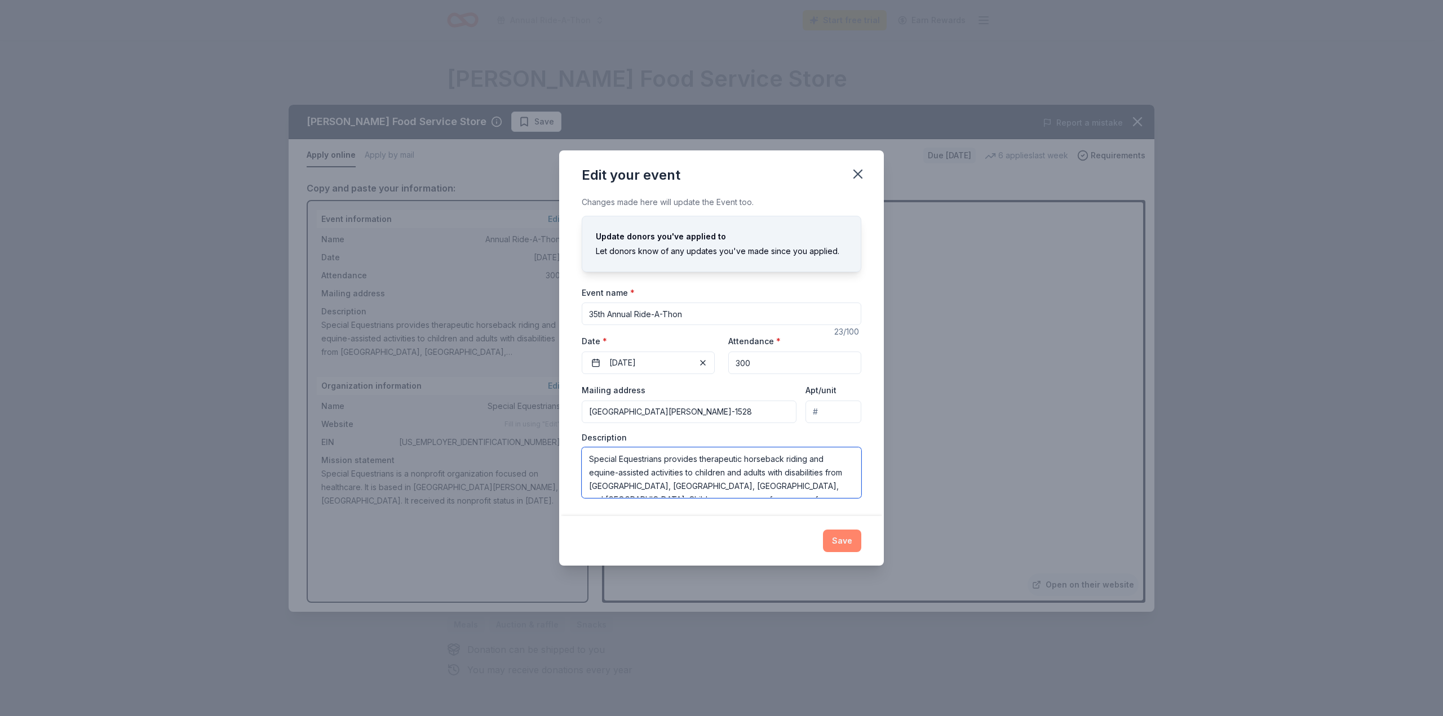
type textarea "Special Equestrians provides therapeutic horseback riding and equine-assisted a…"
click at [839, 538] on button "Save" at bounding box center [842, 541] width 38 height 23
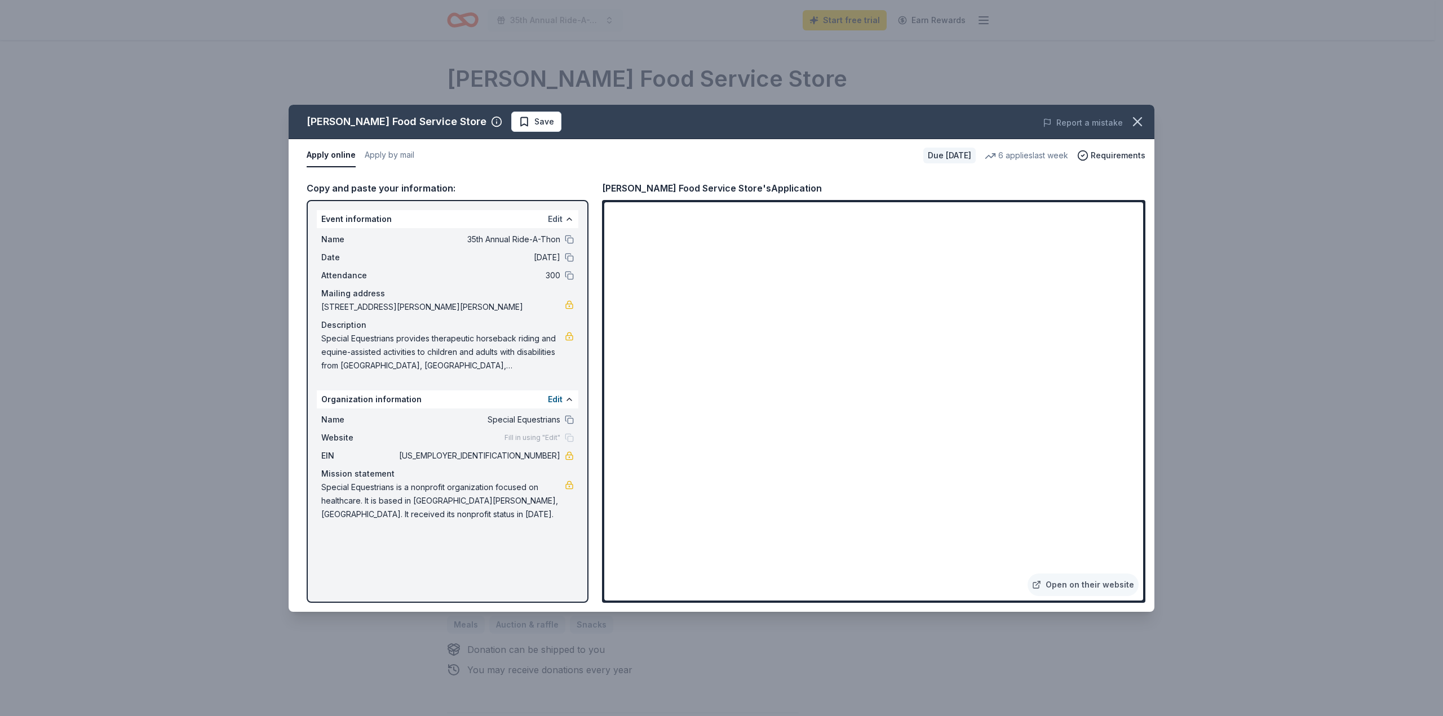
click at [555, 218] on button "Edit" at bounding box center [555, 220] width 15 height 14
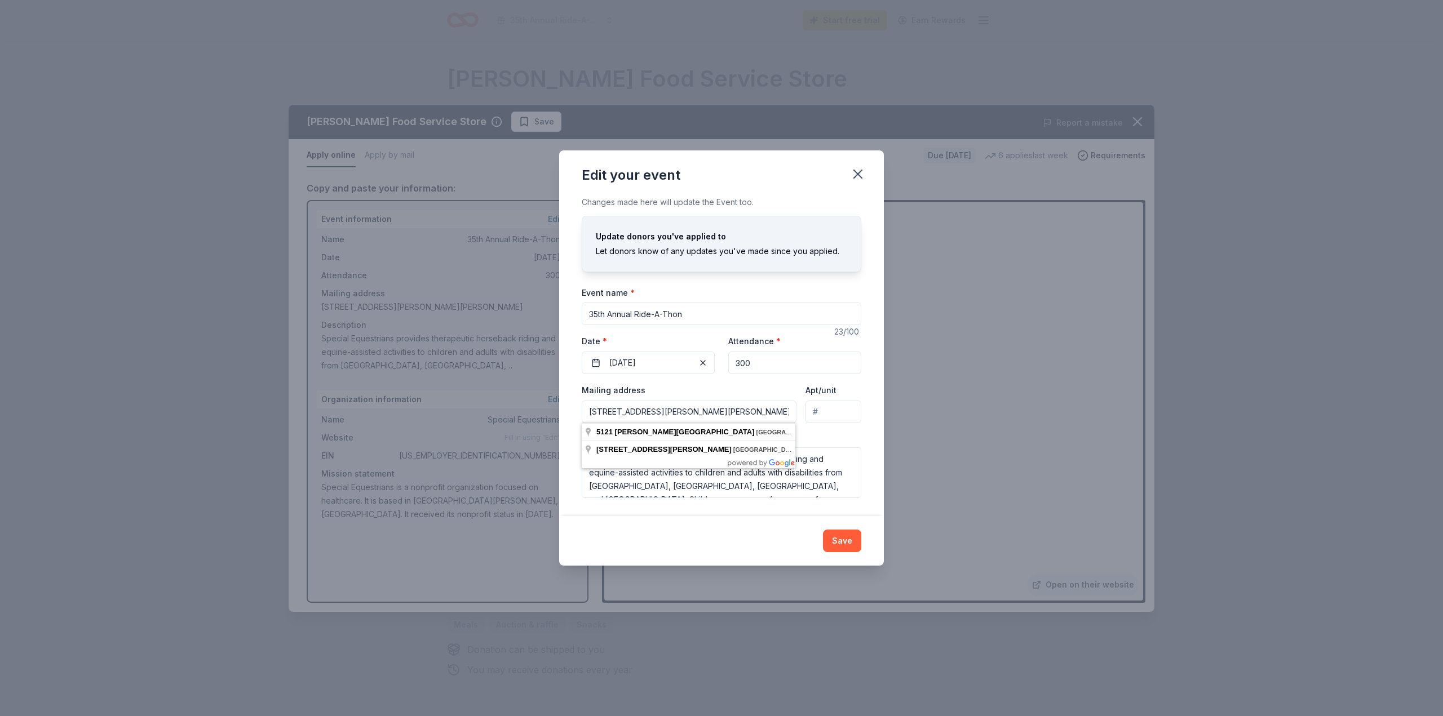
drag, startPoint x: 740, startPoint y: 414, endPoint x: 559, endPoint y: 406, distance: 180.5
click at [559, 406] on div "Changes made here will update the Event too. Update donors you've applied to Le…" at bounding box center [721, 356] width 325 height 321
type input "PO Box 61528, Fort Myers, FL 33906-1528"
click at [844, 537] on button "Save" at bounding box center [842, 541] width 38 height 23
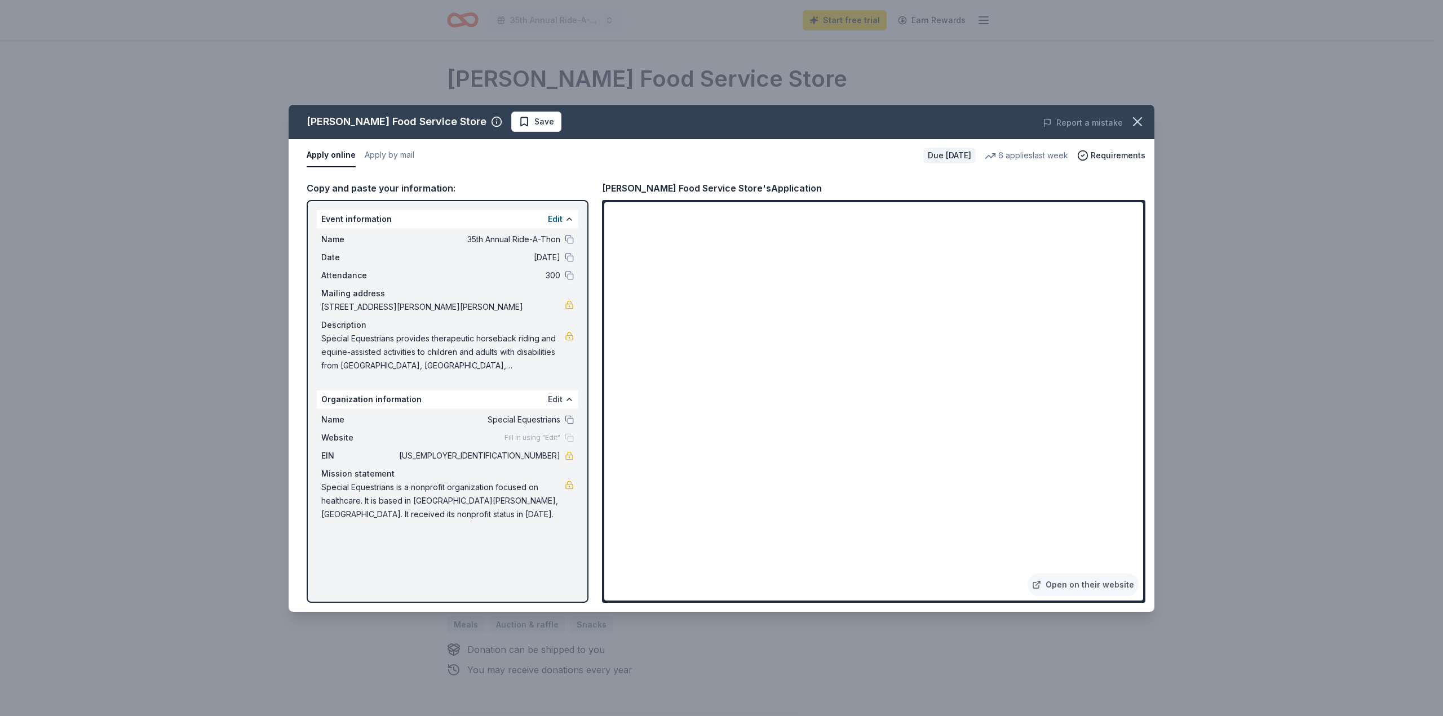
click at [550, 395] on button "Edit" at bounding box center [555, 400] width 15 height 14
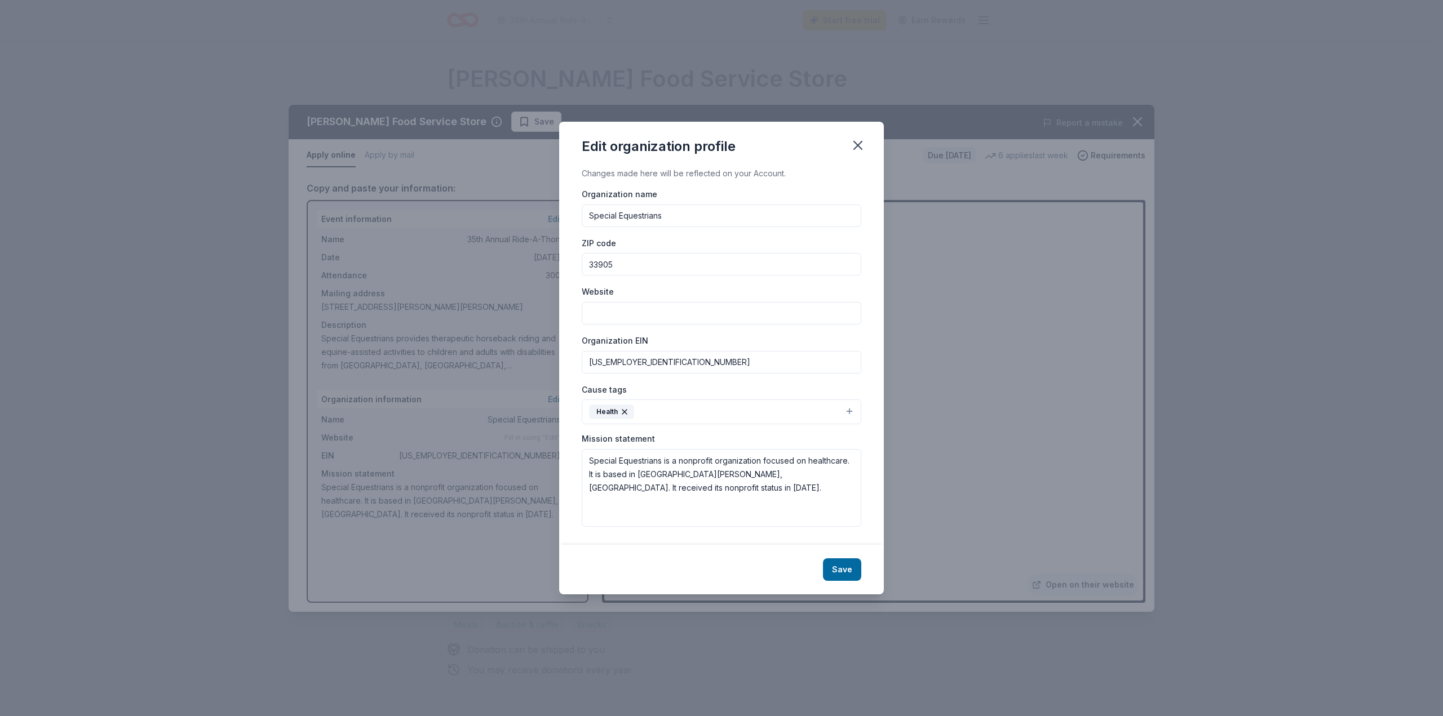
click at [613, 315] on input "Website" at bounding box center [722, 313] width 280 height 23
type input "www.specialequestrians.net"
click at [843, 563] on button "Save" at bounding box center [842, 570] width 38 height 23
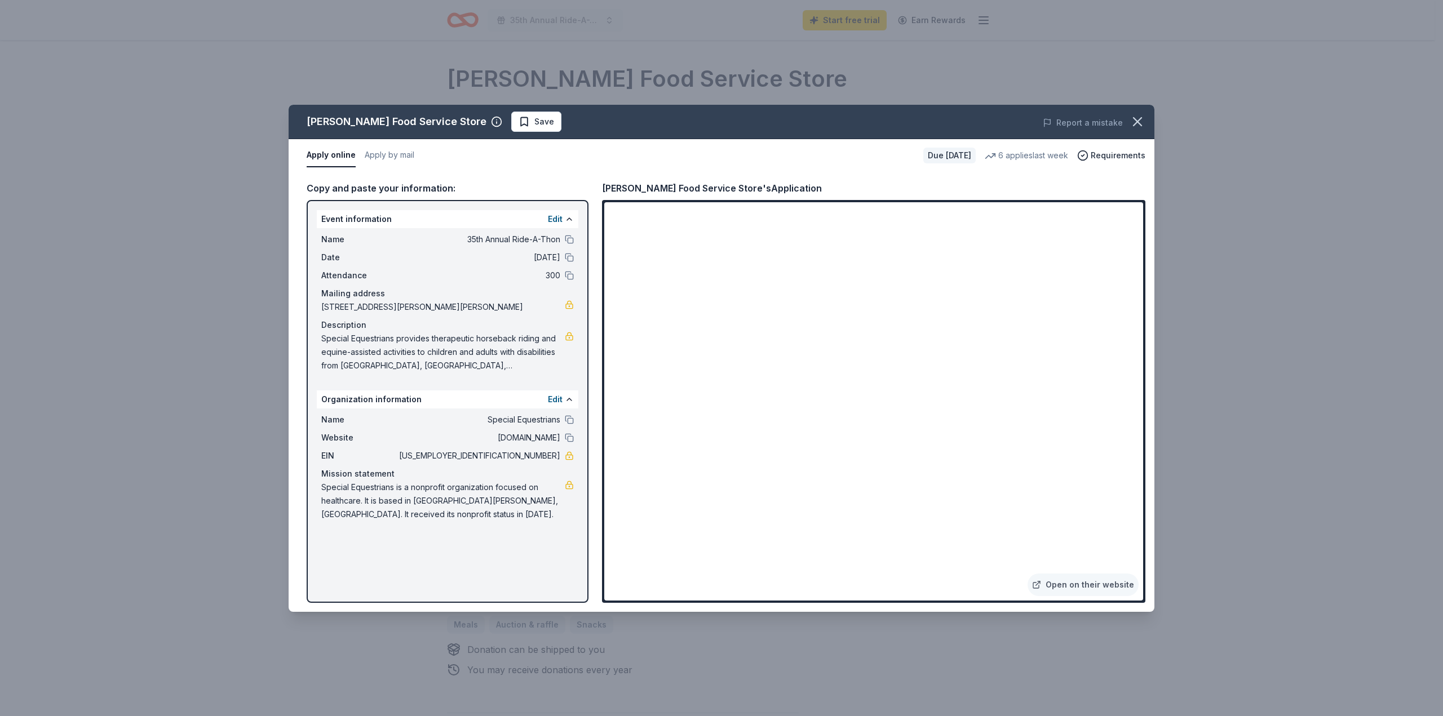
click at [504, 351] on span "Special Equestrians provides therapeutic horseback riding and equine-assisted a…" at bounding box center [443, 352] width 244 height 41
click at [506, 358] on span "Special Equestrians provides therapeutic horseback riding and equine-assisted a…" at bounding box center [443, 352] width 244 height 41
click at [362, 181] on div "Copy and paste your information:" at bounding box center [448, 188] width 282 height 15
click at [363, 191] on div "Copy and paste your information:" at bounding box center [448, 188] width 282 height 15
click at [566, 339] on link at bounding box center [569, 336] width 9 height 9
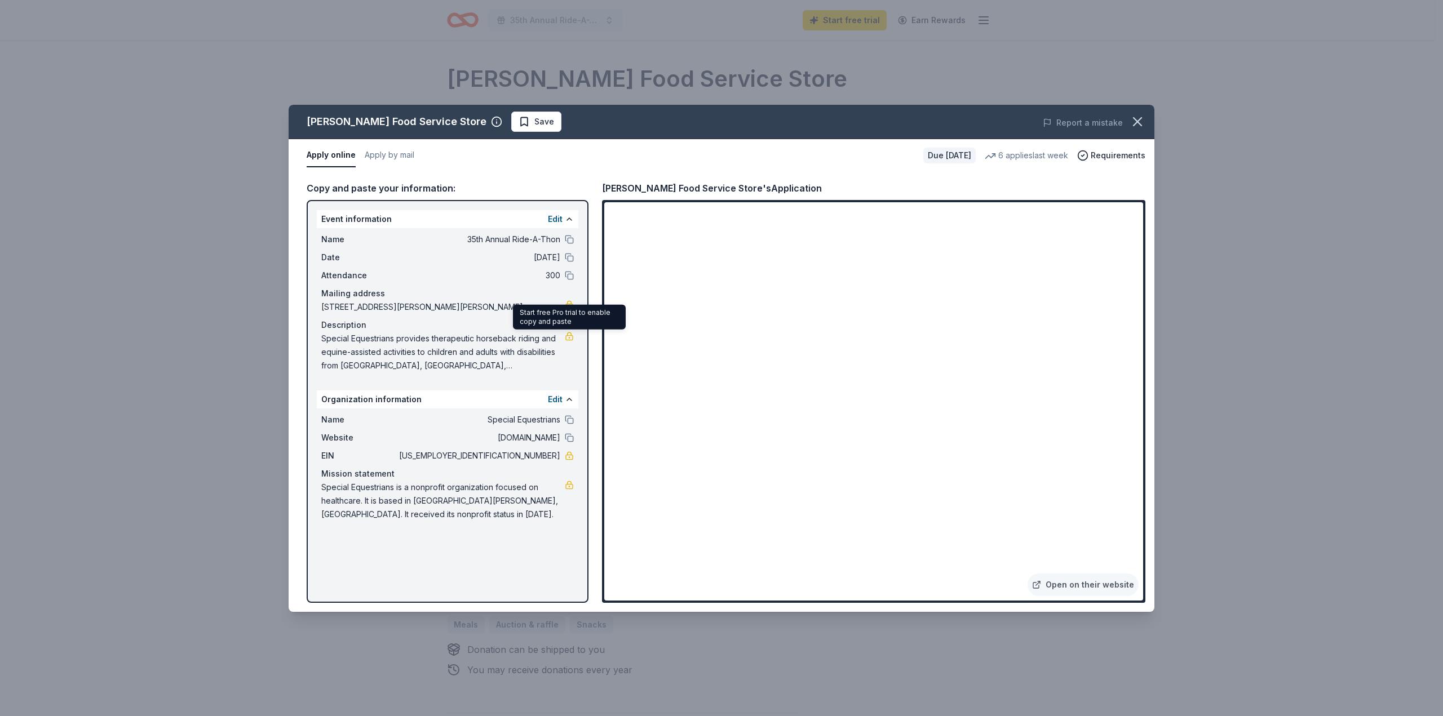
click at [1318, 231] on div "Gordon Food Service Store Save Report a mistake Apply online Apply by mail Due …" at bounding box center [721, 358] width 1443 height 716
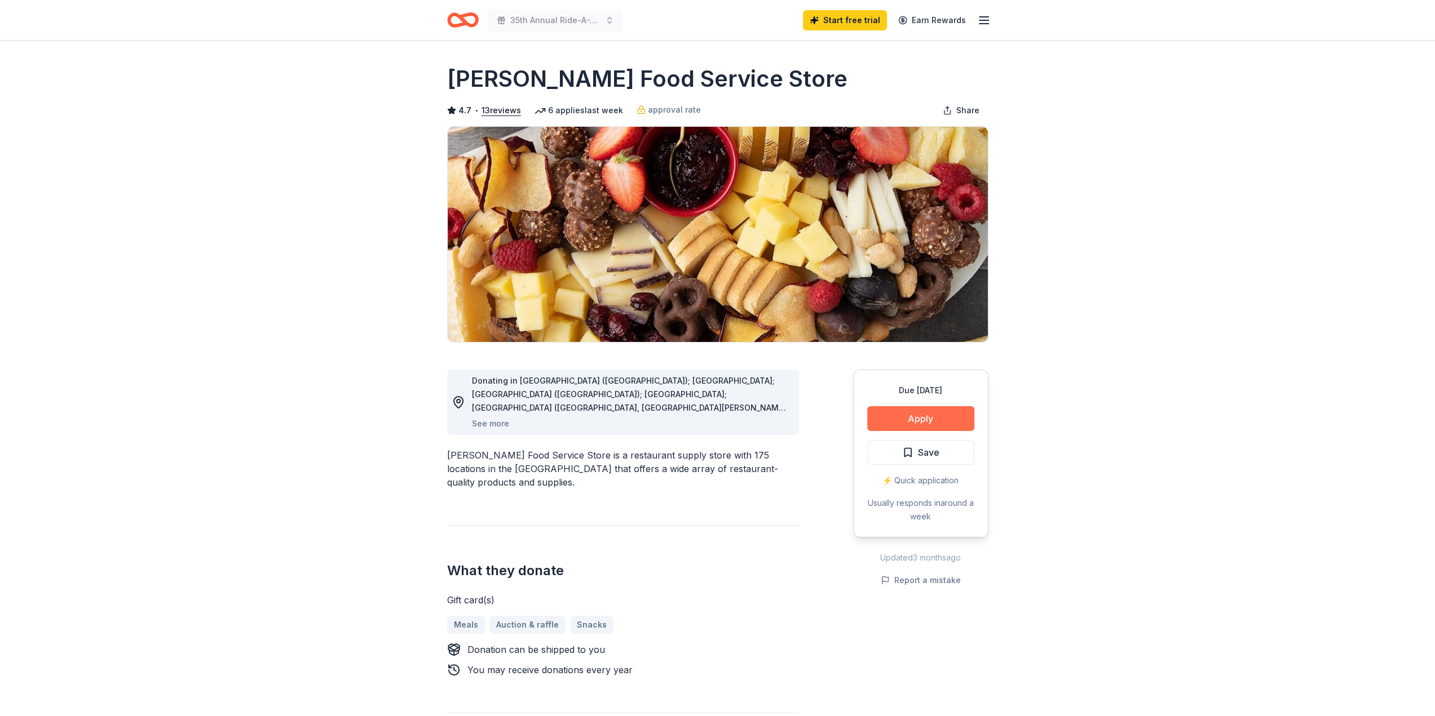
click at [917, 415] on button "Apply" at bounding box center [920, 418] width 107 height 25
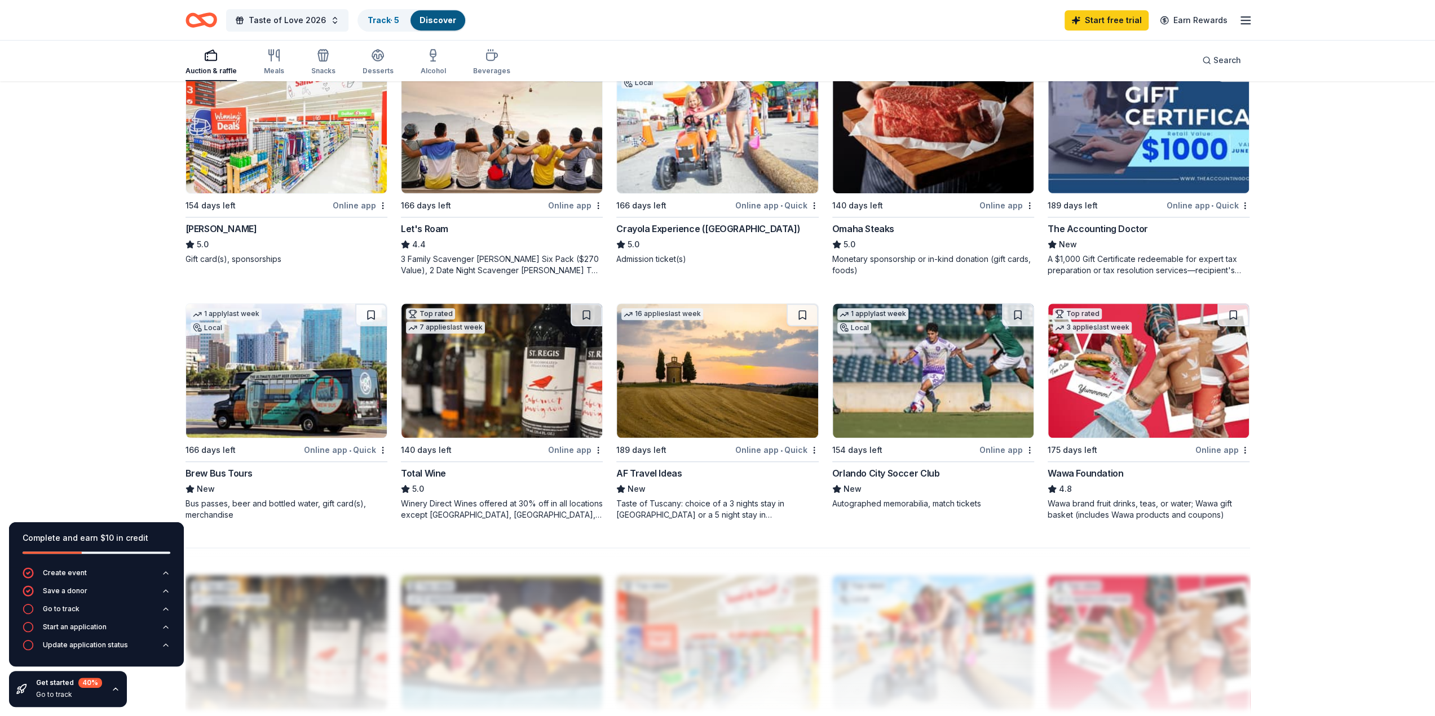
scroll to position [627, 0]
